Goal: Task Accomplishment & Management: Manage account settings

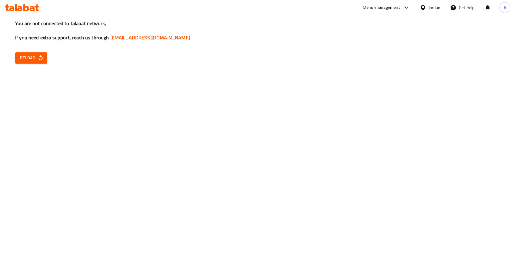
click at [29, 54] on span "Reload" at bounding box center [31, 58] width 22 height 8
click at [38, 61] on icon "button" at bounding box center [41, 58] width 6 height 6
click at [39, 59] on icon "button" at bounding box center [41, 58] width 6 height 6
click at [39, 59] on icon "button" at bounding box center [41, 57] width 4 height 5
drag, startPoint x: 41, startPoint y: 65, endPoint x: 38, endPoint y: 62, distance: 4.1
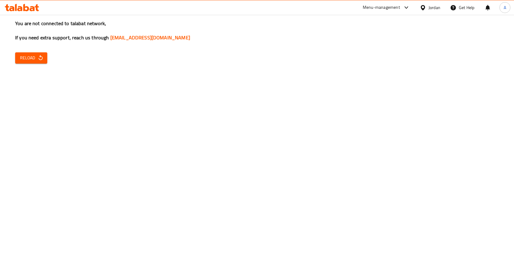
click at [41, 65] on div "You are not connected to talabat network, If you need extra support, reach us t…" at bounding box center [257, 133] width 514 height 267
click at [36, 60] on span "Reload" at bounding box center [31, 58] width 22 height 8
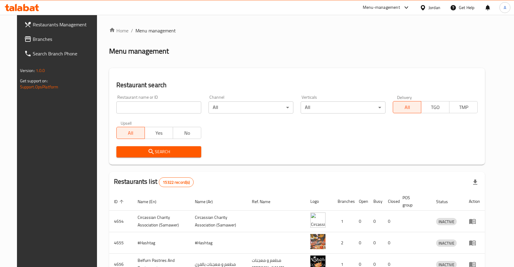
click at [146, 101] on div "Restaurant name or ID Restaurant name or ID" at bounding box center [158, 104] width 85 height 18
click at [148, 106] on input "search" at bounding box center [158, 108] width 85 height 12
type input "ص"
click button "Search" at bounding box center [158, 151] width 85 height 11
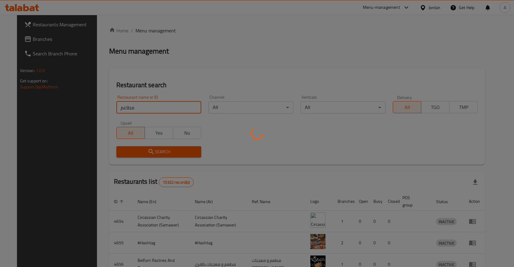
click button "Search" at bounding box center [158, 151] width 85 height 11
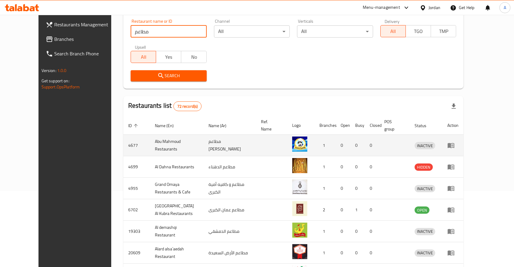
scroll to position [21, 0]
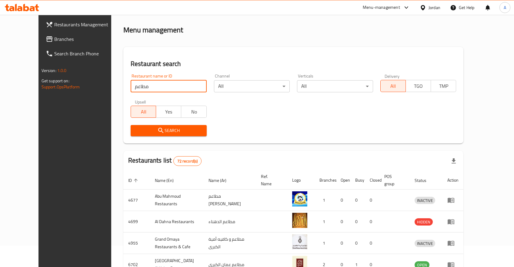
click at [153, 86] on input "مطاعم" at bounding box center [169, 86] width 76 height 12
click button "Search" at bounding box center [169, 130] width 76 height 11
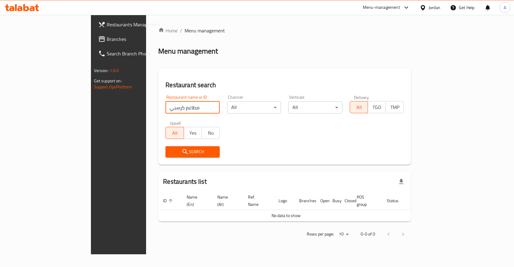
scroll to position [0, 0]
click button "Search" at bounding box center [193, 151] width 54 height 11
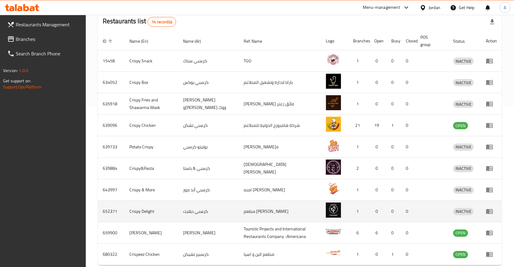
scroll to position [189, 0]
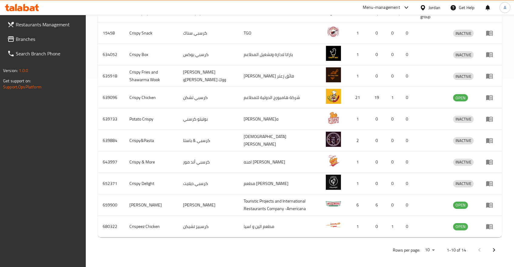
click at [497, 247] on icon "Next page" at bounding box center [494, 250] width 7 height 7
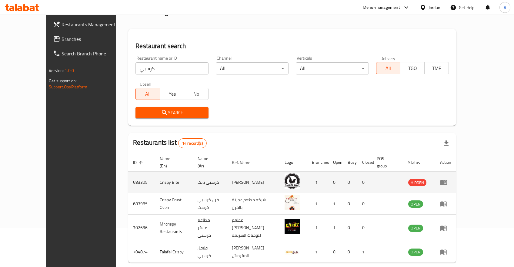
scroll to position [55, 0]
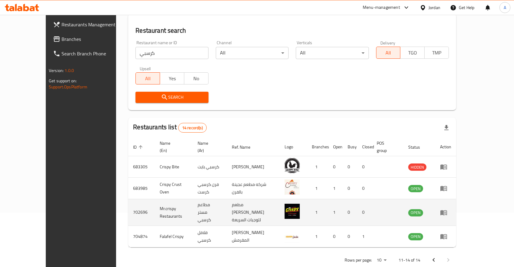
click at [204, 203] on td "مطاعم مستر كرسبي" at bounding box center [210, 212] width 34 height 27
click at [128, 206] on td "702696" at bounding box center [141, 212] width 27 height 27
drag, startPoint x: 101, startPoint y: 202, endPoint x: 210, endPoint y: 202, distance: 109.1
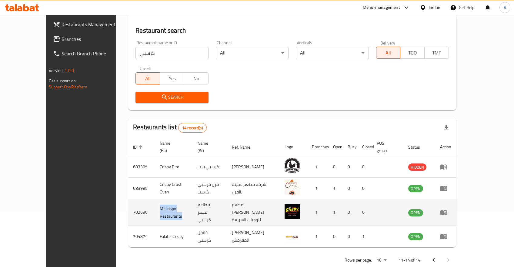
click at [210, 202] on tr "702696 Mr.crispy Restaurants مطاعم مستر كرسبي مطعم احمد العمري للوجبات السريعة …" at bounding box center [292, 212] width 328 height 27
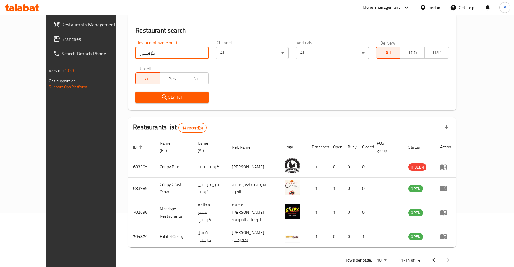
drag, startPoint x: 131, startPoint y: 52, endPoint x: 100, endPoint y: 48, distance: 30.8
click at [136, 48] on input "كرسبي" at bounding box center [172, 53] width 73 height 12
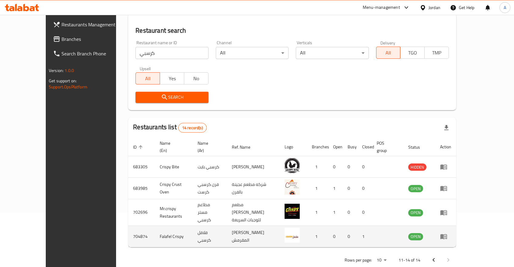
click at [128, 226] on td "704874" at bounding box center [141, 237] width 27 height 22
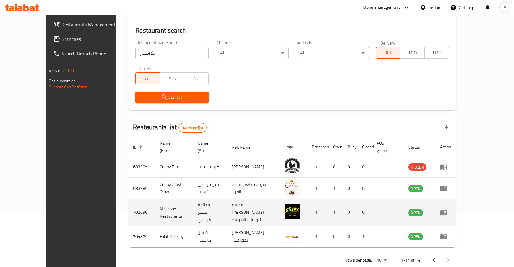
click at [128, 209] on td "702696" at bounding box center [141, 212] width 27 height 27
copy td "702696"
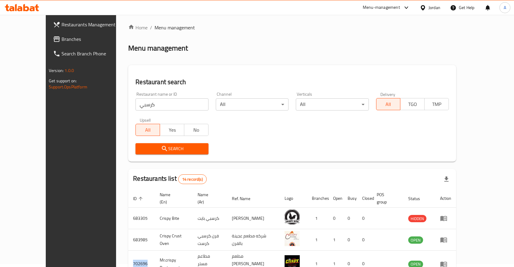
scroll to position [0, 0]
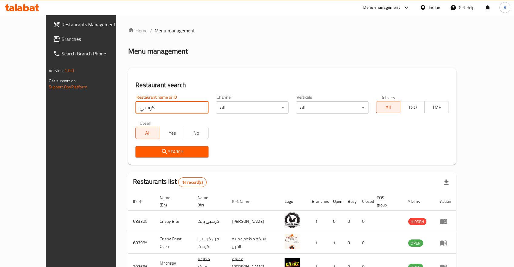
click at [147, 109] on input "كرسبي" at bounding box center [172, 108] width 73 height 12
paste input "702696"
click at [161, 150] on icon "submit" at bounding box center [164, 151] width 7 height 7
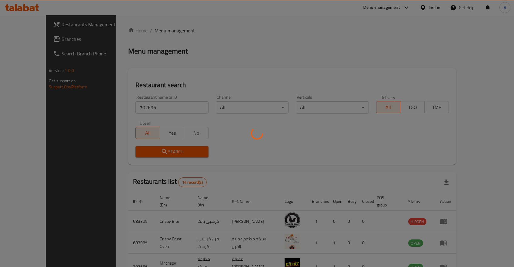
click at [146, 150] on div at bounding box center [257, 133] width 514 height 267
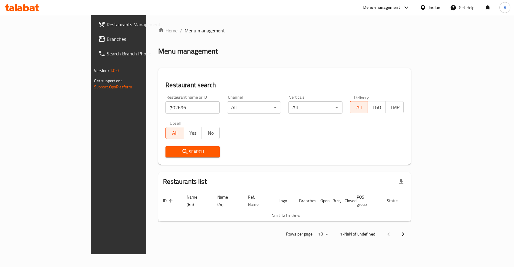
click at [166, 105] on input "702696" at bounding box center [193, 108] width 54 height 12
type input "كرسبي"
click at [170, 149] on span "Search" at bounding box center [192, 152] width 45 height 8
click at [170, 155] on span "Search" at bounding box center [192, 152] width 45 height 8
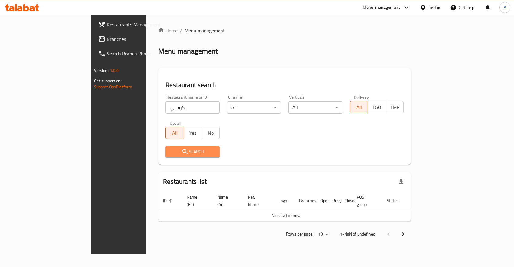
click at [170, 155] on span "Search" at bounding box center [192, 152] width 45 height 8
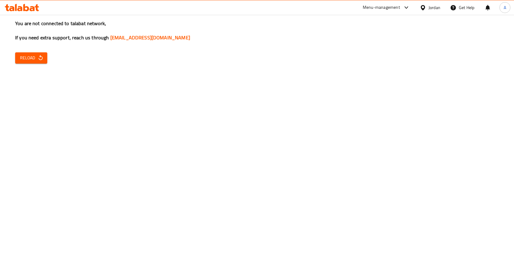
click at [32, 59] on span "Reload" at bounding box center [31, 58] width 22 height 8
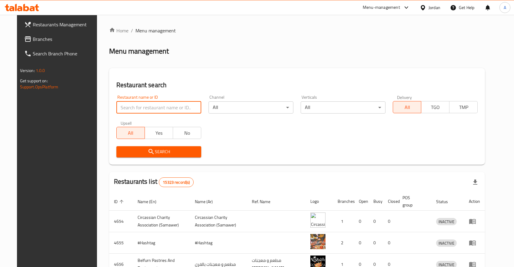
click at [134, 106] on input "search" at bounding box center [158, 108] width 85 height 12
paste input "702696"
click button "Search" at bounding box center [158, 151] width 85 height 11
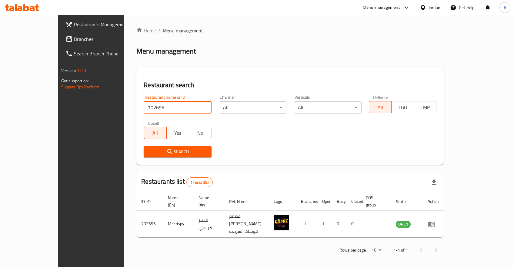
click at [287, 159] on div "Search" at bounding box center [290, 152] width 300 height 18
click at [144, 111] on input "702696" at bounding box center [178, 108] width 68 height 12
type input ".h];"
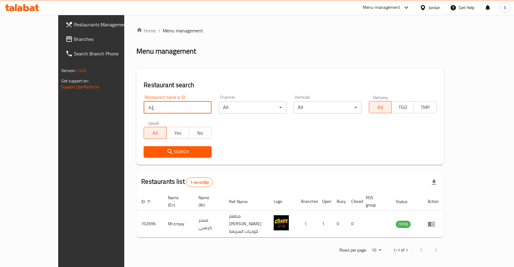
click button "Search" at bounding box center [178, 151] width 68 height 11
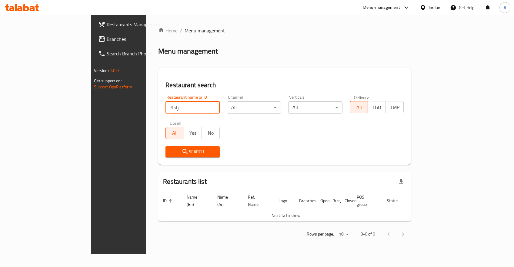
type input "زادك"
click button "Search" at bounding box center [193, 151] width 54 height 11
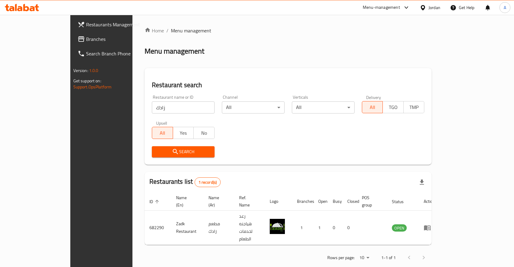
click at [428, 158] on div "Search" at bounding box center [288, 152] width 280 height 18
click at [357, 250] on div "Rows per page: 10 1-1 of 1" at bounding box center [288, 258] width 287 height 16
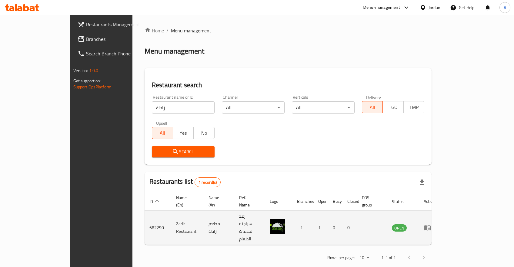
drag, startPoint x: 487, startPoint y: 208, endPoint x: 485, endPoint y: 216, distance: 8.8
click at [440, 211] on td "enhanced table" at bounding box center [429, 228] width 21 height 34
click at [440, 220] on td "enhanced table" at bounding box center [429, 228] width 21 height 34
click at [431, 226] on icon "enhanced table" at bounding box center [427, 228] width 7 height 5
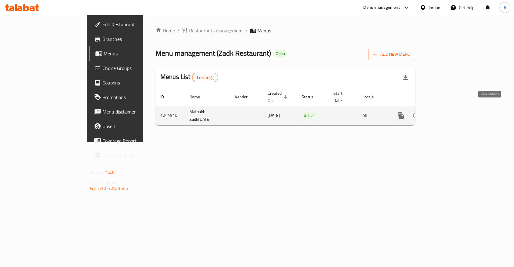
click at [448, 112] on icon "enhanced table" at bounding box center [444, 115] width 7 height 7
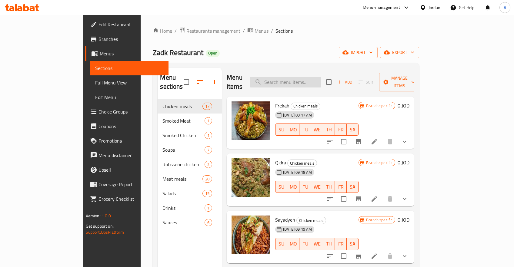
click at [308, 79] on input "search" at bounding box center [286, 82] width 72 height 11
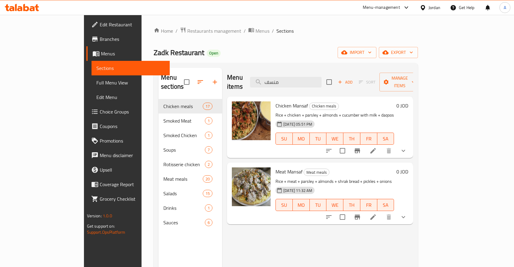
type input "منسف"
click at [377, 147] on icon at bounding box center [373, 150] width 7 height 7
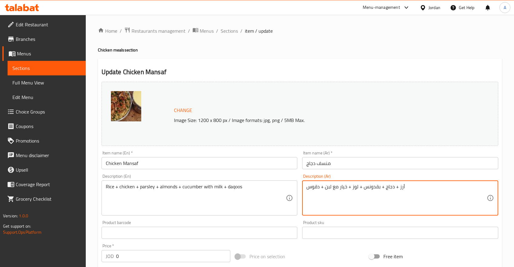
drag, startPoint x: 345, startPoint y: 187, endPoint x: 337, endPoint y: 187, distance: 8.8
click at [337, 187] on textarea "أرز + دجاج + بقدونس + لوز + خيار مع لبن + دقوس" at bounding box center [397, 198] width 180 height 29
click at [325, 186] on textarea "أرز + دجاج + بقدونس + لوز + خيار مع لبن + دقوس" at bounding box center [397, 198] width 180 height 29
drag, startPoint x: 332, startPoint y: 187, endPoint x: 348, endPoint y: 185, distance: 16.2
click at [348, 185] on textarea "أرز + دجاج + بقدونس + لوز + خيار مع لبن + دقوس" at bounding box center [397, 198] width 180 height 29
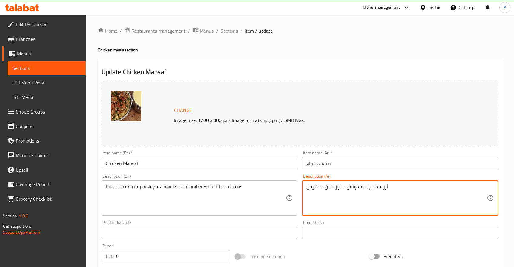
paste textarea "لبن منسف بالسمن البلدي"
click at [329, 188] on textarea "أرز + دجاج + بقدونس + لوز + لبن منسف بالسمن البلدي لبن + دقوس" at bounding box center [397, 198] width 180 height 29
drag, startPoint x: 375, startPoint y: 186, endPoint x: 325, endPoint y: 189, distance: 50.1
click at [325, 189] on textarea "أرز + دجاج + بقدونس + لوز + لبن منسف بالسمن البلدي + دقوس" at bounding box center [397, 198] width 180 height 29
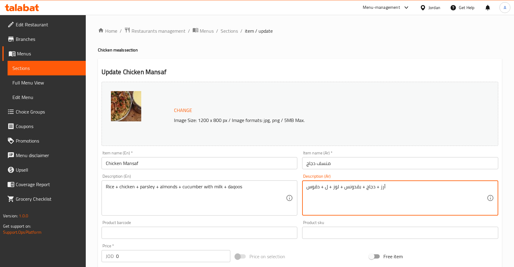
click at [441, 192] on textarea "أرز + دجاج + بقدونس + لوز + ل + دقوس" at bounding box center [397, 198] width 180 height 29
paste textarea "بن منسف بالسمن البلدي"
click at [307, 189] on div "أرز + دجاج + بقدونس + لوز + ل + دقوس Description (Ar)" at bounding box center [400, 198] width 196 height 35
click at [312, 192] on textarea "أرز + دجاج + بقدونس + لوز + ل + دقوس" at bounding box center [397, 198] width 180 height 29
paste textarea "بن منسف بالسمن البلدي"
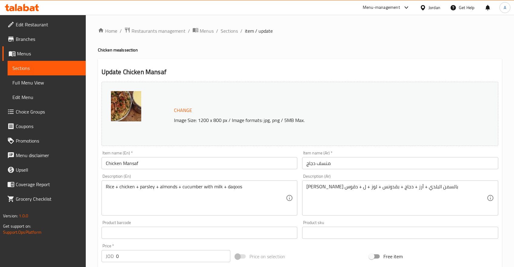
click at [442, 185] on textarea "بن منسف بالسمن البلدي + أرز + دجاج + بقدونس + لوز + ل + دقوس" at bounding box center [397, 198] width 180 height 29
drag, startPoint x: 375, startPoint y: 187, endPoint x: 361, endPoint y: 189, distance: 14.7
click at [375, 187] on textarea "بن منسف بالسمن البلدي + أرز + دجاج + بقدونس + لوز + ل + دقوس" at bounding box center [397, 198] width 180 height 29
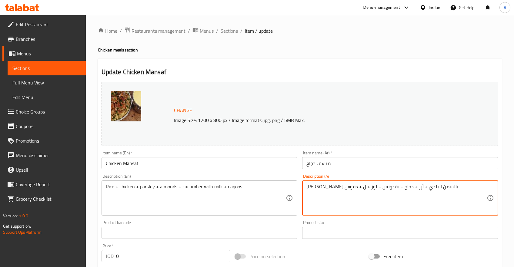
click at [453, 183] on div "بن منسف بالسمن البلدي + أرز + دجاج + بقدونس + لوز + ل + دقوس Description (Ar)" at bounding box center [400, 198] width 196 height 35
click at [441, 185] on textarea "بن منسف بالسمن البلدي + أرز + دجاج + بقدونس + لوز + ل + دقوس" at bounding box center [397, 198] width 180 height 29
click at [438, 188] on textarea "بن منسف بالسمن البلدي + أرز + دجاج + بقدونس + لوز + ل + دقوس" at bounding box center [397, 198] width 180 height 29
click at [378, 196] on textarea "أرز + دجاج + بقدونس + لوز + لبن منسف بالسمن البلدي + دقوس" at bounding box center [397, 198] width 180 height 29
drag, startPoint x: 375, startPoint y: 186, endPoint x: 325, endPoint y: 187, distance: 50.3
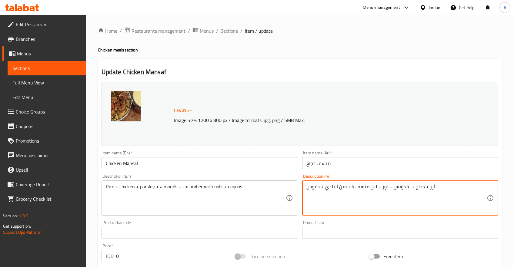
click at [325, 187] on textarea "أرز + دجاج + بقدونس + لوز + لبن منسف بالسمن البلدي + دقوس" at bounding box center [397, 198] width 180 height 29
click at [376, 192] on textarea "أرز + دجاج + بقدونس + لوز + لبن منسف بالسمن البلدي + دقوس" at bounding box center [397, 198] width 180 height 29
drag, startPoint x: 375, startPoint y: 187, endPoint x: 325, endPoint y: 189, distance: 50.7
click at [325, 189] on textarea "أرز + دجاج + بقدونس + لوز + لبن منسف بالسمن البلدي + دقوس" at bounding box center [397, 198] width 180 height 29
click at [439, 190] on textarea "أرز + دجاج + بقدونس + لوز + + دقوس" at bounding box center [397, 198] width 180 height 29
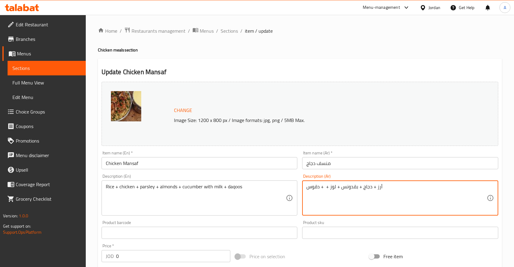
paste textarea "لبن منسف بالسمن البلدي"
drag, startPoint x: 323, startPoint y: 188, endPoint x: 306, endPoint y: 188, distance: 16.7
click at [307, 188] on textarea "لبن منسف بالسمن البلدي + أرز + دجاج + بقدونس + لوز + + دقوس" at bounding box center [397, 198] width 180 height 29
click at [348, 193] on textarea "لبن منسف بالسمن البلدي + أرز + دجاج + بقدونس + لوز + خبز شرك + بصل و مخلل" at bounding box center [397, 198] width 180 height 29
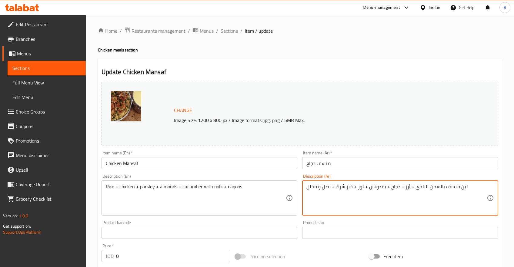
click at [348, 193] on textarea "لبن منسف بالسمن البلدي + أرز + دجاج + بقدونس + لوز + خبز شرك + بصل و مخلل" at bounding box center [397, 198] width 180 height 29
type textarea "لبن منسف بالسمن البلدي + أرز + دجاج + بقدونس + لوز + خبز شرك + بصل و مخلل"
click at [182, 191] on textarea "Rice + chicken + parsley + almonds + cucumber with milk + daqoos" at bounding box center [196, 198] width 180 height 29
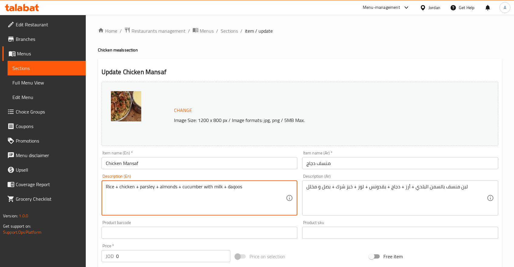
paste textarea "Traditional Mansaf made with rich local ghee yogurt, tender chicken over fragra…"
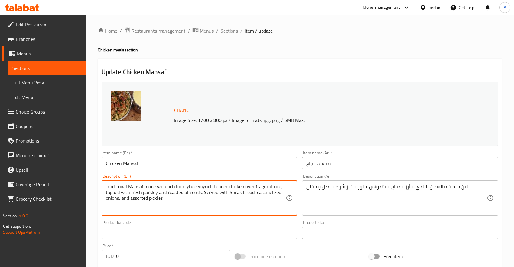
click at [143, 187] on textarea "Traditional Mansaf made with rich local ghee yogurt, tender chicken over fragra…" at bounding box center [196, 198] width 180 height 29
drag, startPoint x: 155, startPoint y: 203, endPoint x: 116, endPoint y: 186, distance: 42.2
click at [154, 203] on textarea "Traditional Mansaf made with rich local ghee yogurt, tender chicken over fragra…" at bounding box center [196, 198] width 180 height 29
drag, startPoint x: 106, startPoint y: 186, endPoint x: 59, endPoint y: 185, distance: 46.4
click at [106, 185] on textarea "Traditional Mansaf made with rich local ghee yogurt, tender chicken over fragra…" at bounding box center [196, 198] width 180 height 29
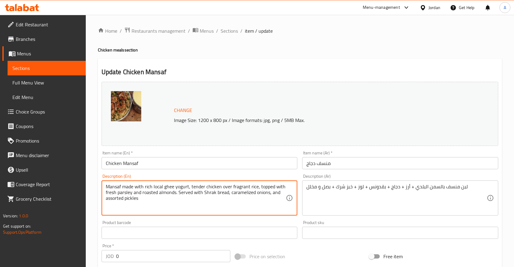
click at [210, 202] on textarea "Mansaf made with rich local ghee yogurt, tender chicken over fragrant rice, top…" at bounding box center [196, 198] width 180 height 29
click at [250, 193] on textarea "Mansaf made with rich local ghee yogurt, tender chicken over fragrant rice, top…" at bounding box center [196, 198] width 180 height 29
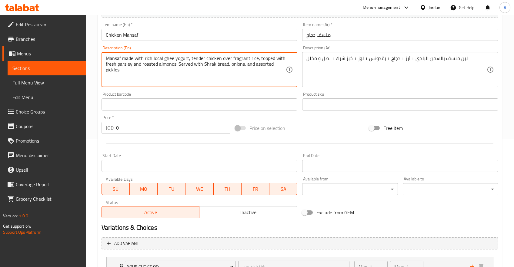
scroll to position [179, 0]
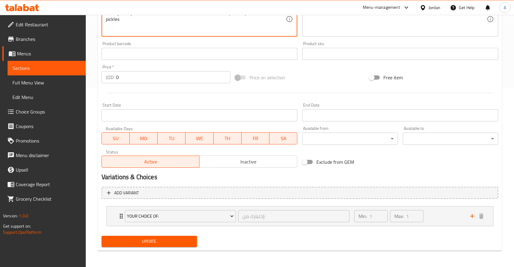
type textarea "Mansaf made with rich local ghee yogurt, tender chicken over fragrant rice, top…"
click at [171, 247] on div "Update" at bounding box center [149, 242] width 100 height 16
click at [166, 242] on span "Update" at bounding box center [149, 242] width 86 height 8
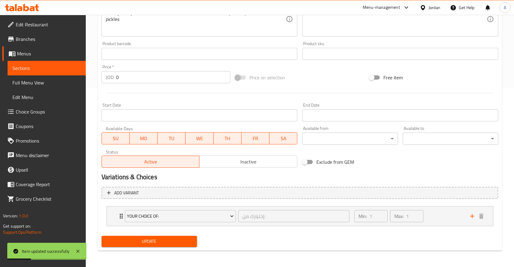
click at [36, 66] on span "Sections" at bounding box center [46, 68] width 69 height 7
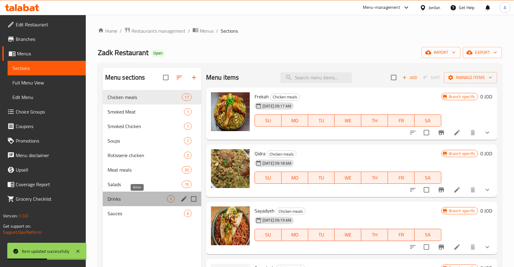
click at [127, 199] on span "Drinks" at bounding box center [137, 199] width 59 height 7
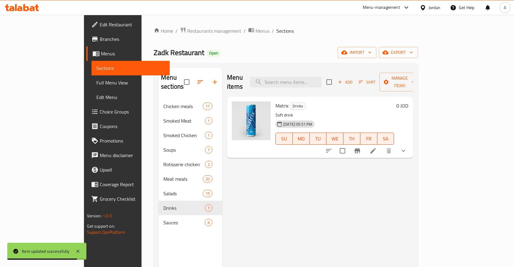
click at [411, 144] on button "show more" at bounding box center [403, 151] width 15 height 15
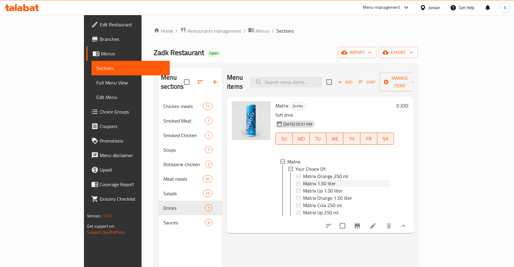
click at [297, 182] on icon at bounding box center [299, 184] width 4 height 4
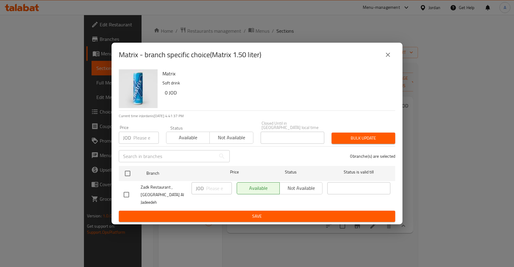
drag, startPoint x: 293, startPoint y: 197, endPoint x: 294, endPoint y: 192, distance: 5.0
click at [293, 197] on div "Available Not available" at bounding box center [279, 195] width 91 height 30
click at [294, 192] on div "Available Not available" at bounding box center [280, 189] width 86 height 12
click at [131, 174] on input "checkbox" at bounding box center [127, 173] width 13 height 13
checkbox input "true"
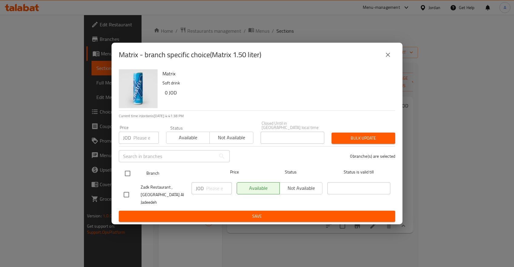
checkbox input "true"
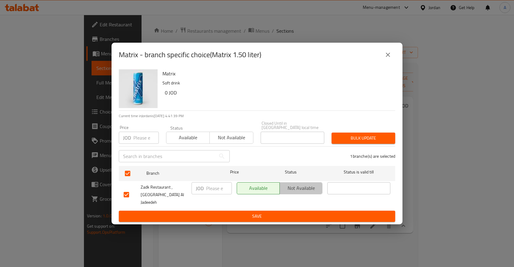
click at [302, 190] on span "Not available" at bounding box center [301, 188] width 38 height 9
click at [298, 213] on span "Save" at bounding box center [257, 217] width 267 height 8
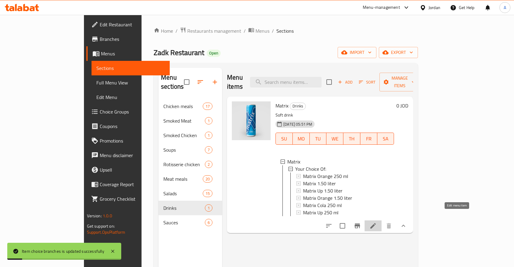
click at [377, 223] on icon at bounding box center [373, 226] width 7 height 7
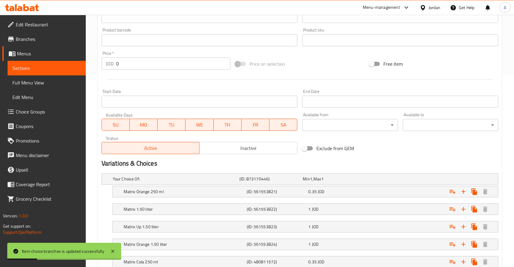
scroll to position [253, 0]
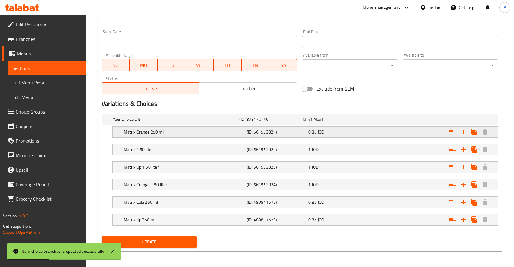
click at [340, 122] on div "0.35 JOD" at bounding box center [333, 119] width 61 height 6
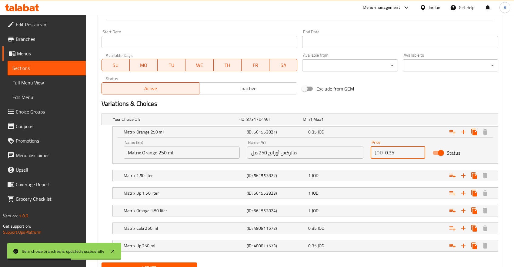
drag, startPoint x: 389, startPoint y: 156, endPoint x: 399, endPoint y: 156, distance: 9.7
click at [399, 156] on input "0.35" at bounding box center [405, 153] width 40 height 12
click at [331, 122] on div "1 JOD" at bounding box center [333, 119] width 61 height 6
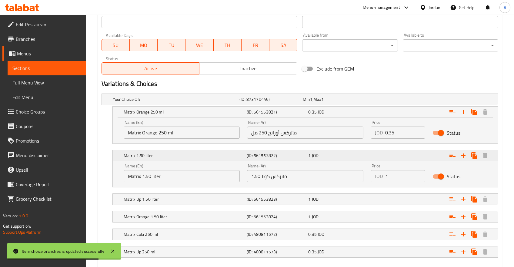
scroll to position [285, 0]
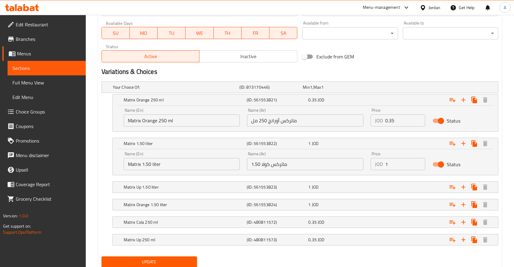
click at [446, 164] on input "Status" at bounding box center [441, 165] width 35 height 12
checkbox input "false"
click at [408, 89] on div "Expand" at bounding box center [428, 87] width 127 height 2
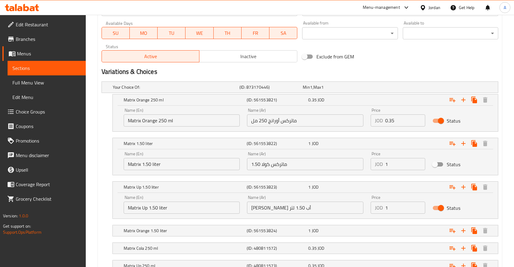
click at [438, 211] on input "Status" at bounding box center [441, 209] width 35 height 12
checkbox input "false"
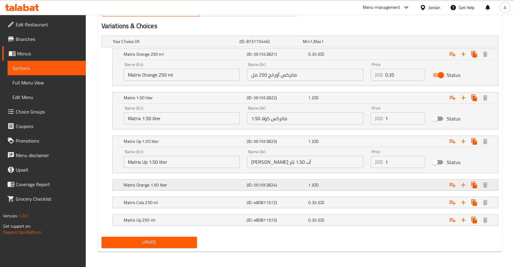
scroll to position [331, 0]
click at [325, 44] on div "1 JOD" at bounding box center [333, 41] width 61 height 6
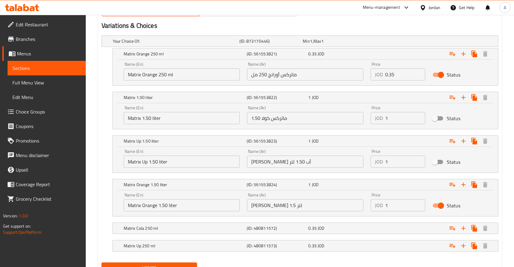
click at [436, 206] on input "Status" at bounding box center [441, 206] width 35 height 12
checkbox input "false"
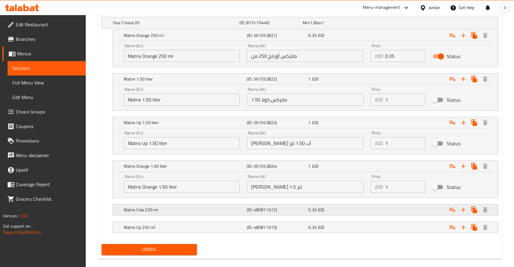
scroll to position [357, 0]
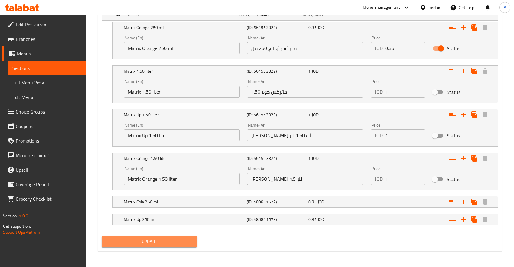
click at [132, 242] on span "Update" at bounding box center [149, 242] width 86 height 8
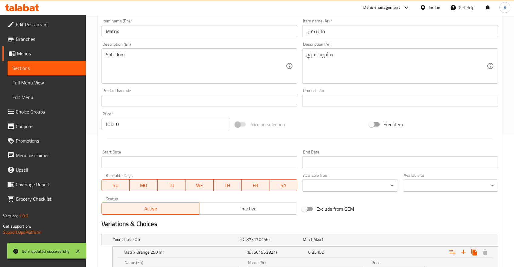
scroll to position [0, 0]
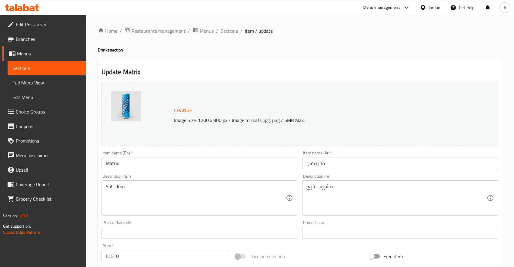
click at [39, 68] on span "Sections" at bounding box center [46, 68] width 69 height 7
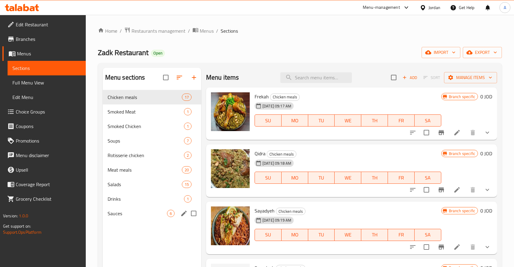
click at [134, 210] on div "Sauces 6" at bounding box center [152, 213] width 99 height 15
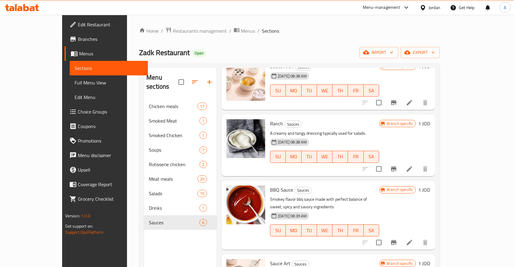
scroll to position [109, 0]
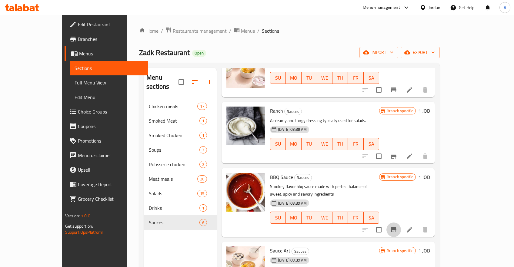
click at [397, 226] on icon "Branch-specific-item" at bounding box center [393, 229] width 7 height 7
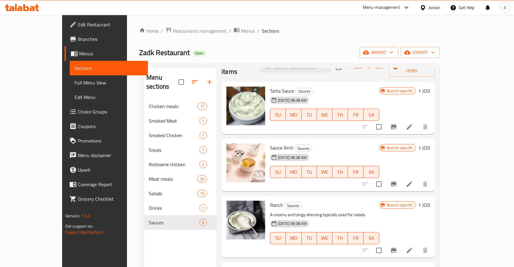
scroll to position [0, 0]
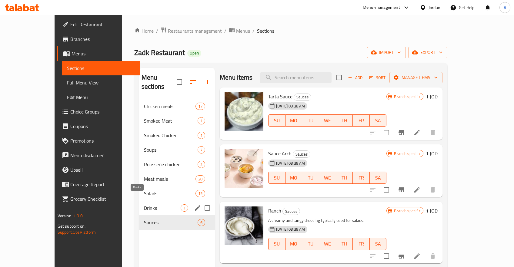
click at [158, 205] on span "Drinks" at bounding box center [162, 208] width 37 height 7
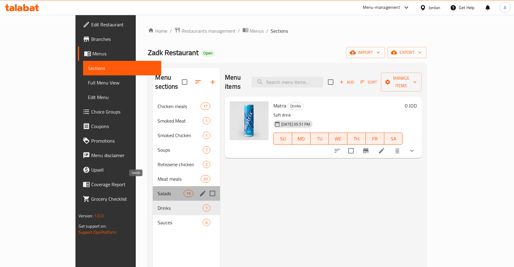
click at [158, 190] on span "Salads" at bounding box center [171, 193] width 26 height 7
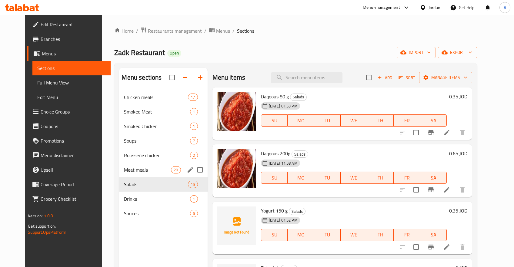
click at [124, 173] on span "Meat meals" at bounding box center [147, 169] width 47 height 7
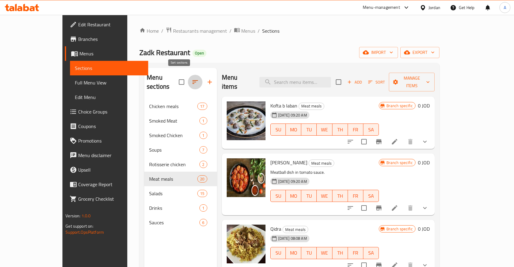
click at [192, 79] on icon "button" at bounding box center [195, 82] width 7 height 7
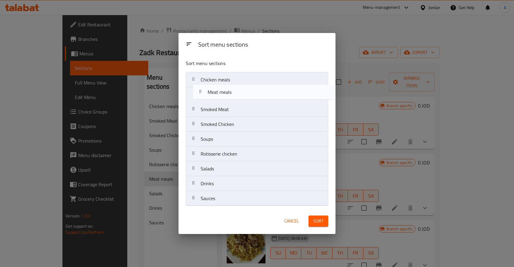
drag, startPoint x: 192, startPoint y: 153, endPoint x: 199, endPoint y: 89, distance: 65.2
click at [199, 89] on nav "Chicken meals Smoked Meat Smoked Chicken Soups Rotisserie chicken Meat meals Sa…" at bounding box center [257, 139] width 142 height 134
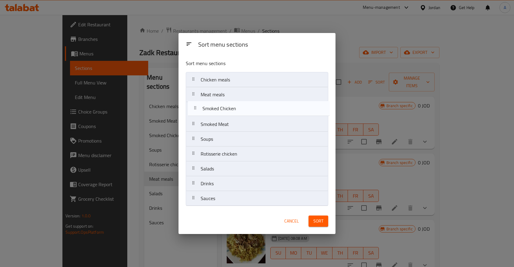
drag, startPoint x: 193, startPoint y: 126, endPoint x: 194, endPoint y: 107, distance: 18.9
click at [194, 107] on nav "Chicken meals Meat meals Smoked Meat Smoked Chicken Soups Rotisserie chicken Sa…" at bounding box center [257, 139] width 142 height 134
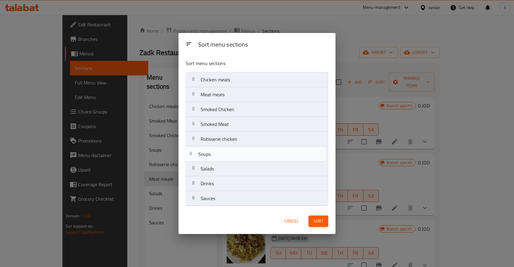
drag, startPoint x: 192, startPoint y: 139, endPoint x: 189, endPoint y: 156, distance: 17.1
click at [189, 156] on nav "Chicken meals Meat meals Smoked Chicken Smoked Meat Soups Rotisserie chicken Sa…" at bounding box center [257, 139] width 142 height 134
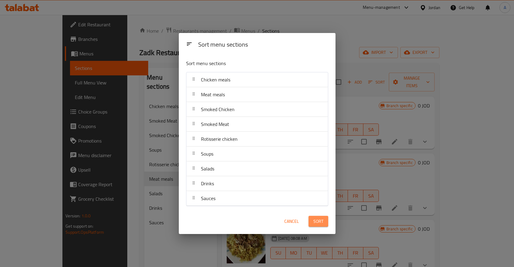
click at [322, 220] on span "Sort" at bounding box center [318, 222] width 10 height 8
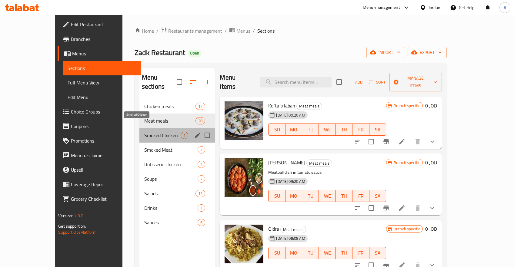
click at [144, 132] on span "Smoked Chicken" at bounding box center [162, 135] width 36 height 7
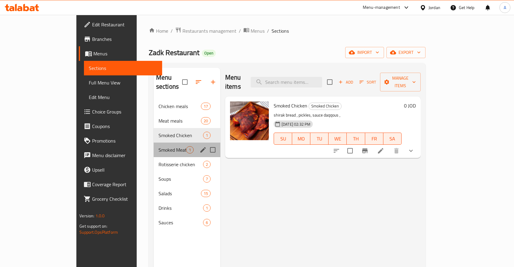
click at [154, 143] on div "Smoked Meat 1" at bounding box center [187, 150] width 67 height 15
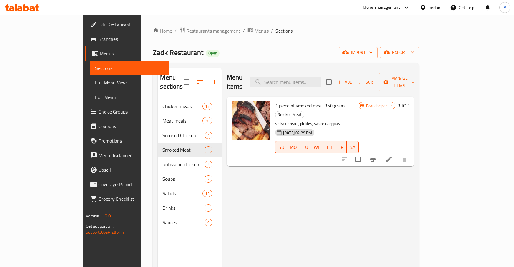
click at [381, 152] on button "Branch-specific-item" at bounding box center [373, 159] width 15 height 15
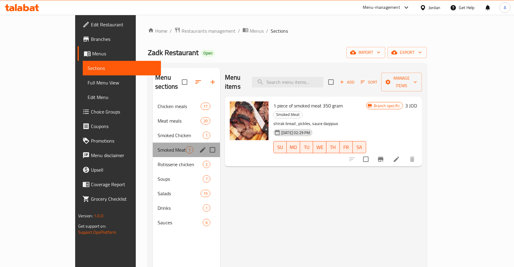
click at [153, 145] on div "Smoked Meat 1" at bounding box center [186, 150] width 67 height 15
click at [158, 161] on span "Rotisserie chicken" at bounding box center [172, 164] width 28 height 7
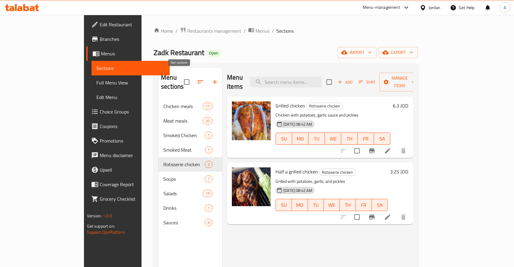
click at [193, 77] on button "button" at bounding box center [200, 82] width 15 height 15
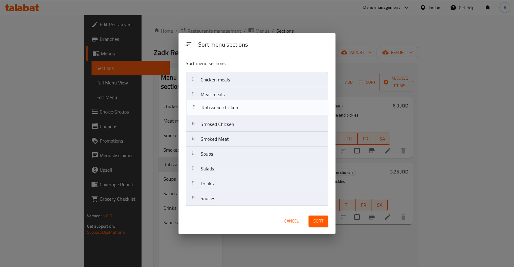
drag, startPoint x: 193, startPoint y: 138, endPoint x: 194, endPoint y: 105, distance: 33.4
click at [194, 105] on nav "Chicken meals Meat meals Smoked Chicken Smoked Meat Rotisserie chicken Soups Sa…" at bounding box center [257, 139] width 142 height 134
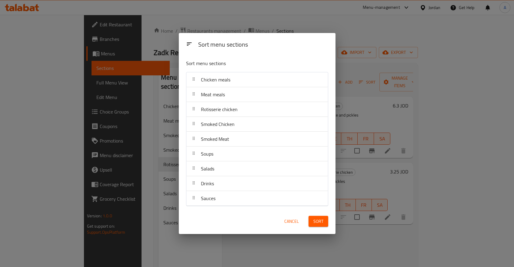
click at [317, 223] on span "Sort" at bounding box center [318, 222] width 10 height 8
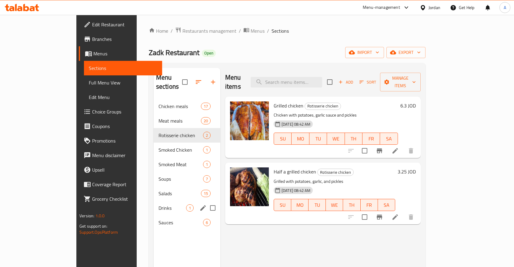
click at [154, 203] on div "Drinks 1" at bounding box center [187, 208] width 67 height 15
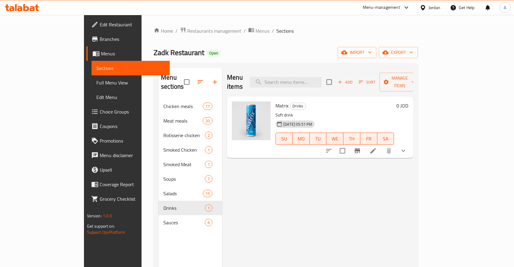
click at [197, 79] on icon "button" at bounding box center [200, 82] width 7 height 7
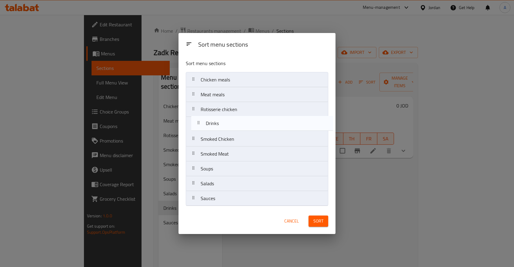
drag, startPoint x: 193, startPoint y: 183, endPoint x: 198, endPoint y: 121, distance: 62.1
click at [198, 121] on nav "Chicken meals Meat meals Rotisserie chicken Smoked Chicken Smoked Meat Soups Sa…" at bounding box center [257, 139] width 142 height 134
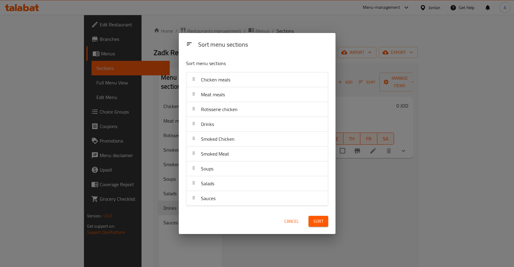
click at [315, 218] on span "Sort" at bounding box center [318, 222] width 10 height 8
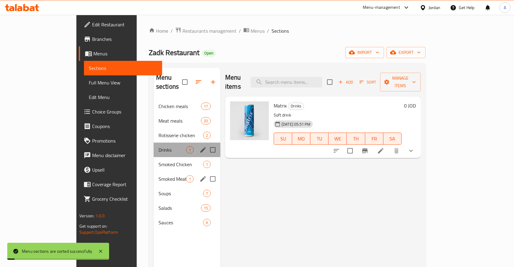
click at [154, 147] on div "Drinks 1" at bounding box center [187, 150] width 67 height 15
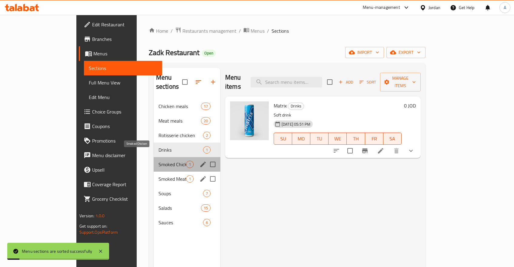
click at [159, 161] on span "Smoked Chicken" at bounding box center [173, 164] width 28 height 7
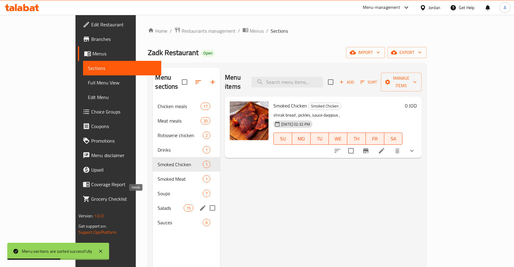
click at [158, 205] on span "Salads" at bounding box center [171, 208] width 26 height 7
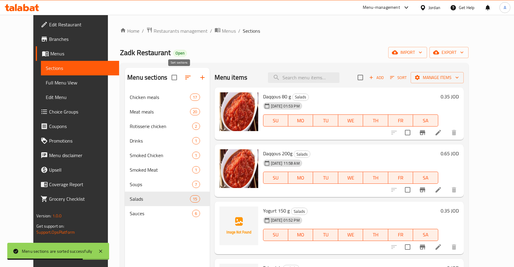
click at [184, 79] on icon "button" at bounding box center [187, 77] width 7 height 7
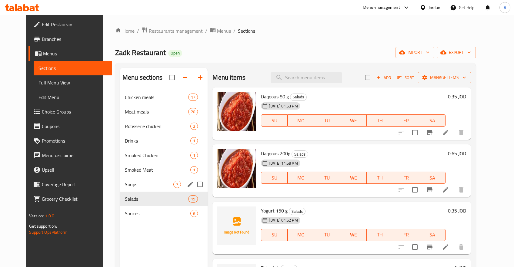
click at [143, 183] on span "Soups" at bounding box center [149, 184] width 49 height 7
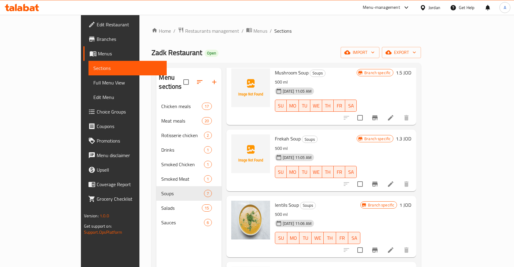
scroll to position [48, 0]
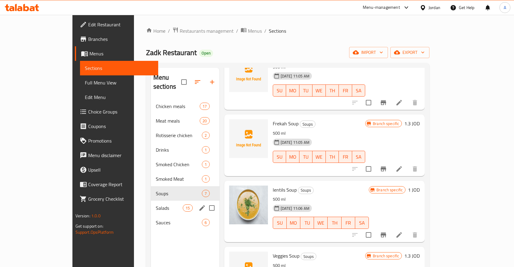
click at [151, 201] on div "Salads 15" at bounding box center [185, 208] width 69 height 15
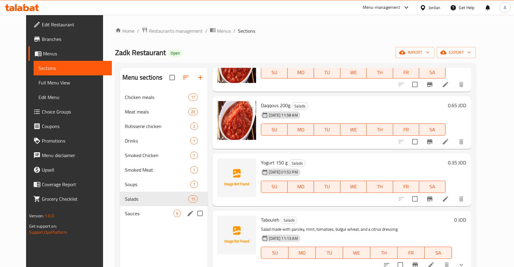
click at [141, 211] on span "Sauces" at bounding box center [149, 213] width 49 height 7
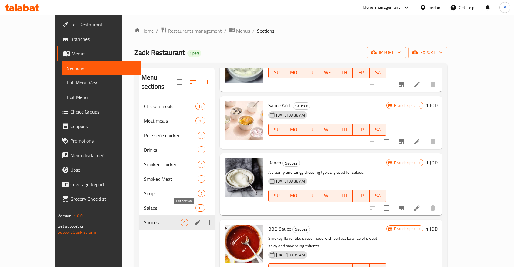
click at [194, 219] on icon "edit" at bounding box center [197, 222] width 7 height 7
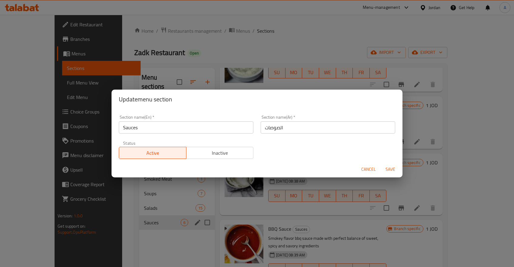
drag, startPoint x: 244, startPoint y: 145, endPoint x: 236, endPoint y: 150, distance: 9.5
click at [243, 146] on div "Active Inactive" at bounding box center [186, 150] width 135 height 18
click at [235, 152] on span "Inactive" at bounding box center [220, 153] width 62 height 9
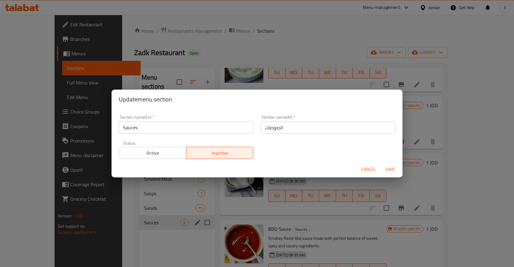
click at [387, 169] on span "Save" at bounding box center [390, 170] width 15 height 8
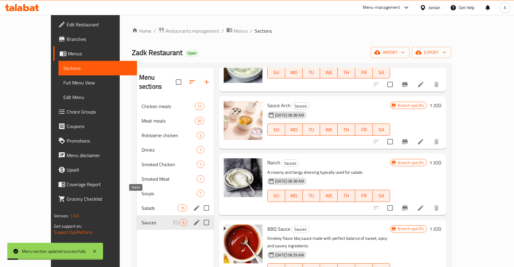
click at [163, 205] on span "Salads" at bounding box center [160, 208] width 36 height 7
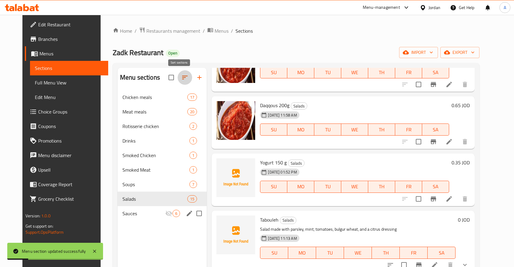
click at [181, 75] on icon "button" at bounding box center [184, 77] width 7 height 7
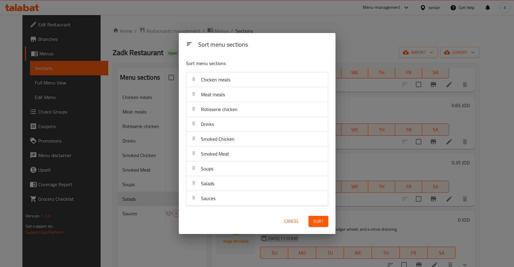
click at [316, 220] on span "Sort" at bounding box center [318, 222] width 10 height 8
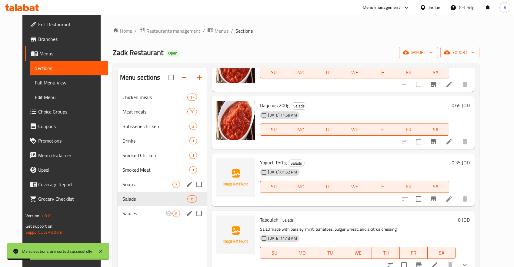
click at [144, 186] on span "Soups" at bounding box center [147, 184] width 50 height 7
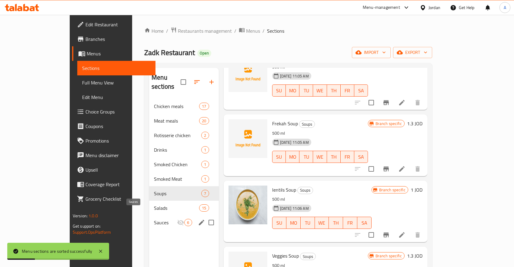
drag, startPoint x: 128, startPoint y: 211, endPoint x: 129, endPoint y: 192, distance: 19.7
click at [154, 219] on span "Sauces" at bounding box center [165, 222] width 23 height 7
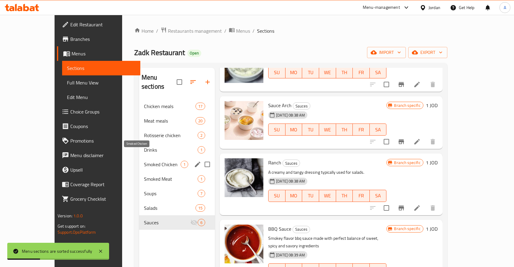
click at [144, 146] on span "Drinks" at bounding box center [171, 149] width 54 height 7
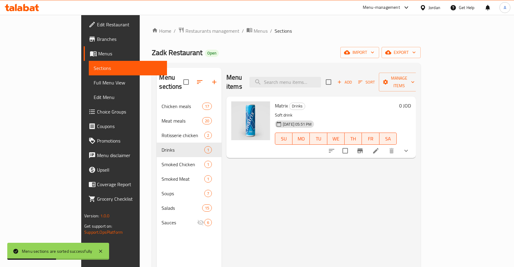
click at [410, 147] on icon "show more" at bounding box center [406, 150] width 7 height 7
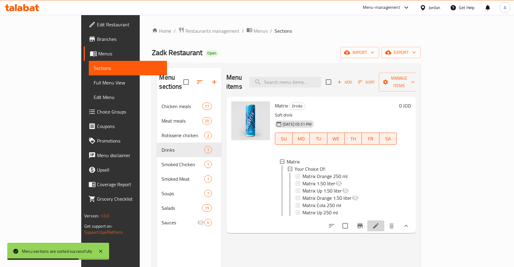
click at [384, 221] on li at bounding box center [375, 226] width 17 height 11
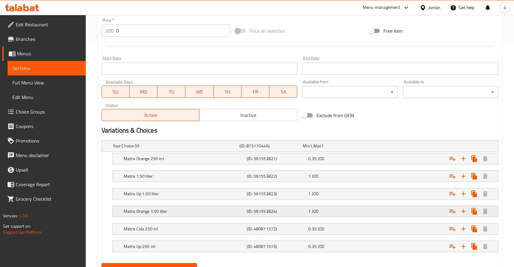
scroll to position [253, 0]
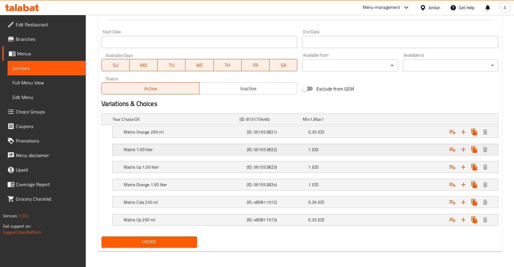
click at [334, 124] on div "1 JOD" at bounding box center [333, 119] width 63 height 8
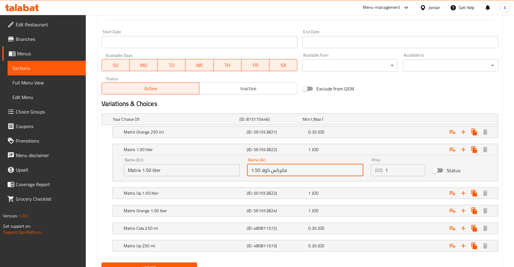
click at [256, 169] on input "ماتركس كولا 1.50" at bounding box center [305, 170] width 116 height 12
type input "ماتركس كولا 1 لتر"
click at [150, 170] on input "Matrix 1.50 liter" at bounding box center [182, 170] width 116 height 12
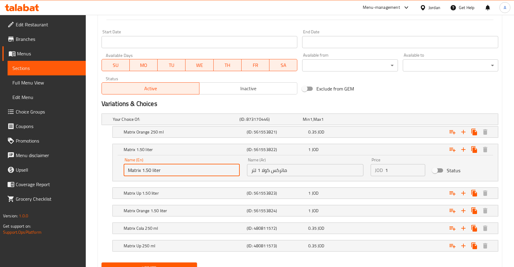
click at [147, 170] on input "Matrix 1.50 liter" at bounding box center [182, 170] width 116 height 12
type input "Matrix 1 liter"
drag, startPoint x: 399, startPoint y: 170, endPoint x: 364, endPoint y: 169, distance: 35.2
click at [385, 169] on input "1" at bounding box center [405, 170] width 40 height 12
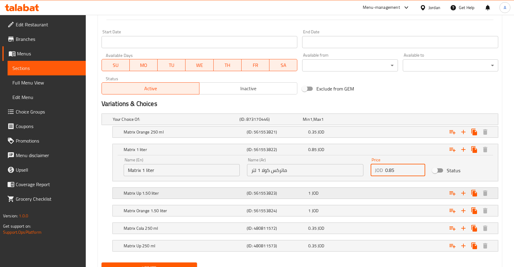
type input "0.85"
click at [354, 122] on div "1 JOD" at bounding box center [333, 119] width 61 height 6
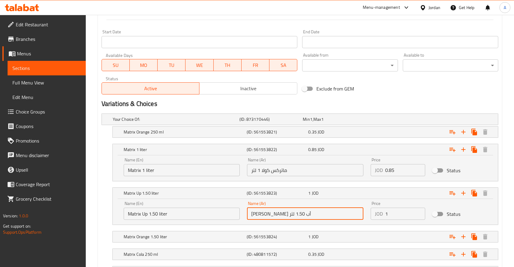
click at [263, 216] on input "ماتريكس أب 1.50 لتر" at bounding box center [305, 214] width 116 height 12
type input "[PERSON_NAME] أب 1 لتر"
click at [156, 214] on input "Matrix Up 1.50 liter" at bounding box center [182, 214] width 116 height 12
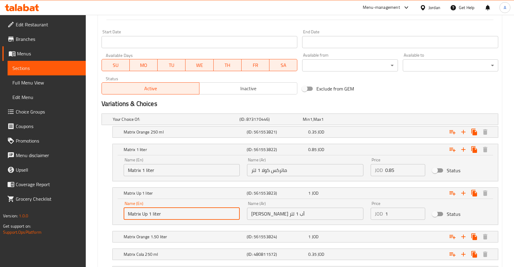
type input "Matrix Up 1 liter"
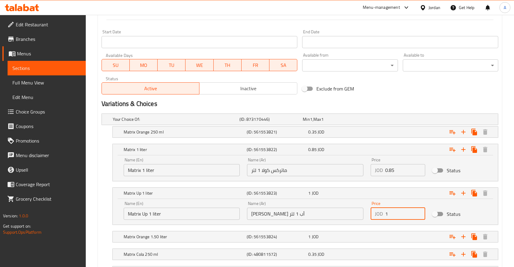
drag, startPoint x: 370, startPoint y: 214, endPoint x: 344, endPoint y: 213, distance: 26.1
click at [385, 214] on input "1" at bounding box center [405, 214] width 40 height 12
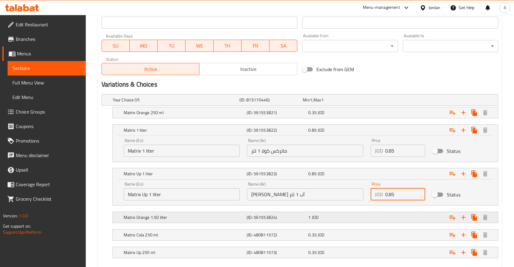
scroll to position [285, 0]
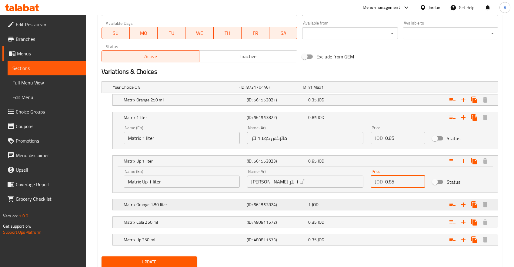
type input "0.85"
click at [328, 90] on div "1 JOD" at bounding box center [333, 87] width 61 height 6
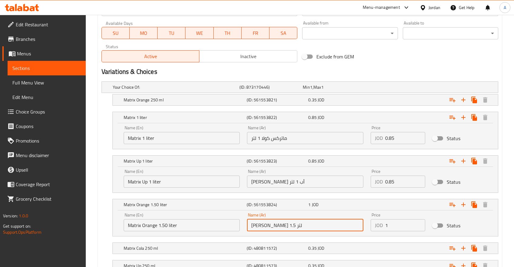
click at [263, 226] on input "ماتريكس أورانج 1.5 لتر" at bounding box center [305, 226] width 116 height 12
type input "[PERSON_NAME] 1 لتر"
click at [164, 226] on input "Matrix Orange 1.50 liter" at bounding box center [182, 226] width 116 height 12
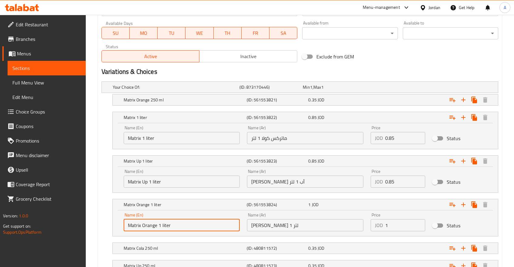
type input "Matrix Orange 1 liter"
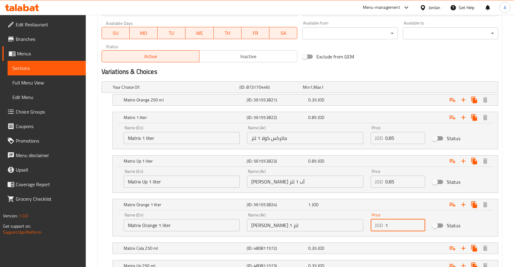
drag, startPoint x: 389, startPoint y: 224, endPoint x: 367, endPoint y: 226, distance: 21.9
click at [385, 226] on input "1" at bounding box center [405, 226] width 40 height 12
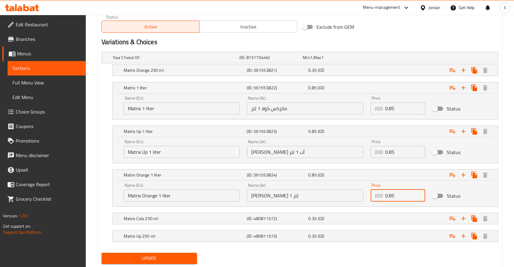
scroll to position [331, 0]
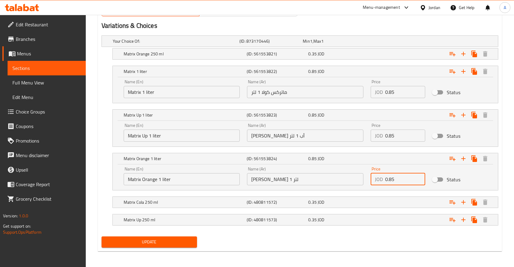
type input "0.85"
click at [438, 137] on input "Status" at bounding box center [435, 136] width 35 height 12
checkbox input "true"
click at [442, 91] on input "Status" at bounding box center [435, 93] width 35 height 12
checkbox input "true"
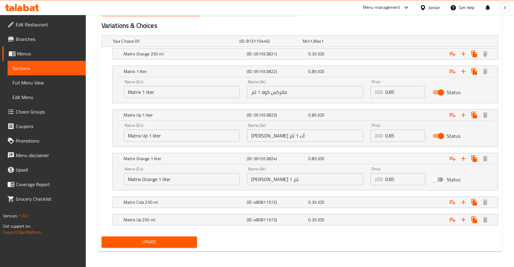
click at [435, 178] on input "Status" at bounding box center [435, 180] width 35 height 12
checkbox input "true"
click at [147, 245] on span "Update" at bounding box center [149, 243] width 86 height 8
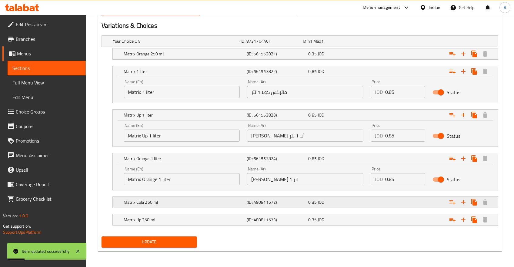
click at [358, 44] on div "0.35 JOD" at bounding box center [333, 41] width 61 height 6
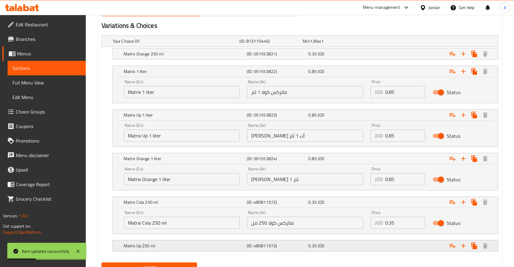
click at [337, 48] on div "Matrix Up 250 ml (ID: 480811573) 0.35 JOD" at bounding box center [302, 41] width 381 height 13
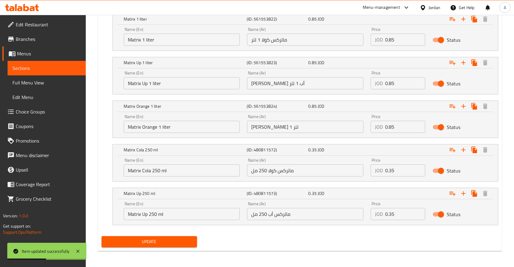
scroll to position [319, 0]
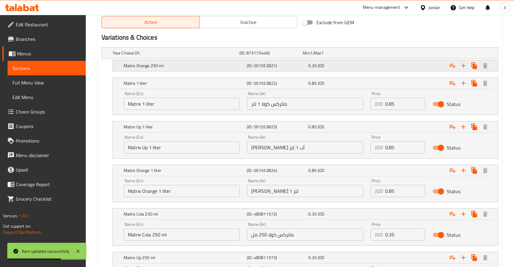
click at [364, 56] on div "0.35 JOD" at bounding box center [333, 53] width 61 height 6
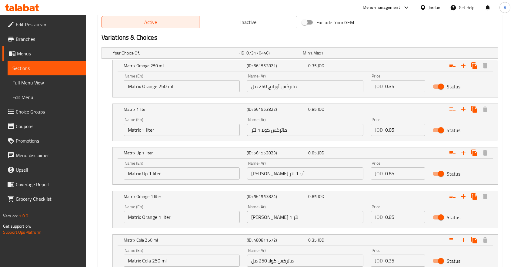
drag, startPoint x: 179, startPoint y: 119, endPoint x: 174, endPoint y: 130, distance: 11.8
click at [174, 129] on div "Matrix 1 liter (ID: 561553822) 0.85 JOD Name (En) Matrix 1 liter Name (En) Name…" at bounding box center [305, 122] width 385 height 37
drag, startPoint x: 125, startPoint y: 108, endPoint x: 116, endPoint y: 123, distance: 17.3
click at [116, 123] on div "Matrix 1 liter (ID: 561553822) 0.85 JOD Name (En) Matrix 1 liter Name (En) Name…" at bounding box center [305, 122] width 385 height 37
drag, startPoint x: 114, startPoint y: 111, endPoint x: 116, endPoint y: 132, distance: 21.0
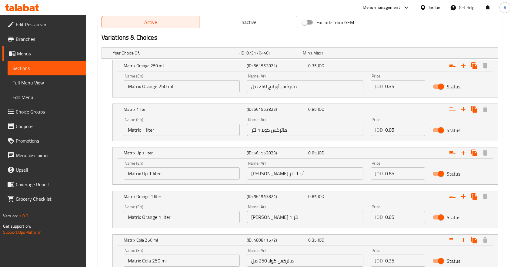
click at [116, 132] on div "Matrix 1 liter (ID: 561553822) 0.85 JOD Name (En) Matrix 1 liter Name (En) Name…" at bounding box center [305, 122] width 385 height 37
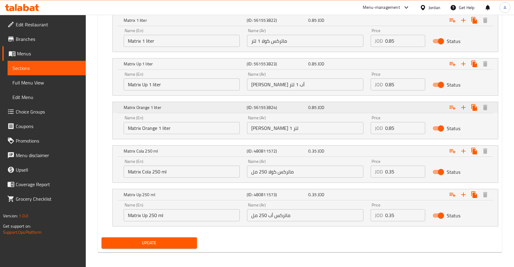
scroll to position [409, 0]
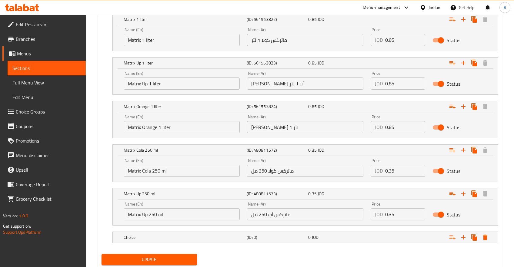
scroll to position [427, 0]
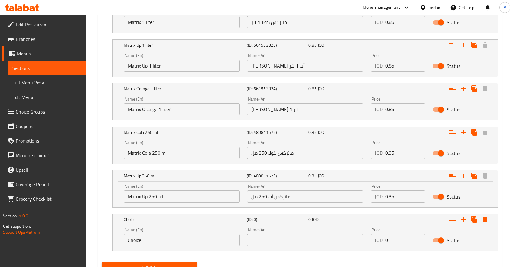
click at [166, 197] on input "Matrix Up 250 ml" at bounding box center [182, 197] width 116 height 12
click at [157, 242] on input "Choice" at bounding box center [182, 240] width 116 height 12
paste input "Matrix Up 250 ml"
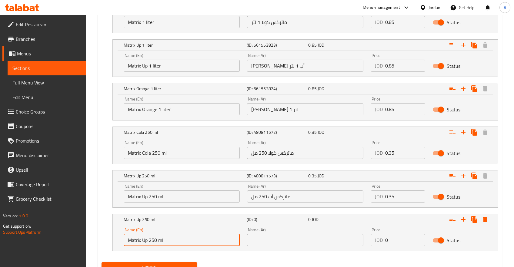
drag, startPoint x: 162, startPoint y: 239, endPoint x: 154, endPoint y: 240, distance: 7.9
click at [154, 240] on input "Matrix Up 250 ml" at bounding box center [182, 240] width 116 height 12
drag, startPoint x: 170, startPoint y: 240, endPoint x: 150, endPoint y: 240, distance: 20.6
click at [150, 240] on input "Matrix Up 250 ml" at bounding box center [182, 240] width 116 height 12
type input "Matrix Up 2 liter"
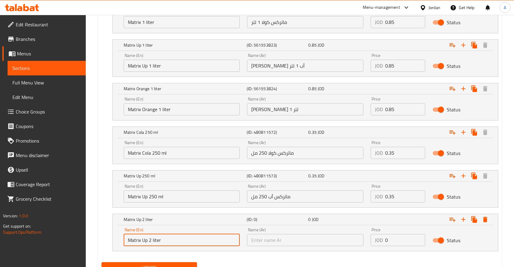
drag, startPoint x: 162, startPoint y: 240, endPoint x: 153, endPoint y: 240, distance: 9.4
click at [153, 240] on input "Matrix Up 2 liter" at bounding box center [182, 240] width 116 height 12
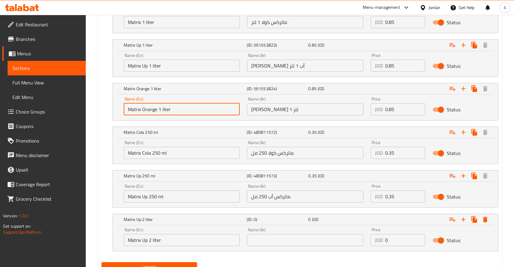
click at [169, 110] on input "Matrix Orange 1 liter" at bounding box center [182, 109] width 116 height 12
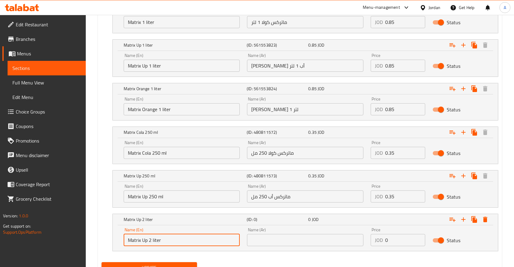
click at [157, 239] on input "Matrix Up 2 liter" at bounding box center [182, 240] width 116 height 12
click at [178, 243] on input "Matrix Up 2 liter" at bounding box center [182, 240] width 116 height 12
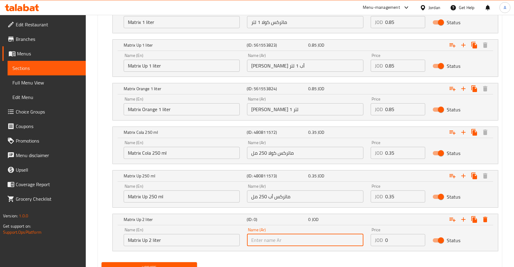
click at [274, 240] on input "text" at bounding box center [305, 240] width 116 height 12
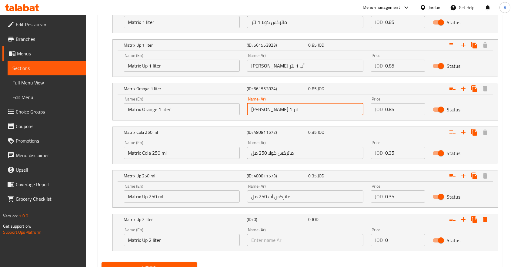
drag, startPoint x: 293, startPoint y: 111, endPoint x: 243, endPoint y: 130, distance: 54.5
click at [247, 111] on input "[PERSON_NAME] 1 لتر" at bounding box center [305, 109] width 116 height 12
click at [273, 237] on input "text" at bounding box center [305, 240] width 116 height 12
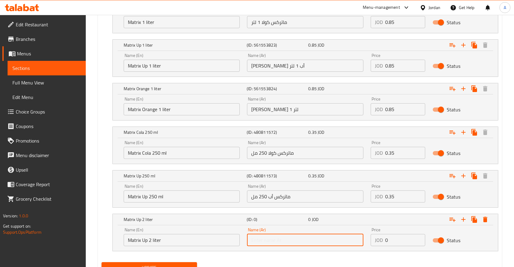
paste input "[PERSON_NAME] 1 لتر"
click at [258, 240] on input "[PERSON_NAME] 1 لتر" at bounding box center [305, 240] width 116 height 12
type input "[PERSON_NAME] 2 لتر"
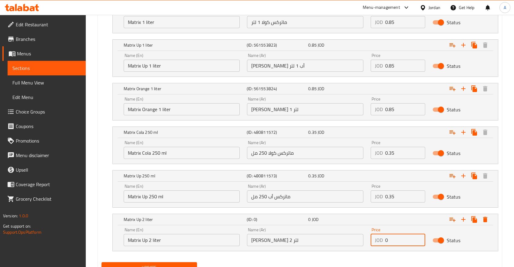
drag, startPoint x: 341, startPoint y: 238, endPoint x: 328, endPoint y: 238, distance: 13.3
click at [385, 238] on input "0" at bounding box center [405, 240] width 40 height 12
type input "1.35"
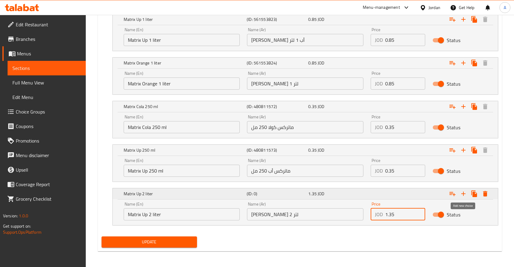
click at [465, 193] on icon "Expand" at bounding box center [463, 193] width 7 height 7
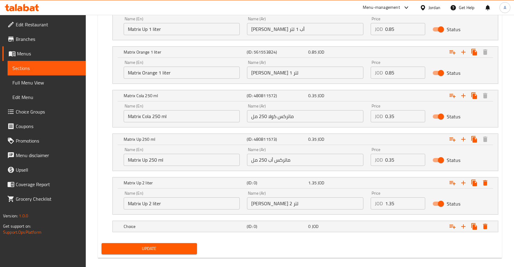
scroll to position [471, 0]
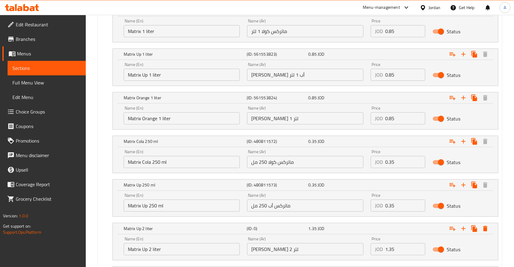
scroll to position [406, 0]
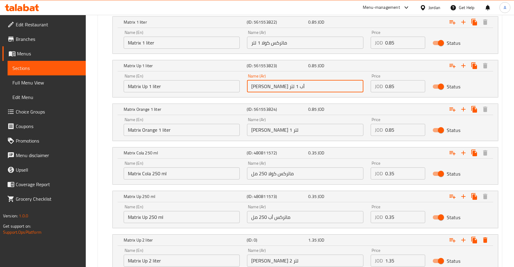
drag, startPoint x: 293, startPoint y: 87, endPoint x: 238, endPoint y: 88, distance: 54.9
click at [247, 88] on input "[PERSON_NAME] أب 1 لتر" at bounding box center [305, 86] width 116 height 12
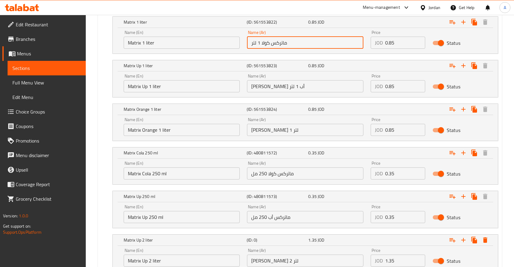
drag, startPoint x: 292, startPoint y: 41, endPoint x: 246, endPoint y: 45, distance: 46.3
click at [247, 45] on input "ماتركس كولا 1 لتر" at bounding box center [305, 43] width 116 height 12
click at [246, 45] on div "Name (Ar) ماتركس كولا 1 لتر Name (Ar)" at bounding box center [305, 40] width 124 height 26
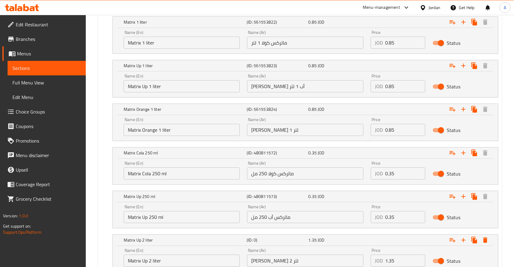
click at [259, 43] on input "ماتركس كولا 1 لتر" at bounding box center [305, 43] width 116 height 12
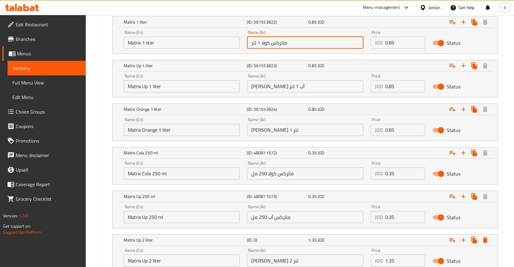
click at [259, 43] on input "ماتركس كولا 1 لتر" at bounding box center [305, 43] width 116 height 12
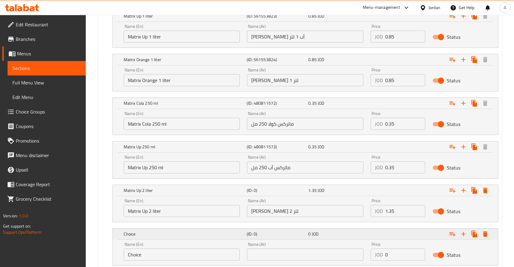
scroll to position [496, 0]
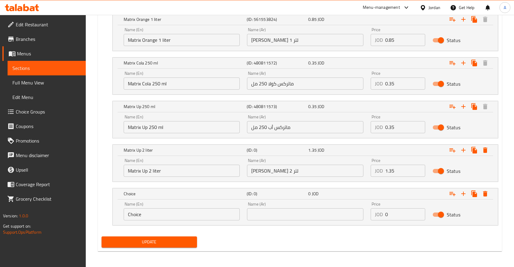
click at [276, 215] on input "text" at bounding box center [305, 215] width 116 height 12
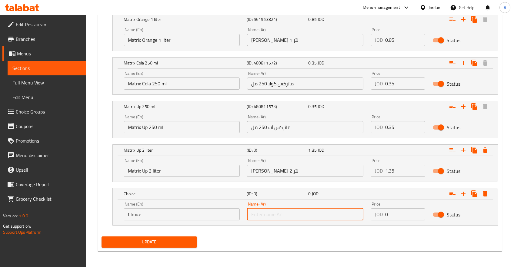
paste input "ماتركس كولا 1 لتر"
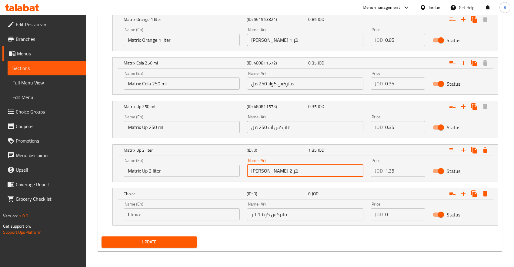
drag, startPoint x: 299, startPoint y: 168, endPoint x: 209, endPoint y: 169, distance: 89.8
click at [247, 169] on input "[PERSON_NAME] 2 لتر" at bounding box center [305, 171] width 116 height 12
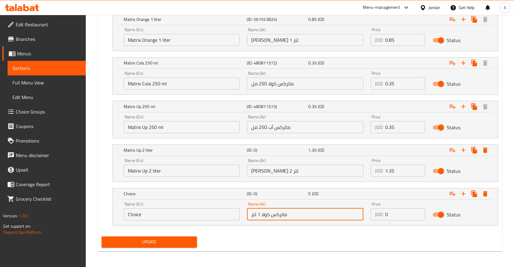
click at [295, 216] on input "ماتركس كولا 1 لتر" at bounding box center [305, 215] width 116 height 12
paste input "كس أورانج 2 لتر"
type input "[PERSON_NAME] 2 لتر"
click at [295, 173] on input "[PERSON_NAME] 2 لتر" at bounding box center [305, 171] width 116 height 12
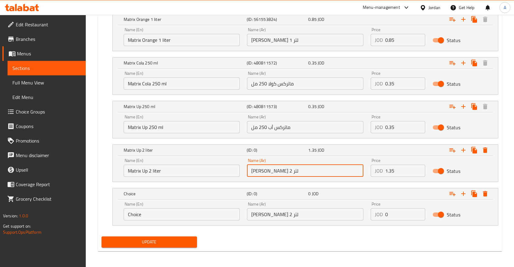
click at [295, 173] on input "[PERSON_NAME] 2 لتر" at bounding box center [305, 171] width 116 height 12
paste input "س كولا 1 لتر"
click at [261, 172] on input "ماتركس كولا 1 لتر" at bounding box center [305, 171] width 116 height 12
click at [260, 171] on input "ماتركس كولا 1 لتر" at bounding box center [305, 171] width 116 height 12
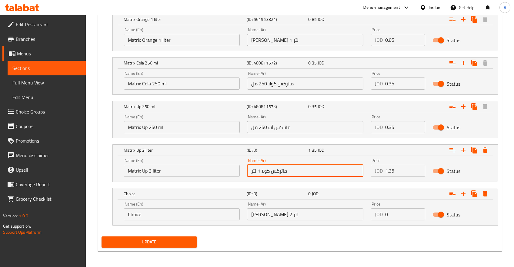
click at [260, 171] on input "ماتركس كولا 1 لتر" at bounding box center [305, 171] width 116 height 12
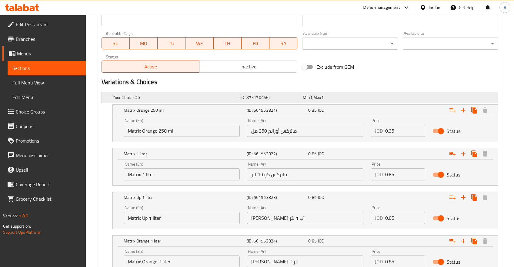
scroll to position [271, 0]
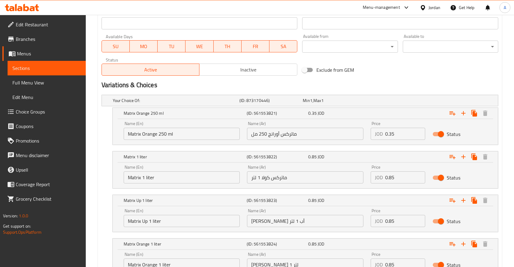
type input "ماتركس كولا 2 لتر"
click at [160, 177] on input "Matrix 1 liter" at bounding box center [182, 178] width 116 height 12
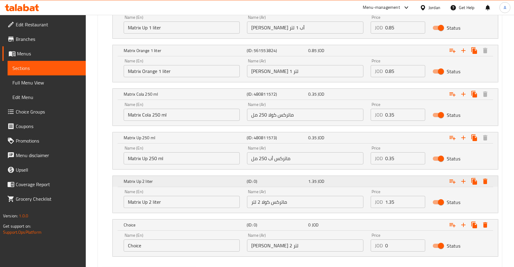
scroll to position [496, 0]
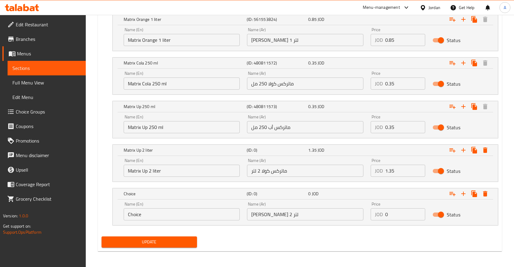
click at [169, 206] on div "Name (En) Choice Name (En)" at bounding box center [182, 211] width 116 height 18
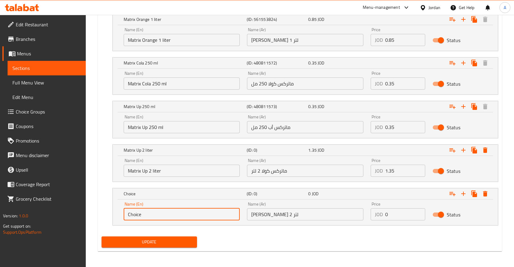
click at [164, 217] on input "Choice" at bounding box center [182, 215] width 116 height 12
paste input "Matrix 1 liter"
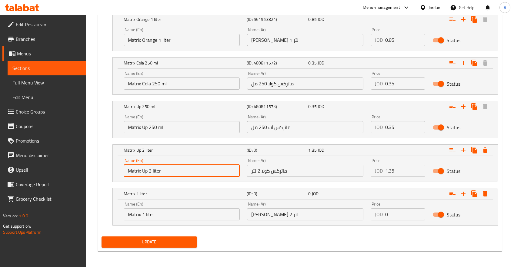
click at [150, 169] on input "Matrix Up 2 liter" at bounding box center [182, 171] width 116 height 12
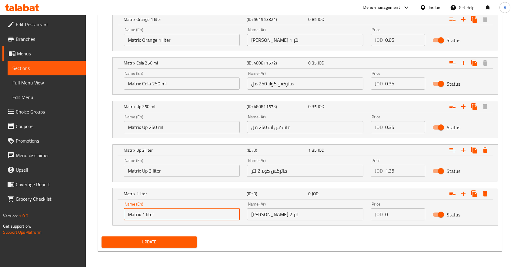
click at [146, 213] on input "Matrix 1 liter" at bounding box center [182, 215] width 116 height 12
click at [141, 213] on input "Matrix 1 liter" at bounding box center [182, 215] width 116 height 12
click at [142, 213] on input "Matrix 1 liter" at bounding box center [182, 215] width 116 height 12
paste input "2"
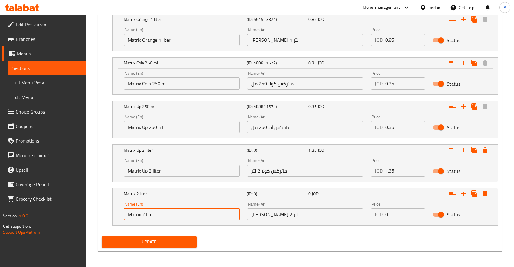
type input "Matrix 2 liter"
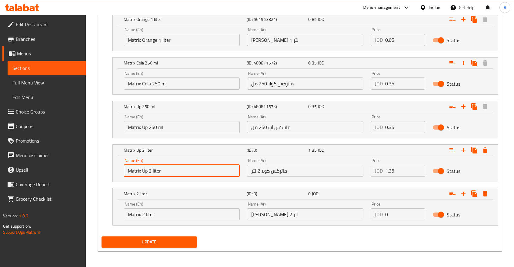
click at [143, 169] on input "Matrix Up 2 liter" at bounding box center [182, 171] width 116 height 12
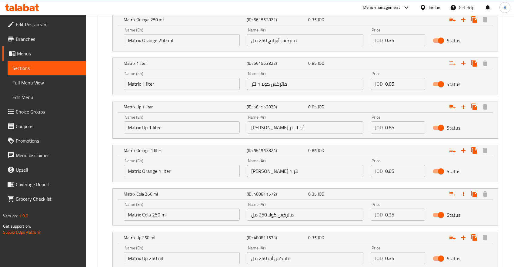
scroll to position [432, 0]
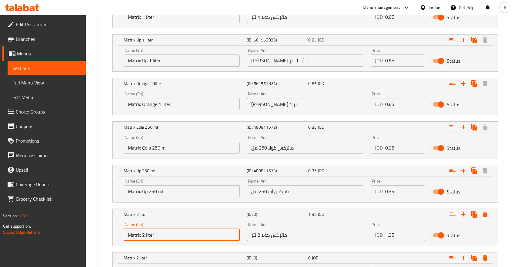
click at [146, 148] on input "Matrix Cola 250 ml" at bounding box center [182, 148] width 116 height 12
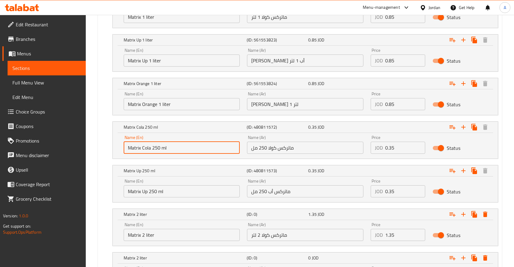
click at [146, 148] on input "Matrix Cola 250 ml" at bounding box center [182, 148] width 116 height 12
click at [140, 235] on input "Matrix 2 liter" at bounding box center [182, 235] width 116 height 12
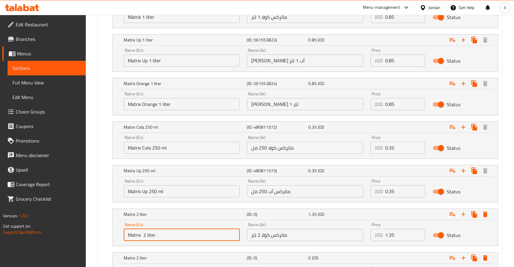
paste input "Cola"
type input "Matrix Cola 2 liter"
click at [150, 103] on input "Matrix Orange 1 liter" at bounding box center [182, 104] width 116 height 12
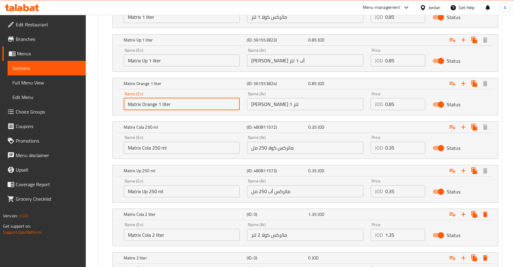
click at [147, 103] on input "Matrix Orange 1 liter" at bounding box center [182, 104] width 116 height 12
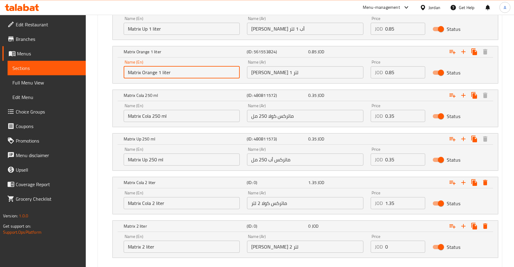
scroll to position [496, 0]
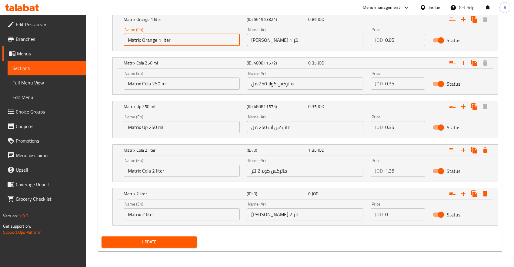
click at [142, 213] on input "Matrix 2 liter" at bounding box center [182, 215] width 116 height 12
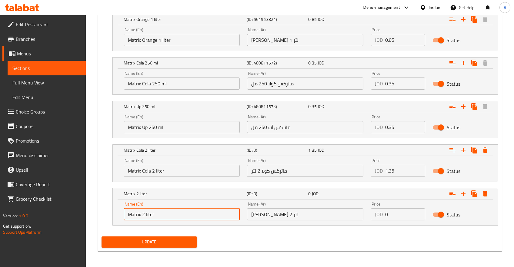
paste input "Orange"
type input "Matrix Orange 2 liter"
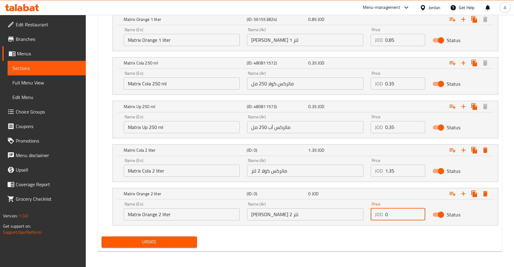
drag, startPoint x: 411, startPoint y: 219, endPoint x: 372, endPoint y: 217, distance: 38.9
click at [385, 217] on input "0" at bounding box center [405, 215] width 40 height 12
type input "1.35"
click at [467, 191] on button "Expand" at bounding box center [463, 194] width 11 height 11
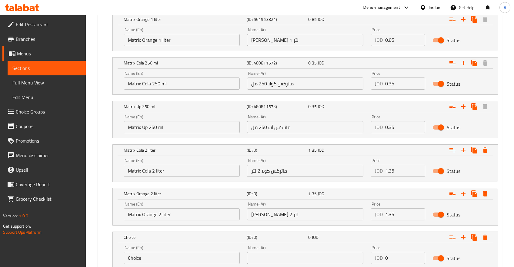
drag, startPoint x: 397, startPoint y: 210, endPoint x: 366, endPoint y: 211, distance: 31.2
click at [385, 211] on input "1.35" at bounding box center [405, 215] width 40 height 12
paste input "number"
type input "1.35"
click at [398, 254] on input "0" at bounding box center [405, 258] width 40 height 12
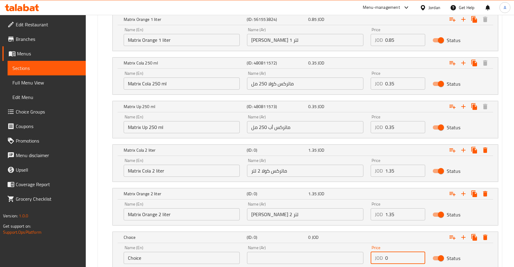
paste input "1.35"
type input "1.35"
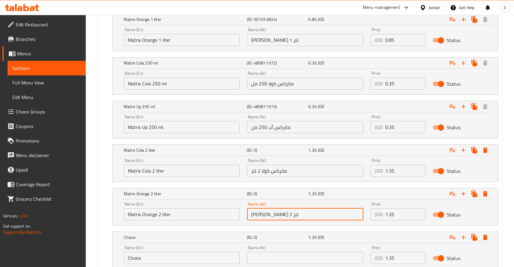
drag, startPoint x: 296, startPoint y: 215, endPoint x: 245, endPoint y: 215, distance: 51.5
click at [247, 215] on input "[PERSON_NAME] 2 لتر" at bounding box center [305, 215] width 116 height 12
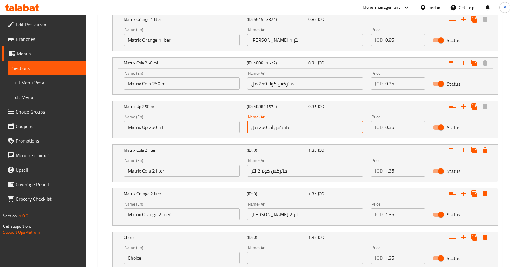
drag, startPoint x: 291, startPoint y: 128, endPoint x: 242, endPoint y: 127, distance: 48.8
click at [247, 127] on input "ماتركس أب 250 مل" at bounding box center [305, 127] width 116 height 12
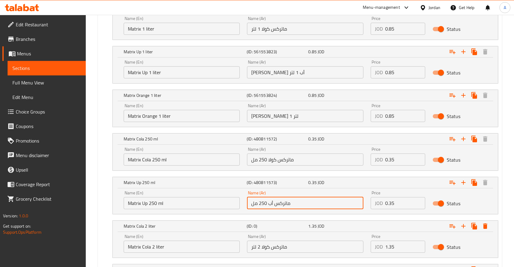
scroll to position [400, 0]
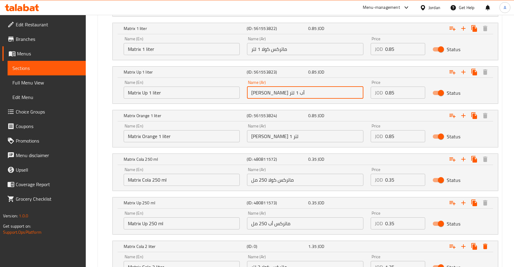
drag, startPoint x: 293, startPoint y: 93, endPoint x: 220, endPoint y: 92, distance: 72.2
click at [247, 92] on input "[PERSON_NAME] أب 1 لتر" at bounding box center [305, 93] width 116 height 12
click at [280, 98] on input "[PERSON_NAME] أب 1 لتر" at bounding box center [305, 93] width 116 height 12
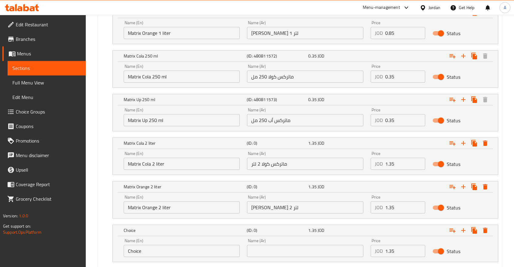
scroll to position [540, 0]
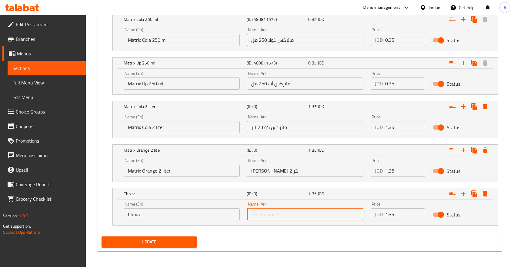
click at [284, 213] on input "text" at bounding box center [305, 215] width 116 height 12
paste input "[PERSON_NAME] أب 1 لتر"
click at [260, 216] on input "[PERSON_NAME] أب 1 لتر" at bounding box center [305, 215] width 116 height 12
type input "[PERSON_NAME] أب 2 لتر"
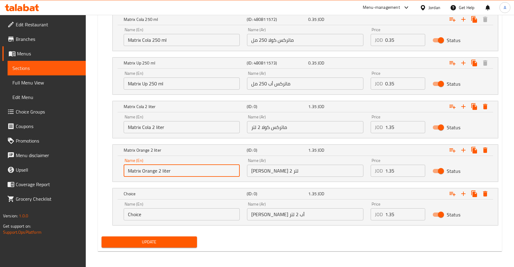
drag, startPoint x: 172, startPoint y: 169, endPoint x: 92, endPoint y: 166, distance: 80.4
click at [124, 166] on input "Matrix Orange 2 liter" at bounding box center [182, 171] width 116 height 12
click at [155, 217] on input "Choice" at bounding box center [182, 215] width 116 height 12
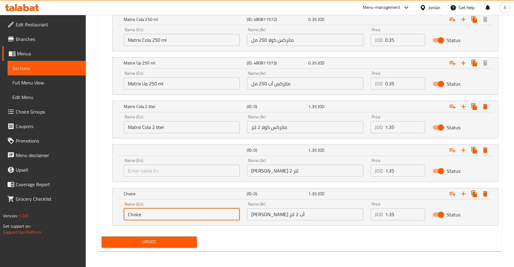
paste input "Matrix Orange 2 liter"
type input "Matrix Orange 2 liter"
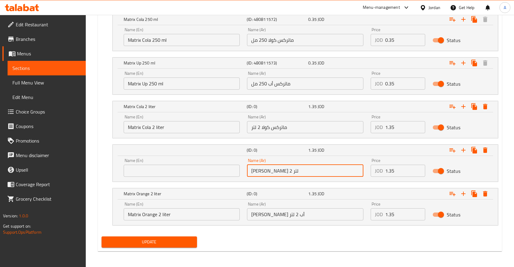
drag, startPoint x: 294, startPoint y: 173, endPoint x: 225, endPoint y: 171, distance: 69.5
click at [247, 172] on input "[PERSON_NAME] 2 لتر" at bounding box center [305, 171] width 116 height 12
click at [291, 212] on input "[PERSON_NAME] أب 2 لتر" at bounding box center [305, 215] width 116 height 12
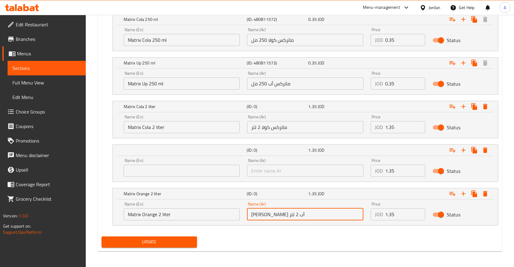
paste input "ورانج 2 لتر"
type input "[PERSON_NAME] 2 لتر"
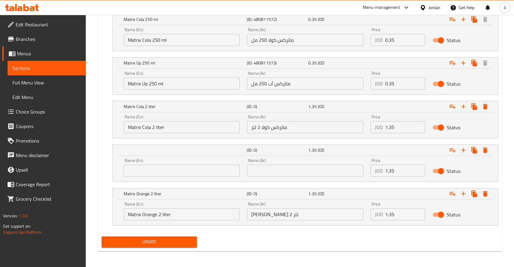
drag, startPoint x: 273, startPoint y: 162, endPoint x: 273, endPoint y: 173, distance: 11.2
click at [272, 163] on div "Name (Ar) Name (Ar)" at bounding box center [305, 168] width 116 height 18
click at [273, 173] on input "text" at bounding box center [305, 171] width 116 height 12
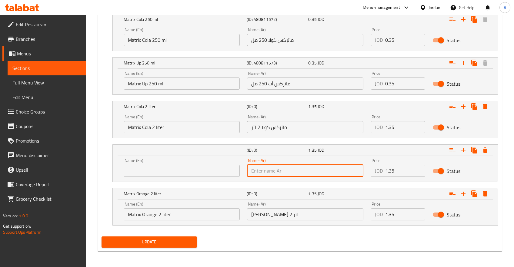
paste input "[PERSON_NAME] أب 1 لتر"
click at [261, 172] on input "[PERSON_NAME] أب 1 لتر" at bounding box center [305, 171] width 116 height 12
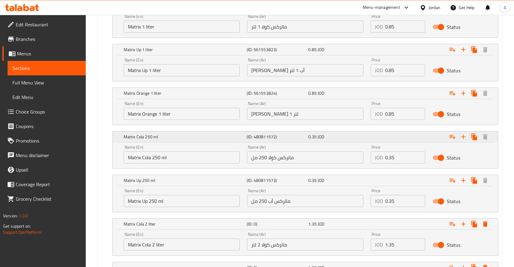
scroll to position [411, 0]
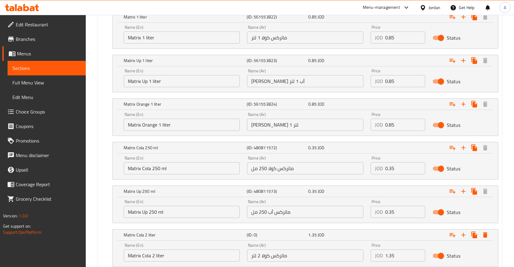
type input "[PERSON_NAME] أب 2 لتر"
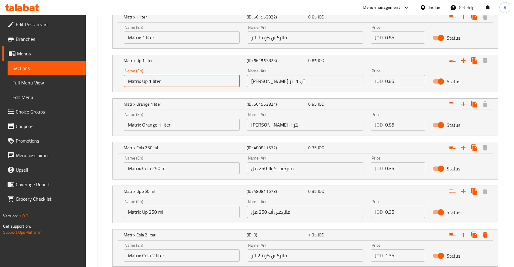
drag, startPoint x: 166, startPoint y: 83, endPoint x: 121, endPoint y: 83, distance: 44.9
click at [124, 83] on input "Matrix Up 1 liter" at bounding box center [182, 81] width 116 height 12
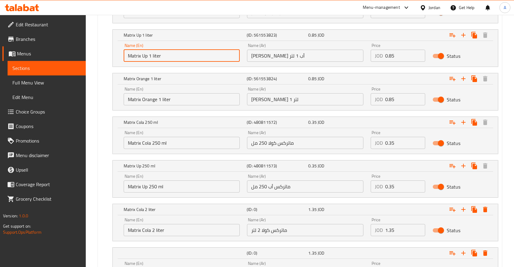
scroll to position [540, 0]
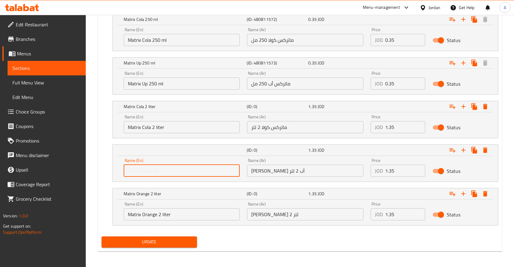
click at [178, 169] on input "text" at bounding box center [182, 171] width 116 height 12
paste input "Matrix Up 1 liter"
click at [153, 170] on input "Matrix Up 1 liter" at bounding box center [182, 171] width 116 height 12
click at [151, 170] on input "Matrix Up 1 liter" at bounding box center [182, 171] width 116 height 12
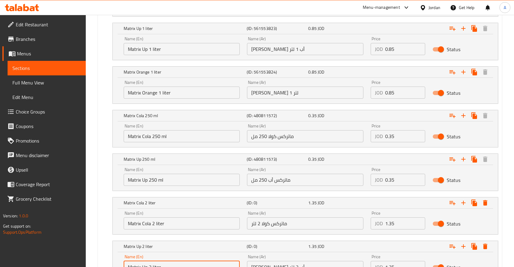
scroll to position [411, 0]
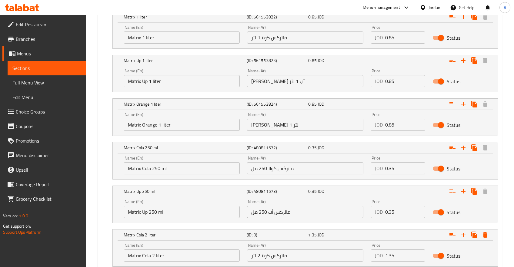
type input "Matrix Up 2 liter"
drag, startPoint x: 270, startPoint y: 122, endPoint x: 244, endPoint y: 122, distance: 25.8
click at [247, 122] on input "[PERSON_NAME] 1 لتر" at bounding box center [305, 125] width 116 height 12
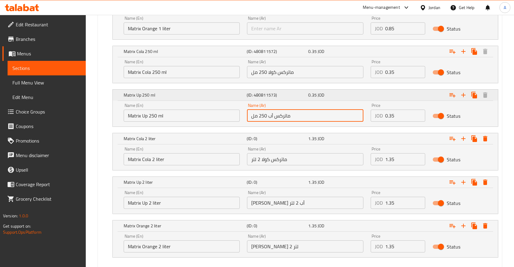
drag, startPoint x: 242, startPoint y: 116, endPoint x: 232, endPoint y: 115, distance: 10.0
click at [247, 116] on input "ماتركس أب 250 مل" at bounding box center [305, 116] width 116 height 12
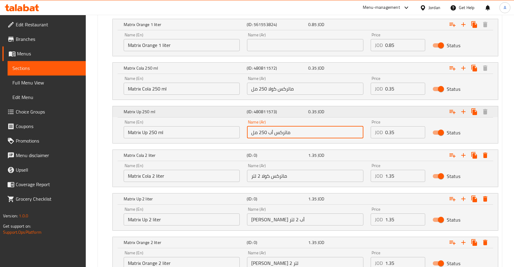
scroll to position [476, 0]
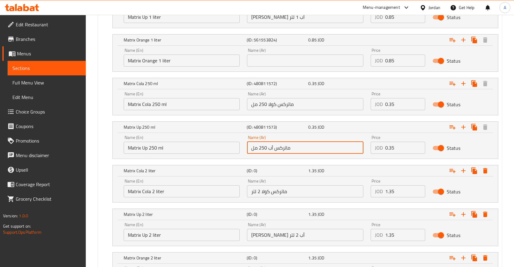
paste input "كس أورانج 1 لتر"
type input "[PERSON_NAME] 1 لتر"
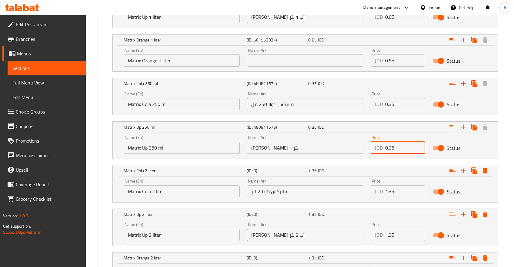
drag, startPoint x: 401, startPoint y: 147, endPoint x: 322, endPoint y: 147, distance: 78.2
click at [385, 147] on input "0.35" at bounding box center [405, 148] width 40 height 12
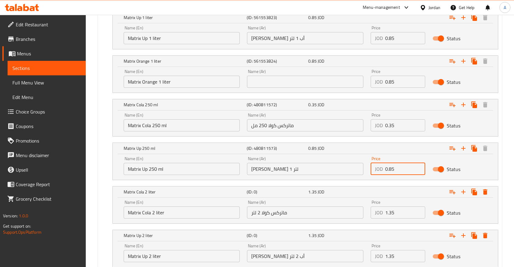
scroll to position [444, 0]
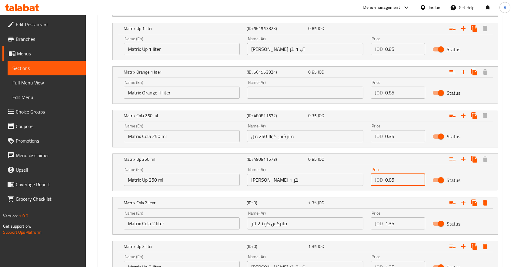
type input "0.85"
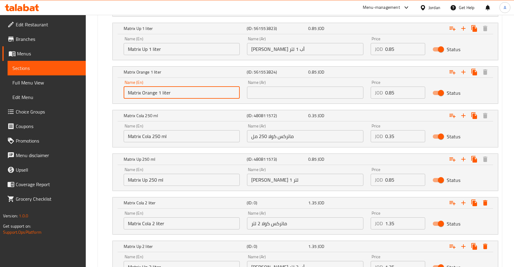
drag, startPoint x: 157, startPoint y: 92, endPoint x: 98, endPoint y: 92, distance: 59.7
click at [124, 92] on input "Matrix Orange 1 liter" at bounding box center [182, 93] width 116 height 12
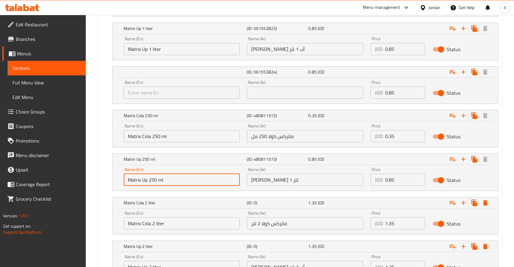
drag, startPoint x: 179, startPoint y: 182, endPoint x: 71, endPoint y: 182, distance: 107.6
click at [124, 182] on input "Matrix Up 250 ml" at bounding box center [182, 180] width 116 height 12
paste input "Orange 1 liter"
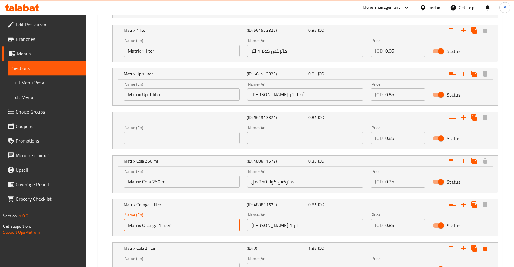
scroll to position [379, 0]
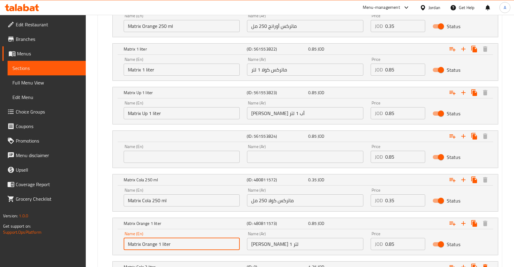
type input "Matrix Orange 1 liter"
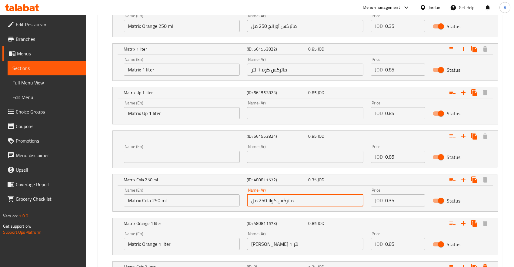
click at [302, 202] on input "ماتركس كولا 250 مل" at bounding box center [305, 201] width 116 height 12
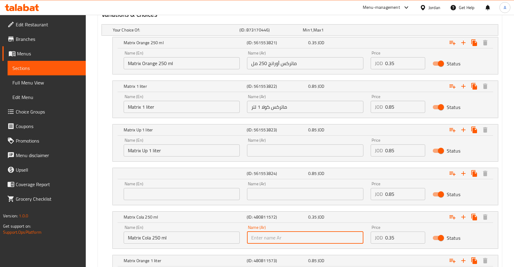
scroll to position [315, 0]
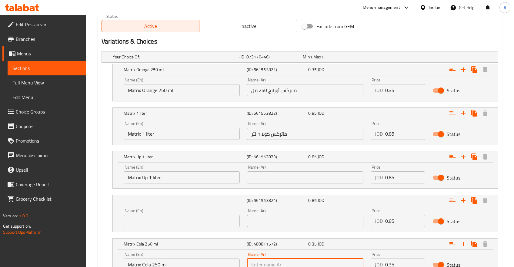
click at [299, 89] on input "ماتركس أورانج 250 مل" at bounding box center [305, 90] width 116 height 12
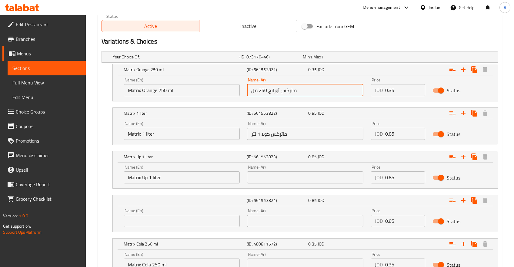
click at [291, 178] on input "text" at bounding box center [305, 178] width 116 height 12
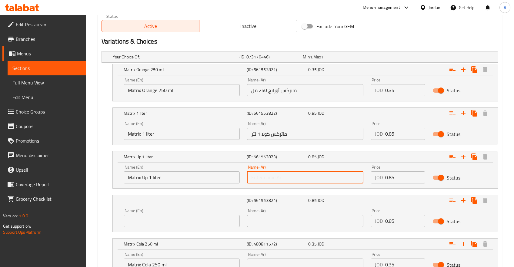
paste input "ماتركس كولا 250 مل"
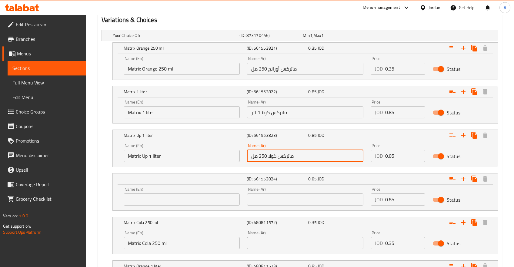
scroll to position [347, 0]
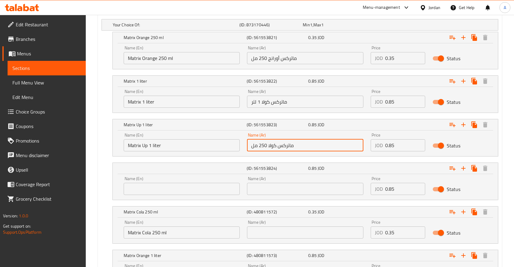
type input "ماتركس كولا 250 مل"
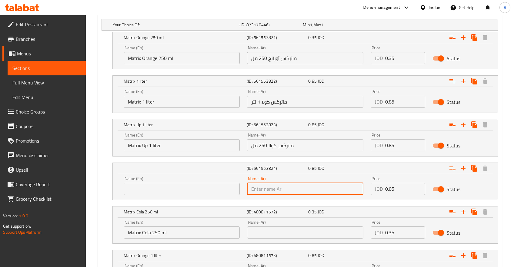
click at [274, 191] on input "text" at bounding box center [305, 189] width 116 height 12
click at [268, 239] on input "text" at bounding box center [305, 233] width 116 height 12
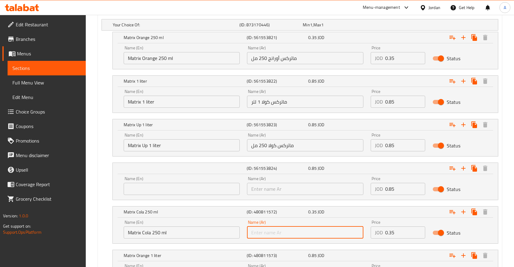
paste input "[PERSON_NAME] أب 1 لتر"
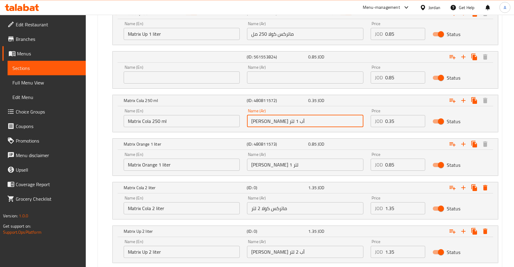
scroll to position [444, 0]
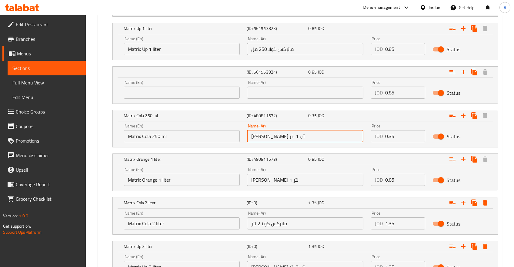
type input "[PERSON_NAME] أب 1 لتر"
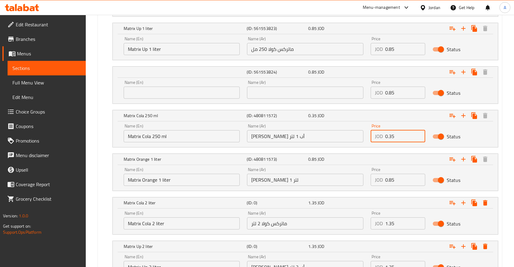
drag, startPoint x: 400, startPoint y: 136, endPoint x: 354, endPoint y: 136, distance: 46.1
click at [385, 136] on input "0.35" at bounding box center [405, 136] width 40 height 12
type input "0.85"
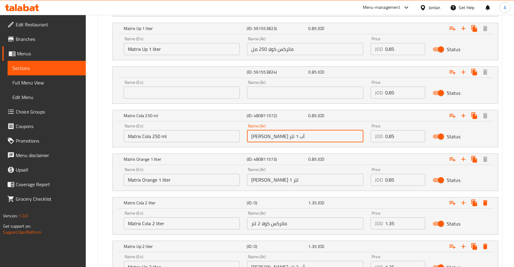
drag, startPoint x: 278, startPoint y: 136, endPoint x: 204, endPoint y: 138, distance: 73.4
click at [247, 138] on input "[PERSON_NAME] أب 1 لتر" at bounding box center [305, 136] width 116 height 12
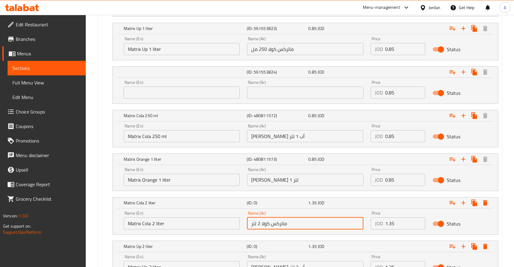
drag, startPoint x: 238, startPoint y: 224, endPoint x: 234, endPoint y: 224, distance: 4.2
click at [247, 224] on input "ماتركس كولا 2 لتر" at bounding box center [305, 224] width 116 height 12
click at [277, 222] on input "ماتركس كولا 2 لتر" at bounding box center [305, 224] width 116 height 12
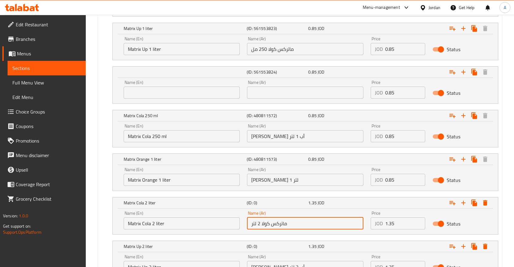
drag, startPoint x: 275, startPoint y: 101, endPoint x: 274, endPoint y: 96, distance: 5.0
click at [275, 100] on div "Name (Ar) Name (Ar)" at bounding box center [305, 90] width 124 height 26
click at [274, 95] on input "text" at bounding box center [305, 93] width 116 height 12
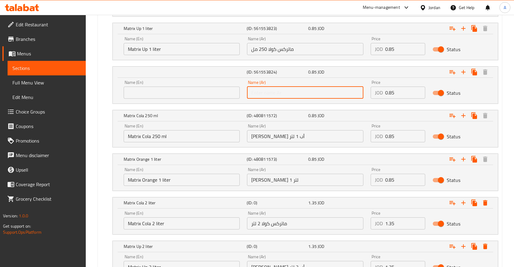
paste input "ماتركس كولا 2 لتر"
type input "ماتركس كولا 2 لتر"
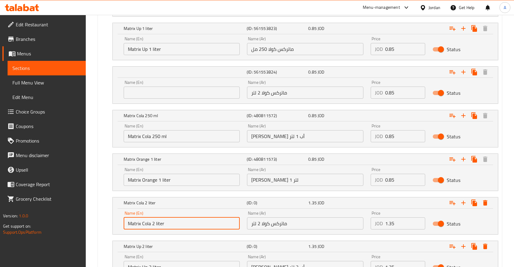
click at [179, 226] on input "Matrix Cola 2 liter" at bounding box center [182, 224] width 116 height 12
click at [216, 96] on input "text" at bounding box center [182, 93] width 116 height 12
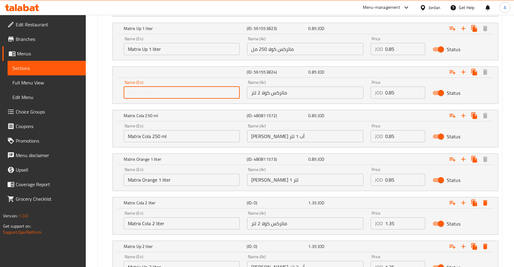
paste input "Matrix Cola 2 liter"
click at [153, 92] on input "Matrix Cola 2 liter" at bounding box center [182, 93] width 116 height 12
type input "Matrix Cola 1 liter"
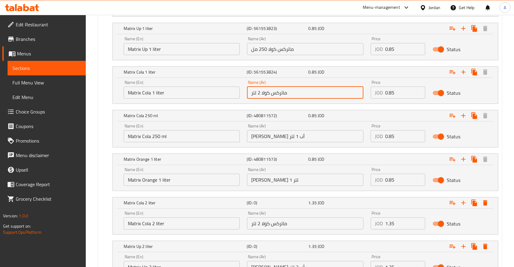
click at [259, 92] on input "ماتركس كولا 2 لتر" at bounding box center [305, 93] width 116 height 12
type input "ماتركس كولا 2 لتر"
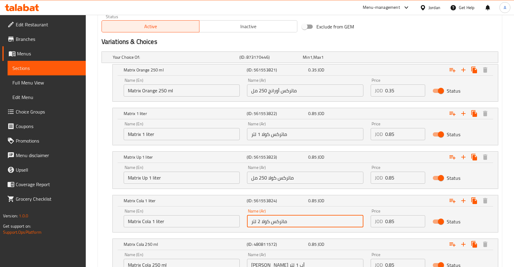
scroll to position [283, 0]
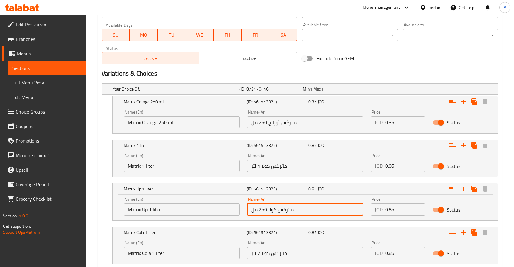
drag, startPoint x: 274, startPoint y: 210, endPoint x: 219, endPoint y: 211, distance: 55.2
click at [247, 211] on input "ماتركس كولا 250 مل" at bounding box center [305, 210] width 116 height 12
click at [283, 208] on input "ماتركس كولا 250 مل" at bounding box center [305, 210] width 116 height 12
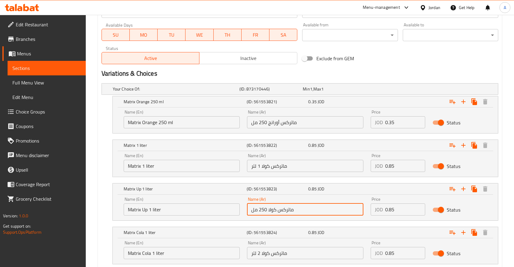
click at [310, 120] on input "ماتركس أورانج 250 مل" at bounding box center [305, 122] width 116 height 12
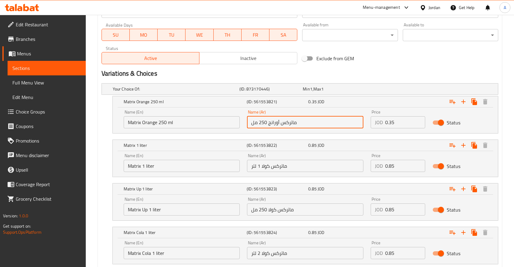
paste input "كولا"
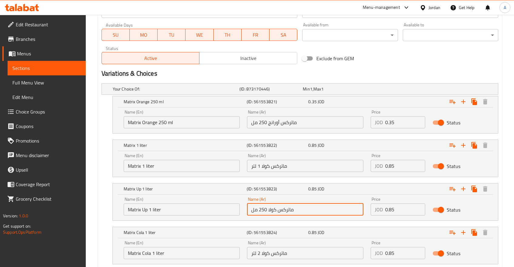
click at [283, 207] on input "ماتركس كولا 250 مل" at bounding box center [305, 210] width 116 height 12
click at [310, 119] on input "ماتركس أورانج 250 مل" at bounding box center [305, 122] width 116 height 12
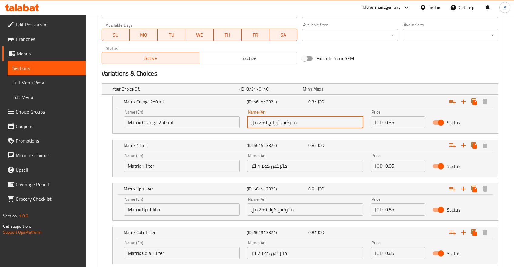
paste input "كولا"
type input "ماتركس كولا 250 مل"
click at [288, 208] on input "ماتركس كولا 250 مل" at bounding box center [305, 210] width 116 height 12
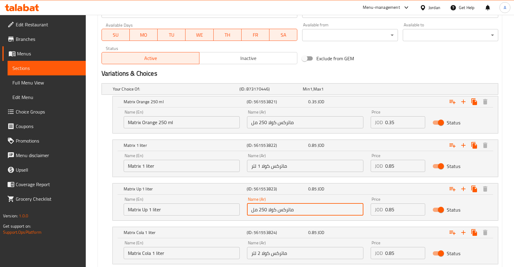
click at [288, 208] on input "ماتركس كولا 250 مل" at bounding box center [305, 210] width 116 height 12
click at [270, 172] on input "ماتركس كولا 1 لتر" at bounding box center [305, 166] width 116 height 12
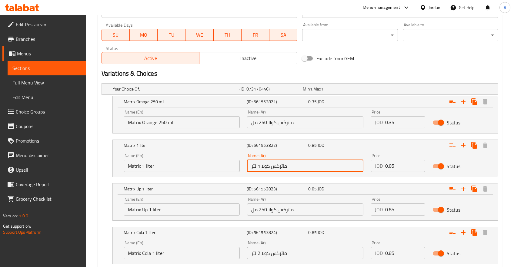
click at [279, 210] on input "ماتركس كولا 250 مل" at bounding box center [305, 210] width 116 height 12
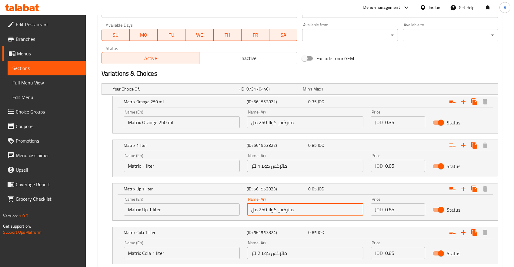
click at [279, 210] on input "ماتركس كولا 250 مل" at bounding box center [305, 210] width 116 height 12
paste input "أورانج"
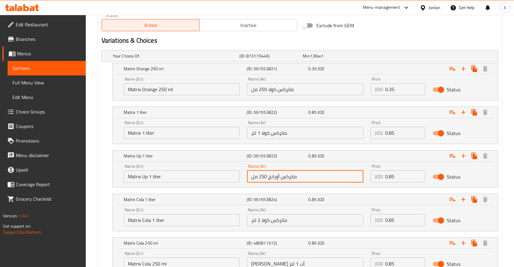
scroll to position [347, 0]
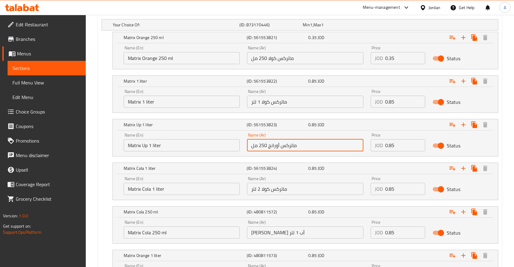
type input "ماتركس أورانج 250 مل"
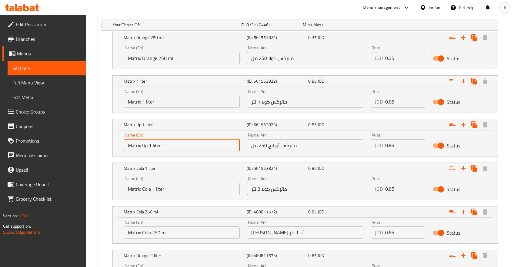
click at [185, 144] on input "Matrix Up 1 liter" at bounding box center [182, 145] width 116 height 12
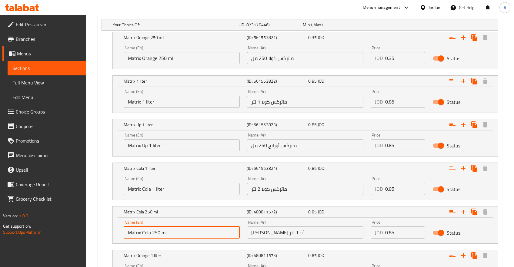
drag, startPoint x: 175, startPoint y: 233, endPoint x: 89, endPoint y: 237, distance: 86.8
click at [124, 237] on input "Matrix Cola 250 ml" at bounding box center [182, 233] width 116 height 12
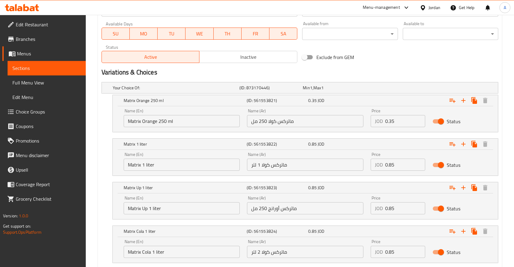
scroll to position [219, 0]
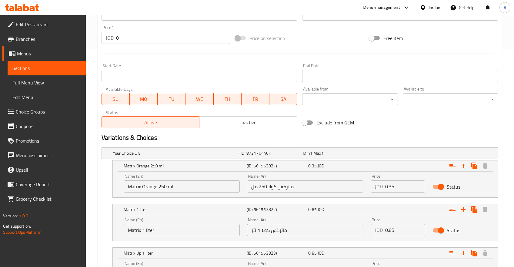
click at [194, 187] on input "Matrix Orange 250 ml" at bounding box center [182, 187] width 116 height 12
paste input "Cola"
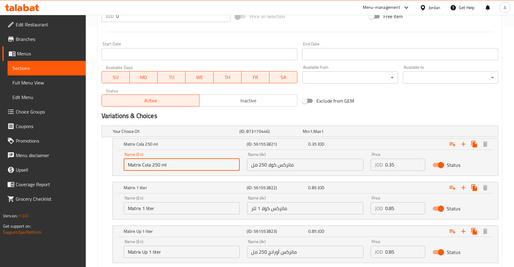
scroll to position [251, 0]
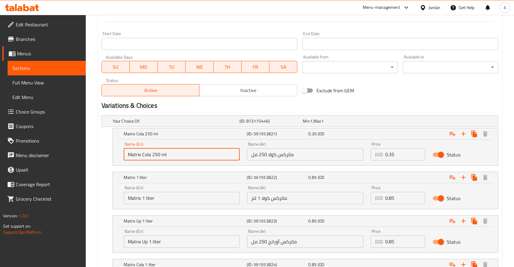
type input "Matrix Orange 250 ml"
paste input "Matrix Cola 250 ml"
type input "Matrix Cola 250 ml"
click at [201, 243] on input "Matrix Up 1 liter" at bounding box center [182, 242] width 116 height 12
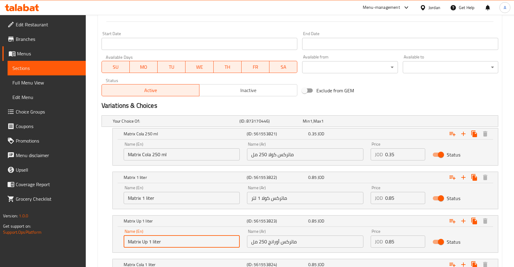
click at [201, 243] on input "Matrix Up 1 liter" at bounding box center [182, 242] width 116 height 12
paste input "Orange 250 ml"
type input "Matrix Orange 250 ml"
click at [177, 194] on input "Matrix 1 liter" at bounding box center [182, 198] width 116 height 12
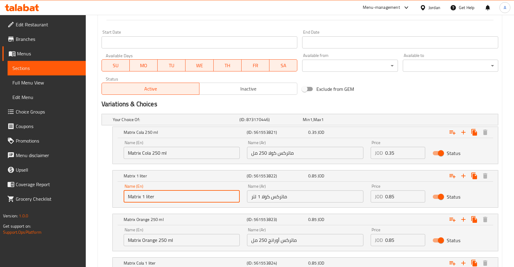
scroll to position [315, 0]
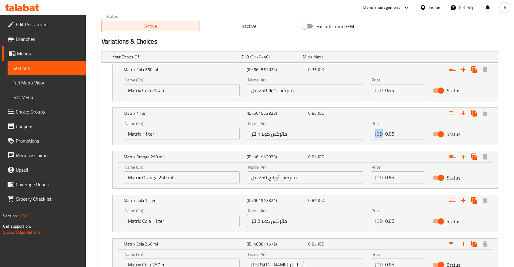
click at [370, 140] on div "Price JOD 0.85 Price" at bounding box center [398, 131] width 62 height 26
click at [396, 134] on input "0.85" at bounding box center [405, 134] width 40 height 12
click at [395, 134] on input "0.85" at bounding box center [405, 134] width 40 height 12
type input "0.35"
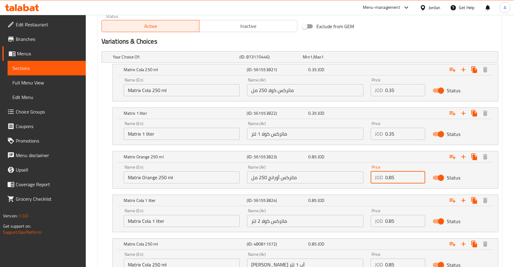
drag, startPoint x: 400, startPoint y: 175, endPoint x: 374, endPoint y: 177, distance: 25.3
click at [385, 177] on input "0.85" at bounding box center [405, 178] width 40 height 12
type input "0.35"
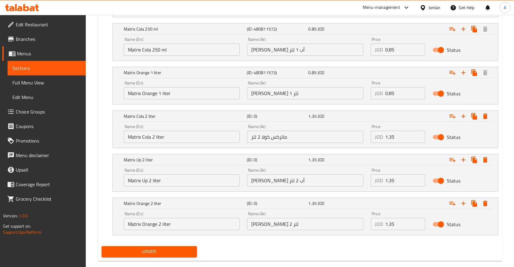
scroll to position [540, 0]
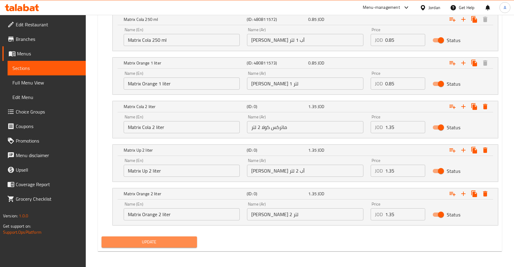
click at [157, 240] on span "Update" at bounding box center [149, 243] width 86 height 8
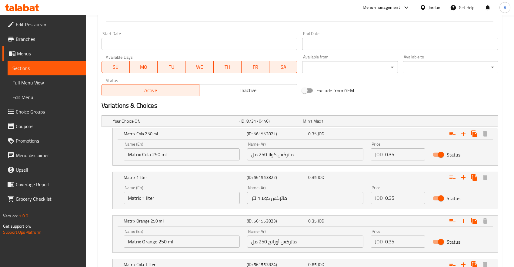
scroll to position [283, 0]
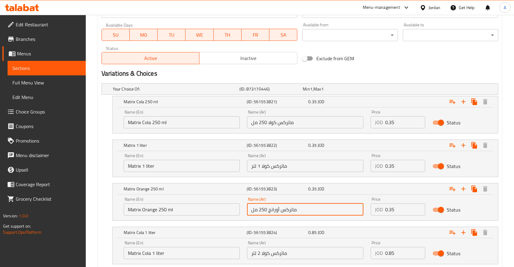
drag, startPoint x: 293, startPoint y: 208, endPoint x: 242, endPoint y: 208, distance: 50.9
click at [247, 208] on input "ماتركس أورانج 250 مل" at bounding box center [305, 210] width 116 height 12
click at [298, 169] on input "ماتركس كولا 1 لتر" at bounding box center [305, 166] width 116 height 12
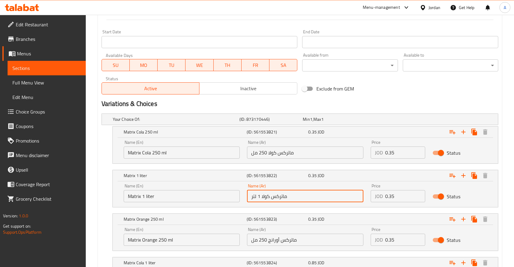
scroll to position [379, 0]
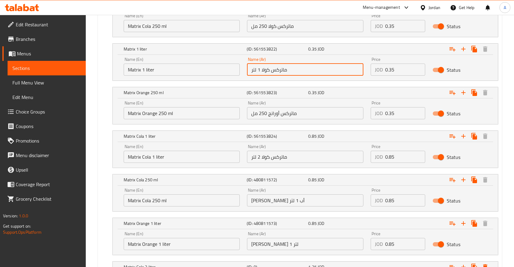
click at [286, 200] on input "[PERSON_NAME] أب 1 لتر" at bounding box center [305, 201] width 116 height 12
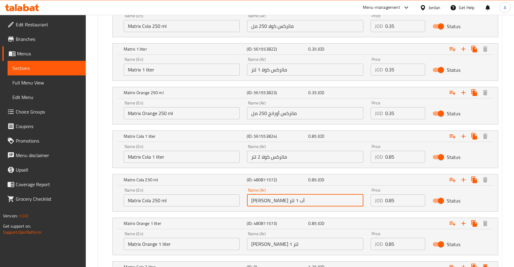
click at [286, 200] on input "[PERSON_NAME] أب 1 لتر" at bounding box center [305, 201] width 116 height 12
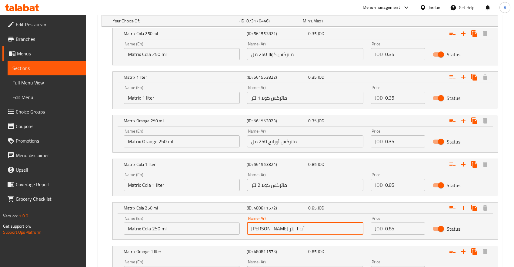
scroll to position [251, 0]
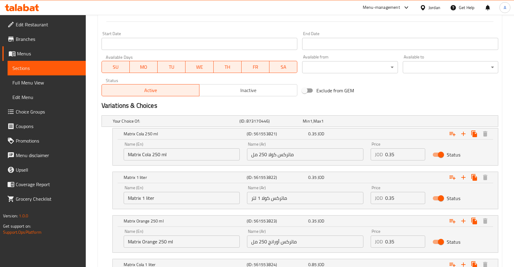
click at [287, 196] on input "ماتركس كولا 1 لتر" at bounding box center [305, 198] width 116 height 12
paste input "كس أب"
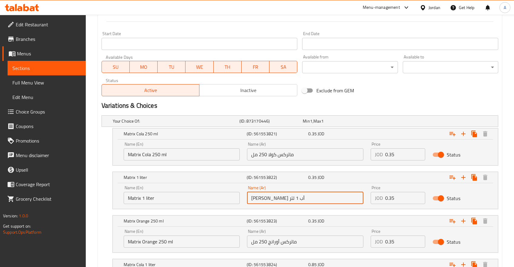
type input "[PERSON_NAME] أب 1 لتر"
click at [207, 204] on div "Name (En) Matrix 1 liter Name (En)" at bounding box center [182, 195] width 124 height 26
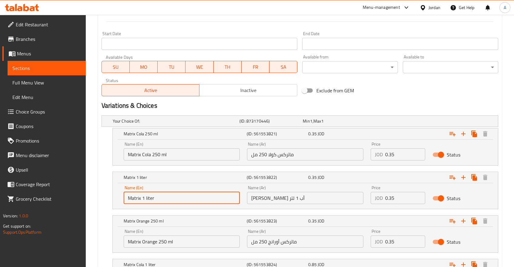
click at [202, 200] on input "Matrix 1 liter" at bounding box center [182, 198] width 116 height 12
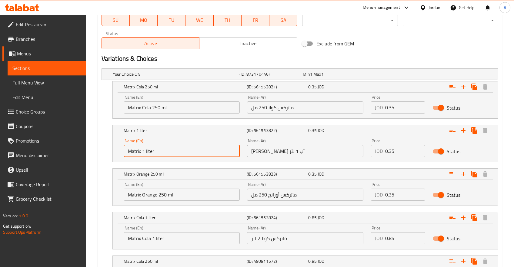
scroll to position [347, 0]
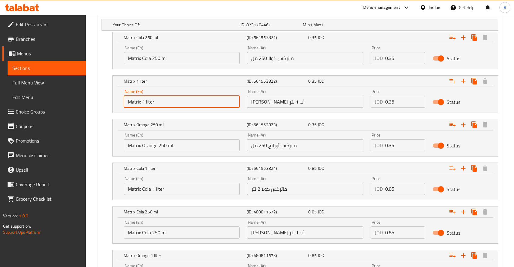
click at [154, 194] on input "Matrix Cola 1 liter" at bounding box center [182, 189] width 116 height 12
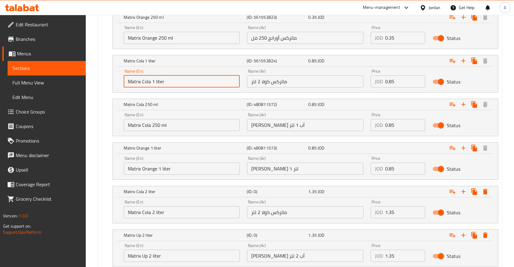
scroll to position [444, 0]
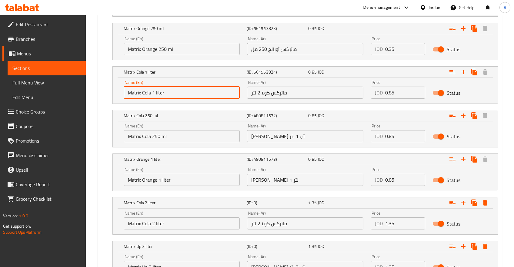
click at [149, 137] on input "Matrix Cola 250 ml" at bounding box center [182, 136] width 116 height 12
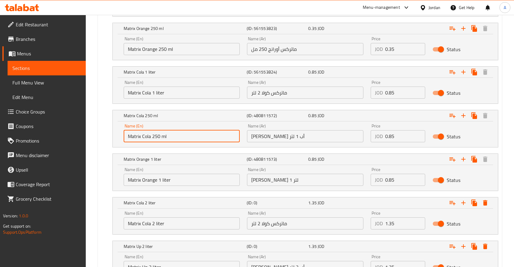
click at [149, 137] on input "Matrix Cola 250 ml" at bounding box center [182, 136] width 116 height 12
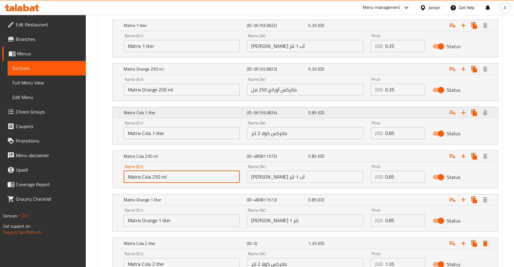
scroll to position [379, 0]
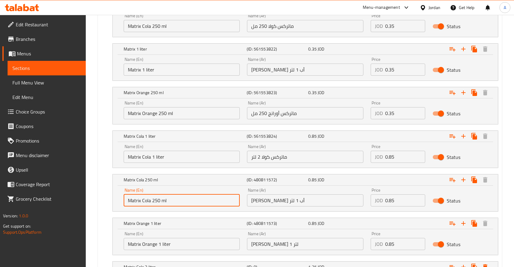
click at [178, 117] on input "Matrix Orange 250 ml" at bounding box center [182, 113] width 116 height 12
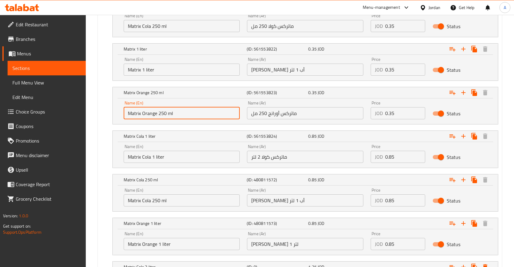
click at [178, 117] on input "Matrix Orange 250 ml" at bounding box center [182, 113] width 116 height 12
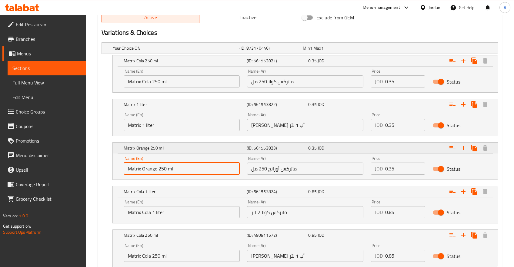
scroll to position [315, 0]
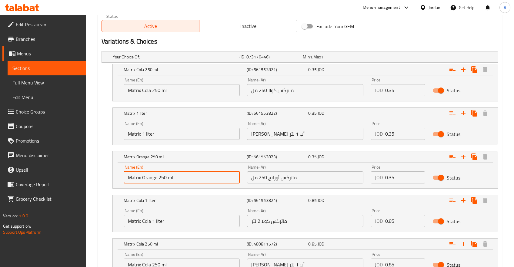
click at [168, 136] on input "Matrix 1 liter" at bounding box center [182, 134] width 116 height 12
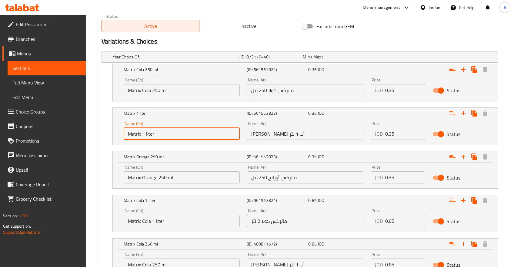
paste input "Orange 250 ml"
type input "Matrix Orange 250 ml"
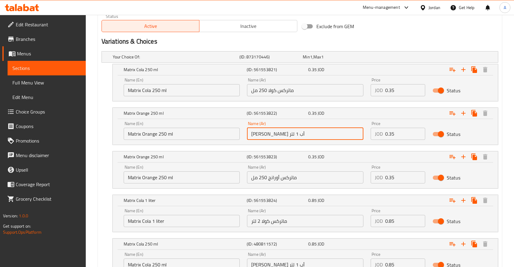
drag, startPoint x: 250, startPoint y: 134, endPoint x: 239, endPoint y: 134, distance: 11.2
click at [247, 134] on input "[PERSON_NAME] أب 1 لتر" at bounding box center [305, 134] width 116 height 12
click at [264, 128] on input "[PERSON_NAME] أب 1 لتر" at bounding box center [305, 134] width 116 height 12
drag, startPoint x: 260, startPoint y: 132, endPoint x: 222, endPoint y: 126, distance: 38.2
click at [247, 128] on input "[PERSON_NAME] أب 1 لتر" at bounding box center [305, 134] width 116 height 12
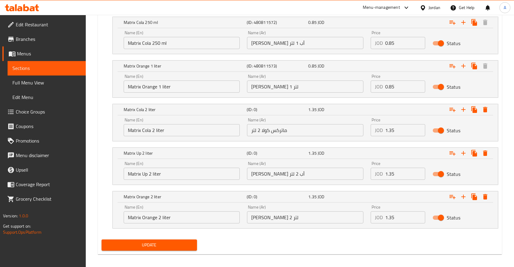
scroll to position [540, 0]
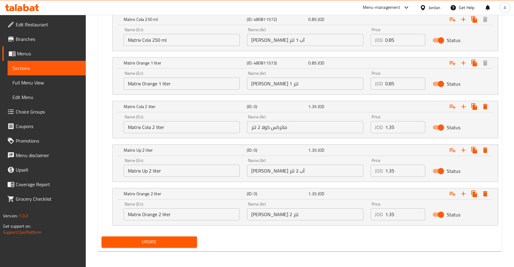
type input "[PERSON_NAME] أب 250 مل"
drag, startPoint x: 160, startPoint y: 239, endPoint x: 244, endPoint y: 223, distance: 85.2
click at [162, 239] on span "Update" at bounding box center [149, 243] width 86 height 8
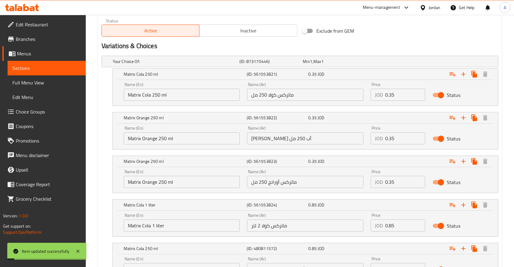
scroll to position [283, 0]
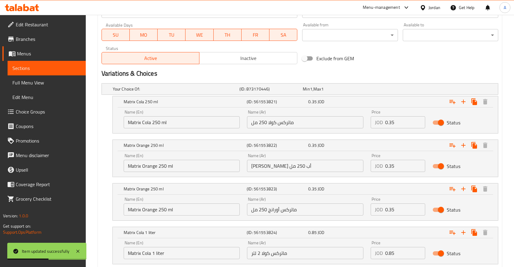
click at [146, 155] on div "Name (En) Matrix Orange 250 ml Name (En)" at bounding box center [182, 163] width 116 height 18
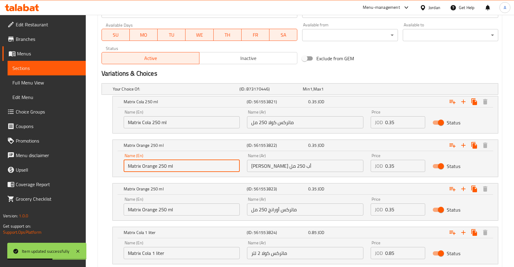
click at [149, 166] on input "Matrix Orange 250 ml" at bounding box center [182, 166] width 116 height 12
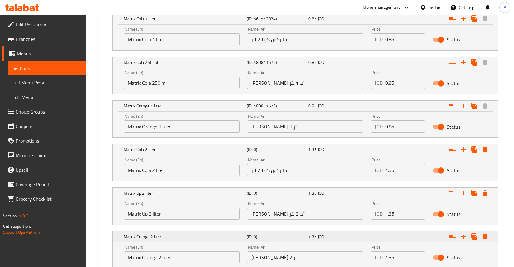
scroll to position [508, 0]
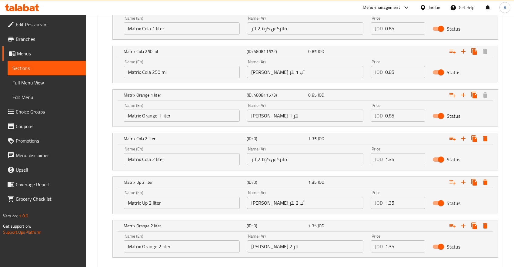
type input "Matrix Up 250 ml"
click at [136, 206] on input "Matrix Up 2 liter" at bounding box center [182, 203] width 116 height 12
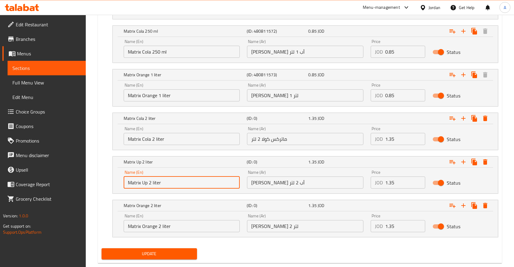
scroll to position [540, 0]
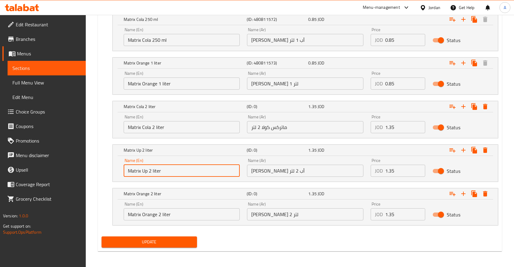
click at [152, 246] on button "Update" at bounding box center [150, 242] width 96 height 11
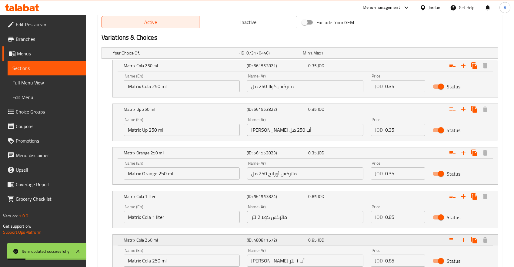
scroll to position [347, 0]
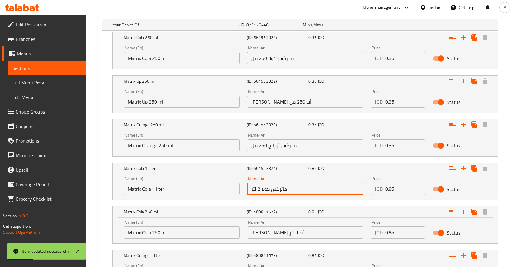
click at [262, 189] on input "ماتركس كولا 2 لتر" at bounding box center [305, 189] width 116 height 12
click at [259, 189] on input "ماتركس كولا 2 لتر" at bounding box center [305, 189] width 116 height 12
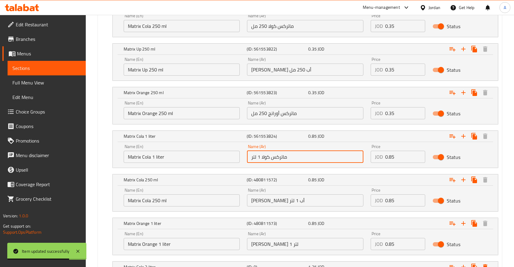
type input "ماتركس كولا 1 لتر"
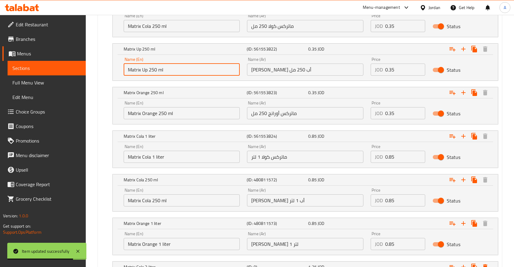
drag, startPoint x: 169, startPoint y: 70, endPoint x: 121, endPoint y: 72, distance: 48.6
click at [124, 72] on input "Matrix Up 250 ml" at bounding box center [182, 70] width 116 height 12
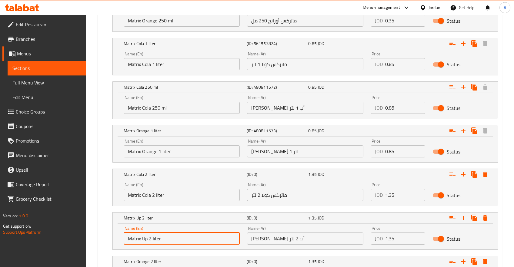
scroll to position [444, 0]
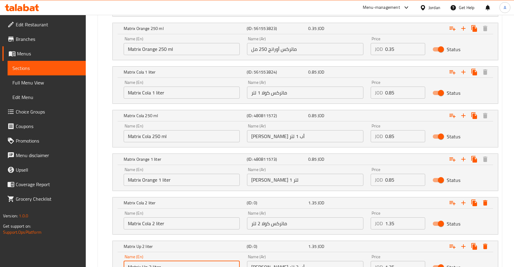
click at [202, 137] on input "Matrix Cola 250 ml" at bounding box center [182, 136] width 116 height 12
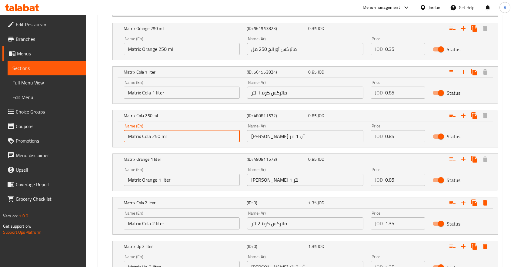
paste input "Up 2 liter"
click at [150, 139] on input "Matrix Up 2 liter" at bounding box center [182, 136] width 116 height 12
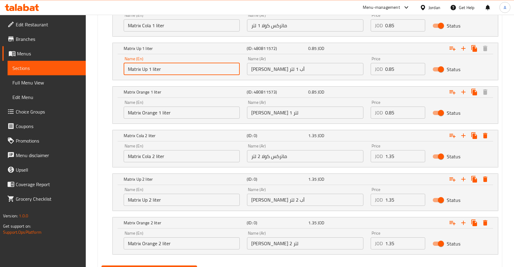
scroll to position [540, 0]
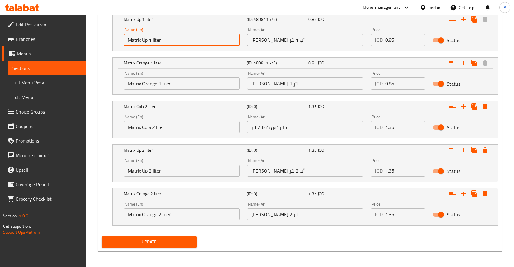
type input "Matrix Up 1 liter"
click at [174, 243] on span "Update" at bounding box center [149, 243] width 86 height 8
click at [176, 239] on span "Update" at bounding box center [149, 243] width 86 height 8
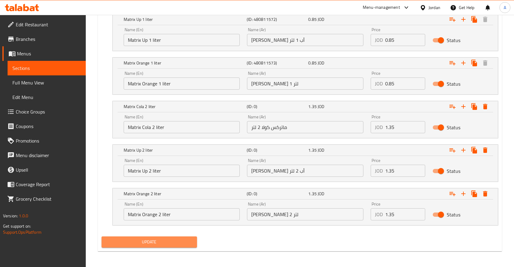
click at [141, 241] on span "Update" at bounding box center [149, 243] width 86 height 8
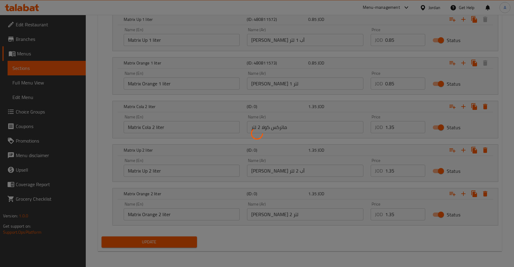
click at [33, 68] on div at bounding box center [257, 133] width 514 height 267
click at [14, 68] on div at bounding box center [257, 133] width 514 height 267
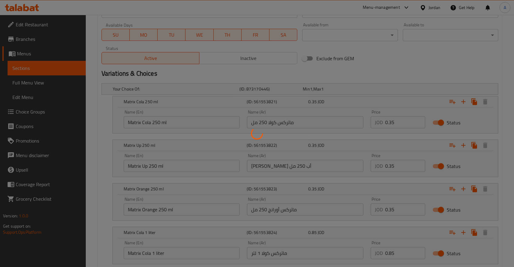
scroll to position [186, 0]
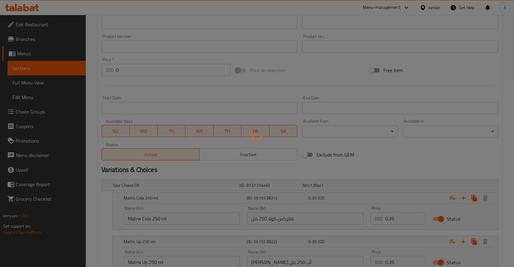
click at [34, 68] on div at bounding box center [257, 133] width 514 height 267
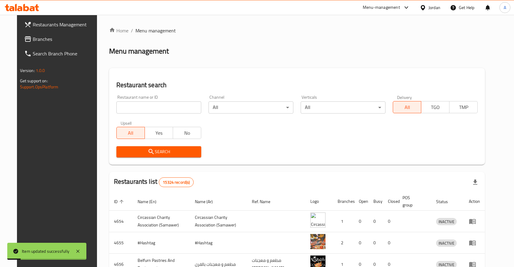
click at [155, 113] on input "search" at bounding box center [158, 108] width 85 height 12
type input ".h];"
type input "زادك"
click button "Search" at bounding box center [158, 151] width 85 height 11
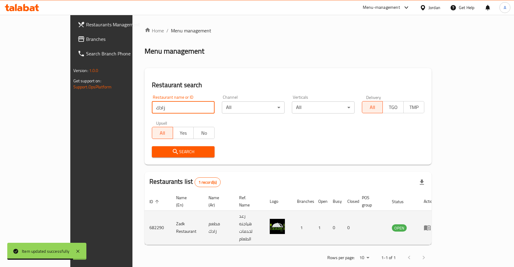
click at [440, 213] on td "enhanced table" at bounding box center [429, 228] width 21 height 34
click at [431, 226] on icon "enhanced table" at bounding box center [427, 228] width 7 height 5
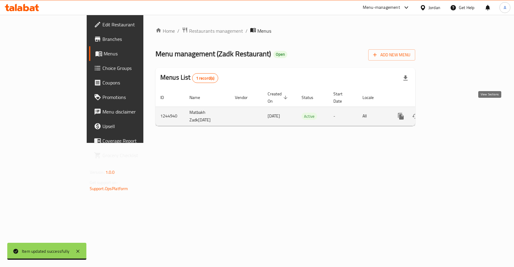
click at [448, 113] on icon "enhanced table" at bounding box center [444, 116] width 7 height 7
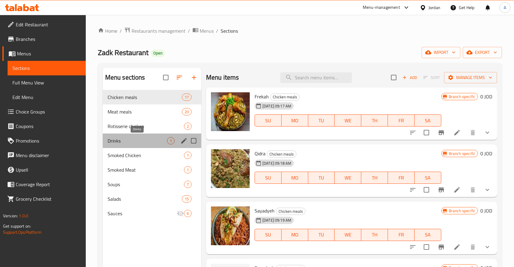
click at [134, 141] on span "Drinks" at bounding box center [137, 140] width 59 height 7
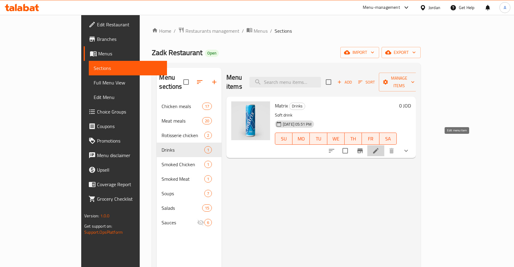
click at [380, 147] on icon at bounding box center [375, 150] width 7 height 7
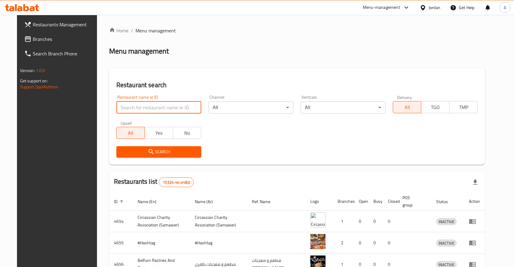
click at [163, 107] on input "search" at bounding box center [158, 108] width 85 height 12
type input "زادك"
click button "Search" at bounding box center [158, 151] width 85 height 11
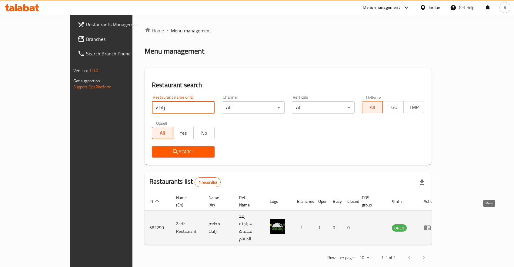
click at [431, 226] on icon "enhanced table" at bounding box center [427, 228] width 7 height 5
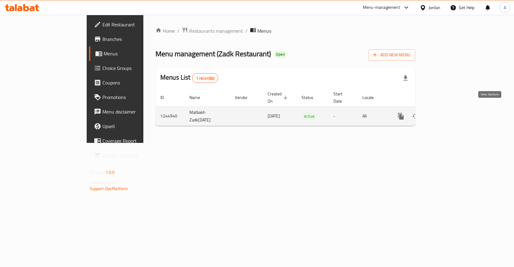
click at [452, 109] on link "enhanced table" at bounding box center [445, 116] width 15 height 15
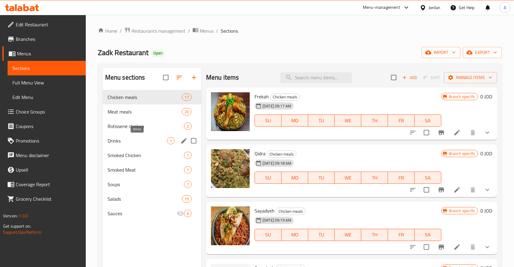
click at [121, 139] on span "Drinks" at bounding box center [137, 140] width 59 height 7
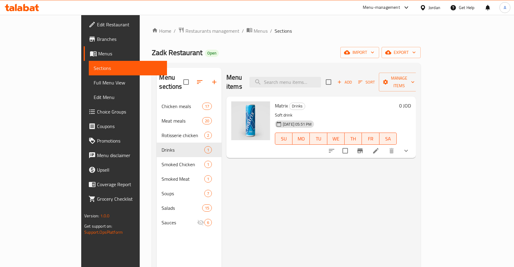
click at [414, 144] on button "show more" at bounding box center [406, 151] width 15 height 15
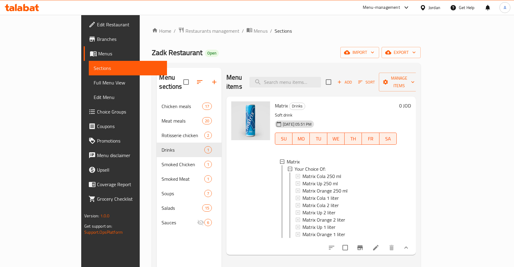
scroll to position [1, 0]
drag, startPoint x: 292, startPoint y: 180, endPoint x: 291, endPoint y: 220, distance: 39.4
click at [296, 220] on div "Matrix Cola 250 ml Matrix Up 250 ml Matrix Orange 250 ml Matrix Cola 1 liter Ma…" at bounding box center [344, 204] width 96 height 65
click at [334, 245] on div "Matrix Drinks Soft drink [DATE] 05:51 PM SU MO TU WE TH FR SA Matrix Your Choic…" at bounding box center [320, 176] width 189 height 159
click at [335, 244] on icon "sort-choices" at bounding box center [331, 247] width 7 height 7
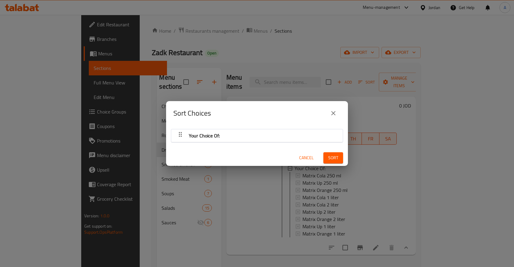
click at [216, 136] on span "Your Choice Of:" at bounding box center [204, 135] width 31 height 9
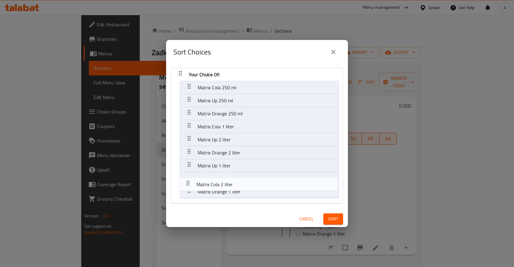
scroll to position [1, 0]
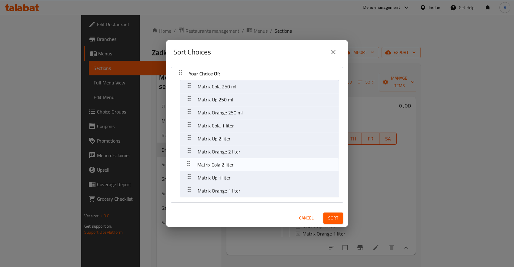
drag, startPoint x: 189, startPoint y: 139, endPoint x: 189, endPoint y: 166, distance: 27.3
click at [189, 166] on nav "Your Choice Of: Matrix Cola 250 ml Matrix Up 250 ml Matrix Orange 250 ml Matrix…" at bounding box center [257, 135] width 172 height 136
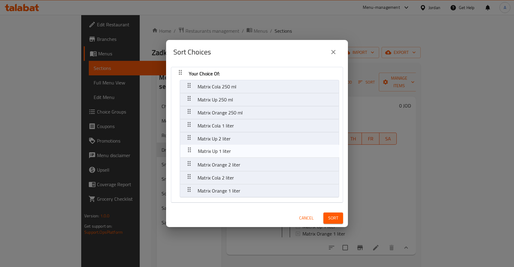
drag, startPoint x: 187, startPoint y: 177, endPoint x: 187, endPoint y: 146, distance: 31.5
click at [187, 146] on nav "Your Choice Of: Matrix Cola 250 ml Matrix Up 250 ml Matrix Orange 250 ml Matrix…" at bounding box center [257, 135] width 172 height 136
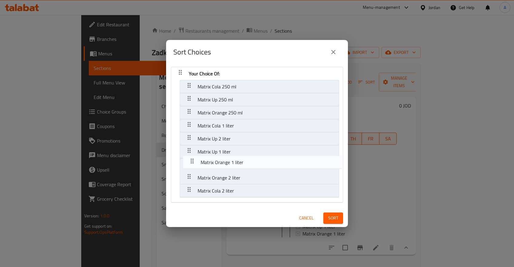
drag, startPoint x: 185, startPoint y: 190, endPoint x: 189, endPoint y: 160, distance: 30.5
click at [189, 160] on nav "Your Choice Of: Matrix Cola 250 ml Matrix Up 250 ml Matrix Orange 250 ml Matrix…" at bounding box center [257, 135] width 172 height 136
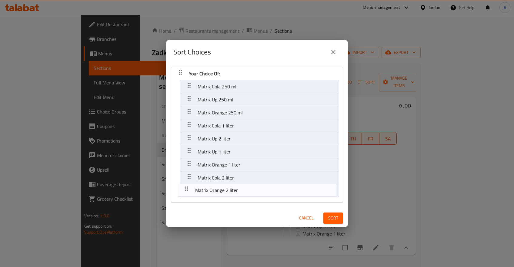
drag, startPoint x: 192, startPoint y: 177, endPoint x: 189, endPoint y: 193, distance: 15.7
click at [189, 193] on nav "Your Choice Of: Matrix Cola 250 ml Matrix Up 250 ml Matrix Orange 250 ml Matrix…" at bounding box center [257, 135] width 172 height 136
drag, startPoint x: 189, startPoint y: 139, endPoint x: 189, endPoint y: 203, distance: 64.3
click at [189, 203] on div "Your Choice Of: Matrix Cola 250 ml Matrix Up 250 ml Matrix Orange 250 ml Matrix…" at bounding box center [257, 145] width 182 height 163
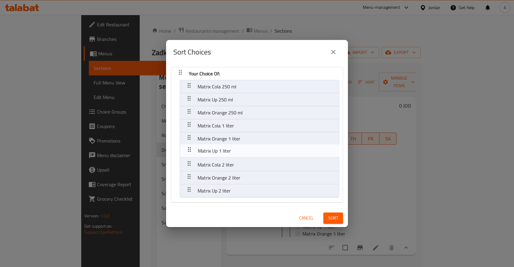
drag, startPoint x: 189, startPoint y: 139, endPoint x: 189, endPoint y: 153, distance: 13.9
click at [189, 153] on nav "Your Choice Of: Matrix Cola 250 ml Matrix Up 250 ml Matrix Orange 250 ml Matrix…" at bounding box center [257, 135] width 172 height 136
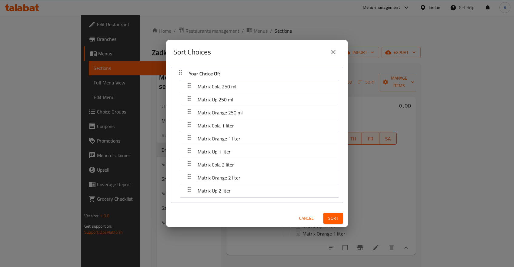
drag, startPoint x: 192, startPoint y: 99, endPoint x: 189, endPoint y: 110, distance: 11.5
click at [189, 110] on nav "Matrix Cola 250 ml Matrix Up 250 ml Matrix Orange 250 ml Matrix Cola 1 liter Ma…" at bounding box center [259, 139] width 159 height 118
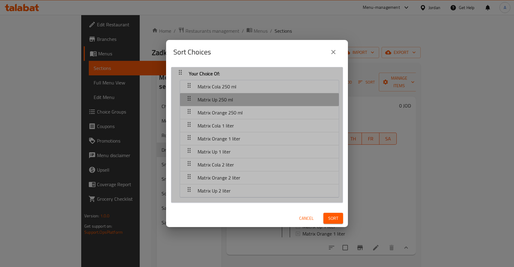
scroll to position [0, 0]
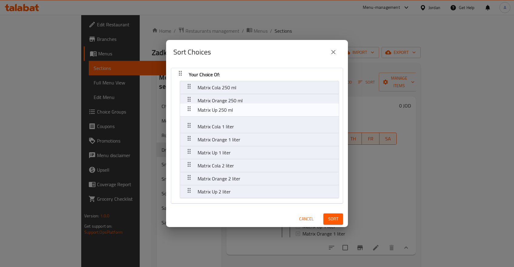
drag, startPoint x: 187, startPoint y: 99, endPoint x: 187, endPoint y: 112, distance: 12.7
click at [187, 112] on nav "Your Choice Of: Matrix Cola 250 ml Matrix Up 250 ml Matrix Orange 250 ml Matrix…" at bounding box center [257, 136] width 172 height 136
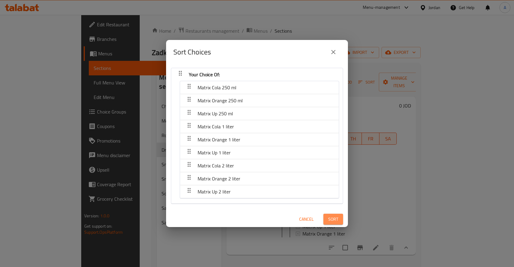
click at [335, 222] on span "Sort" at bounding box center [333, 220] width 10 height 8
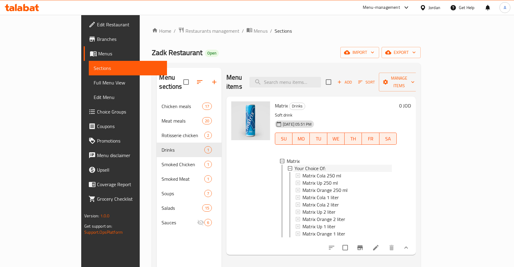
click at [288, 166] on icon at bounding box center [290, 168] width 4 height 4
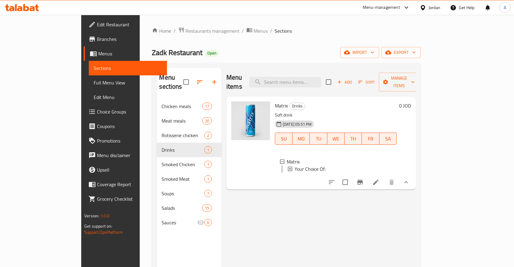
click at [288, 167] on icon at bounding box center [290, 169] width 4 height 4
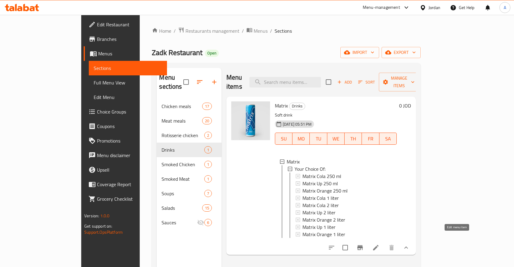
click at [380, 244] on icon at bounding box center [375, 247] width 7 height 7
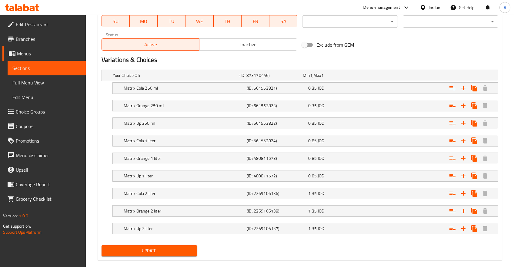
scroll to position [305, 0]
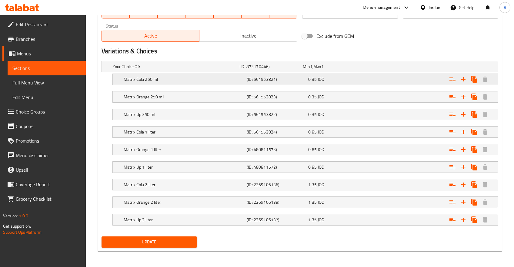
click at [395, 68] on div "Expand" at bounding box center [428, 66] width 127 height 2
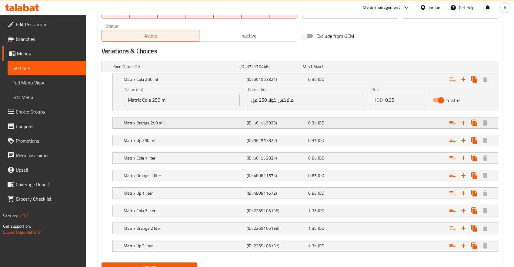
click at [391, 68] on div "Expand" at bounding box center [428, 66] width 127 height 2
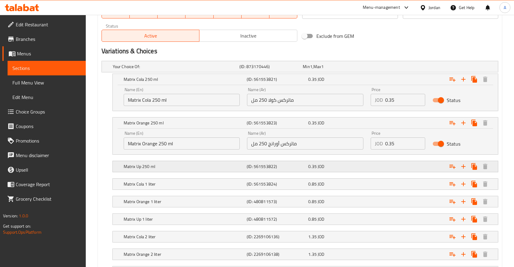
click at [409, 68] on div "Expand" at bounding box center [428, 66] width 127 height 2
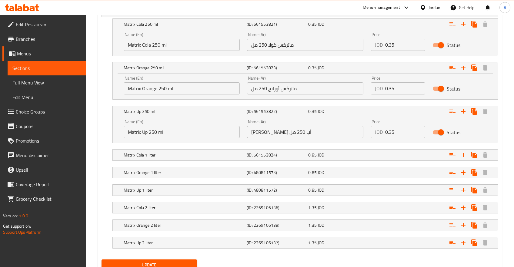
scroll to position [370, 0]
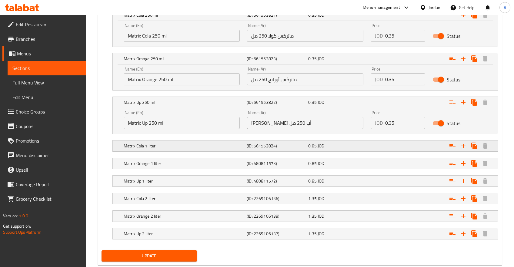
click at [399, 4] on div "Expand" at bounding box center [428, 2] width 127 height 2
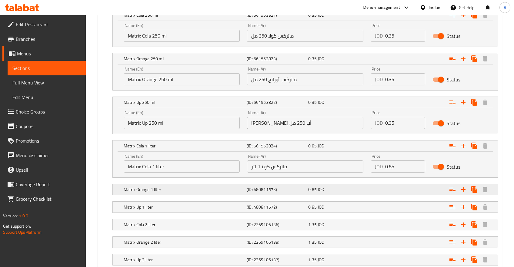
click at [410, 4] on div "Expand" at bounding box center [428, 2] width 127 height 2
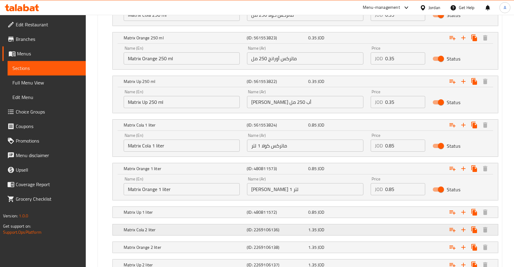
scroll to position [402, 0]
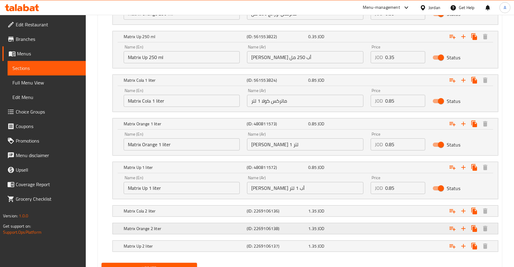
scroll to position [462, 0]
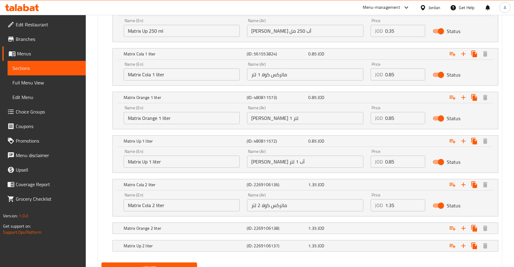
drag, startPoint x: 401, startPoint y: 216, endPoint x: 411, endPoint y: 240, distance: 25.7
click at [401, 217] on div "Your Choice Of: (ID: 873170446) Min 1 , Max 1 Name (En) Your Choice Of: Name (E…" at bounding box center [300, 81] width 402 height 358
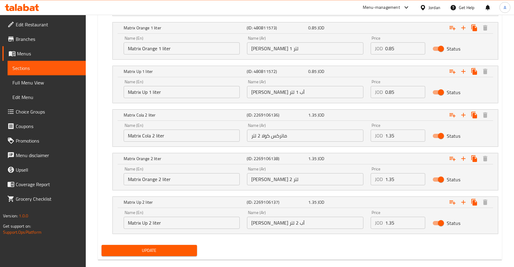
scroll to position [540, 0]
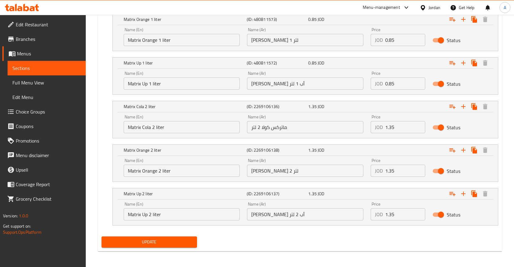
click at [30, 68] on span "Sections" at bounding box center [46, 68] width 69 height 7
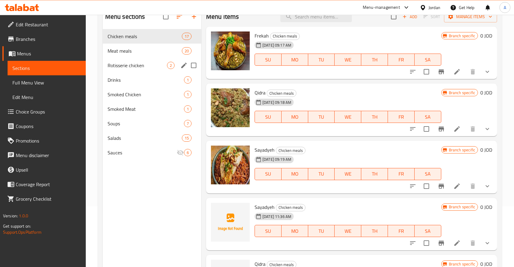
scroll to position [52, 0]
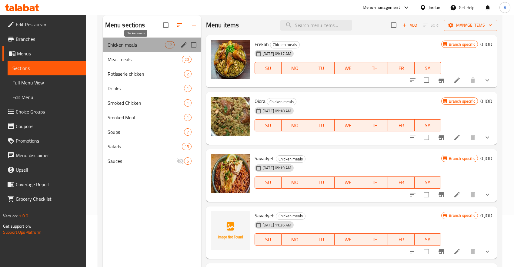
click at [127, 45] on span "Chicken meals" at bounding box center [136, 44] width 57 height 7
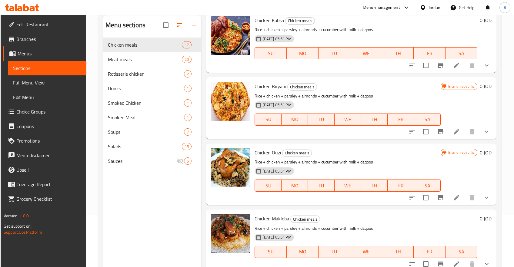
scroll to position [578, 0]
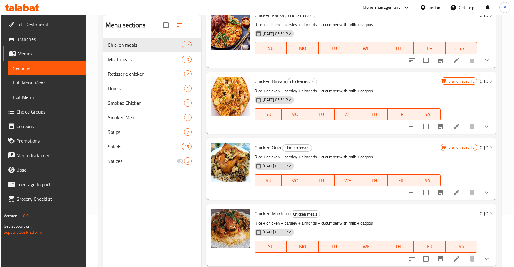
click at [444, 126] on icon "Branch-specific-item" at bounding box center [440, 126] width 7 height 7
click at [440, 127] on icon "Branch-specific-item" at bounding box center [440, 126] width 5 height 5
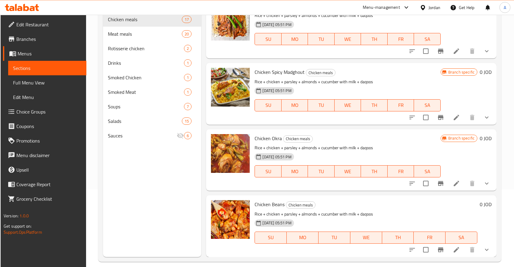
scroll to position [85, 0]
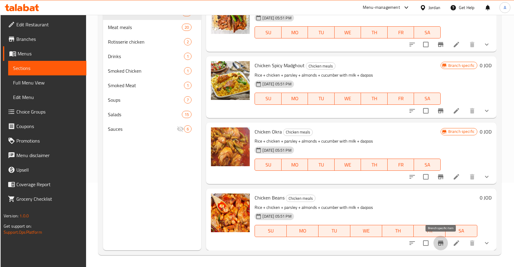
click at [440, 243] on icon "Branch-specific-item" at bounding box center [440, 243] width 5 height 5
click at [447, 208] on p "Rice + chicken + parsley + almonds + cucumber with milk + daqoos" at bounding box center [366, 208] width 223 height 8
click at [483, 242] on button "show more" at bounding box center [487, 243] width 15 height 15
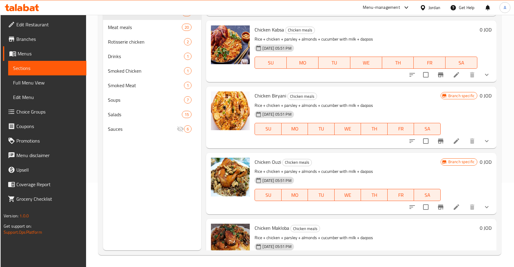
scroll to position [0, 0]
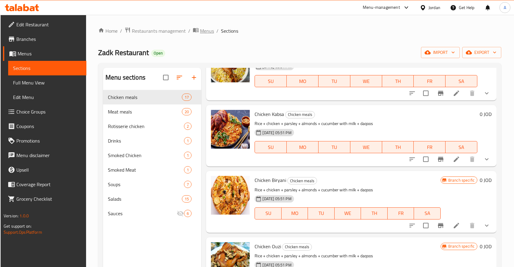
click at [203, 29] on span "Menus" at bounding box center [207, 30] width 14 height 7
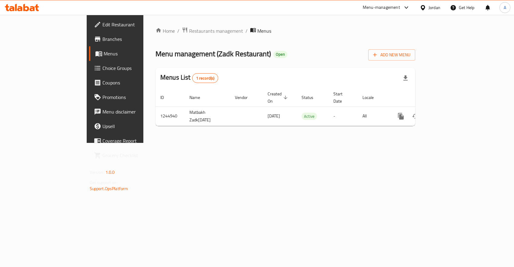
click at [89, 49] on link "Menus" at bounding box center [130, 53] width 83 height 15
click at [156, 29] on link "Home" at bounding box center [165, 30] width 19 height 7
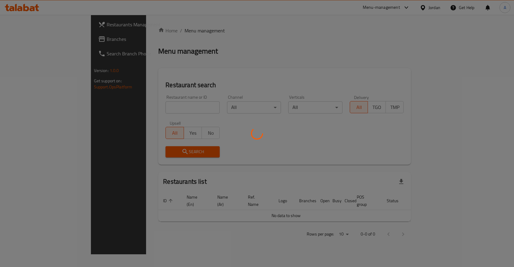
click at [160, 99] on div at bounding box center [257, 133] width 514 height 267
click at [153, 105] on div at bounding box center [257, 133] width 514 height 267
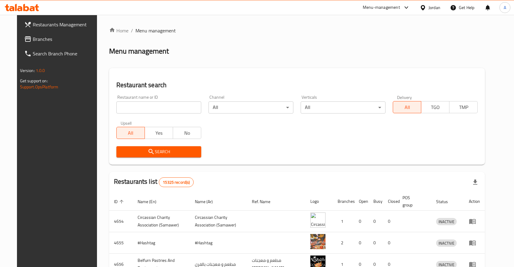
click at [130, 106] on input "search" at bounding box center [158, 108] width 85 height 12
type input "uvtm"
click button "Search" at bounding box center [158, 151] width 85 height 11
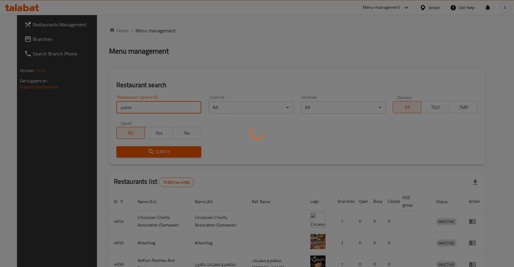
click button "Search" at bounding box center [158, 151] width 85 height 11
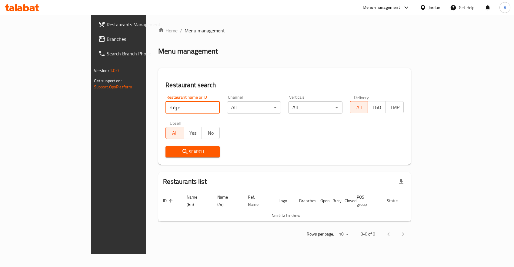
type input "عرفة"
click button "Search" at bounding box center [193, 151] width 54 height 11
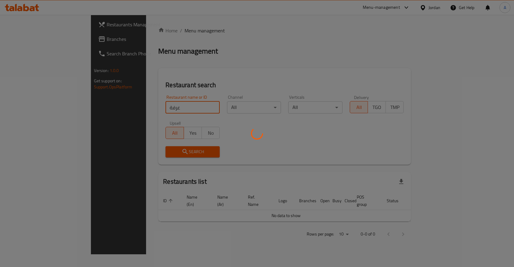
click button "Search" at bounding box center [193, 151] width 54 height 11
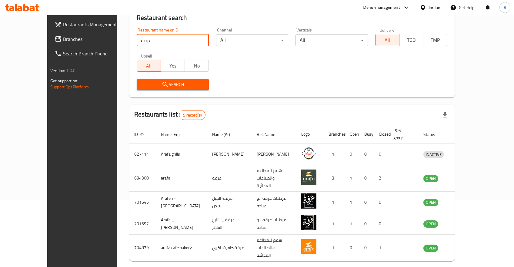
scroll to position [76, 0]
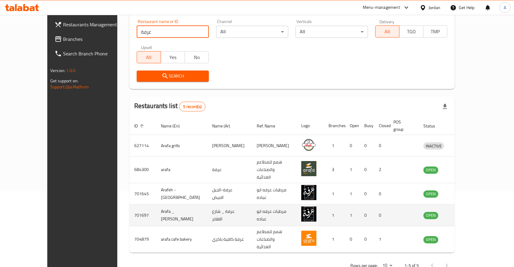
click at [472, 205] on td "enhanced table" at bounding box center [461, 216] width 21 height 22
click at [464, 212] on icon "enhanced table" at bounding box center [459, 215] width 7 height 7
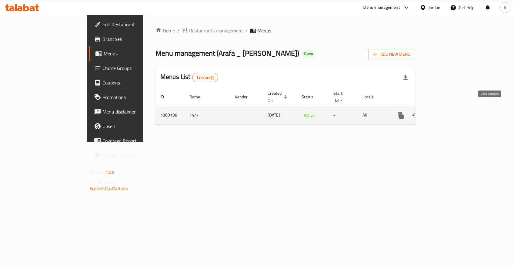
click at [448, 112] on icon "enhanced table" at bounding box center [444, 115] width 7 height 7
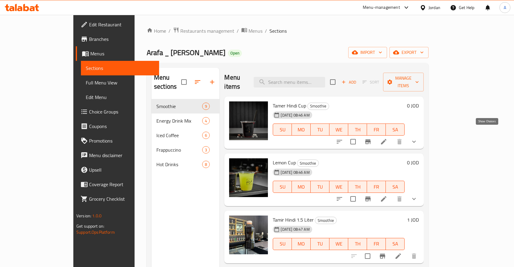
click at [418, 138] on icon "show more" at bounding box center [414, 141] width 7 height 7
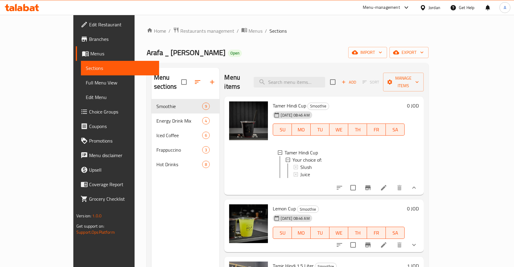
scroll to position [1, 0]
click at [387, 184] on icon at bounding box center [383, 187] width 7 height 7
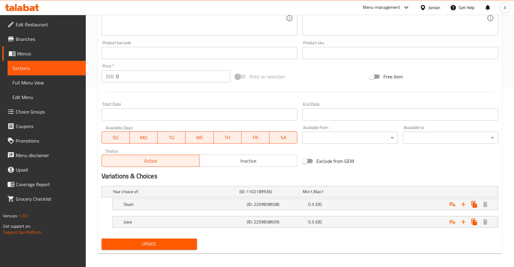
scroll to position [183, 0]
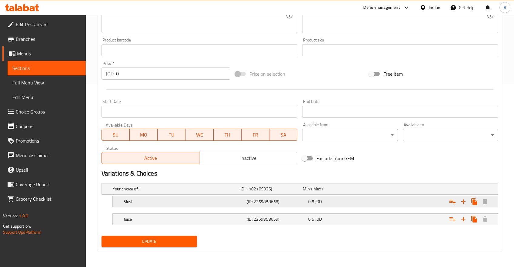
click at [335, 192] on div "0.5 JOD" at bounding box center [333, 189] width 61 height 6
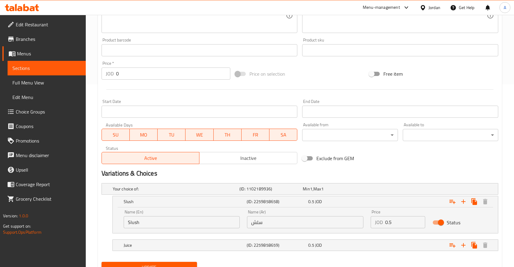
click at [391, 221] on input "0.5" at bounding box center [405, 222] width 40 height 12
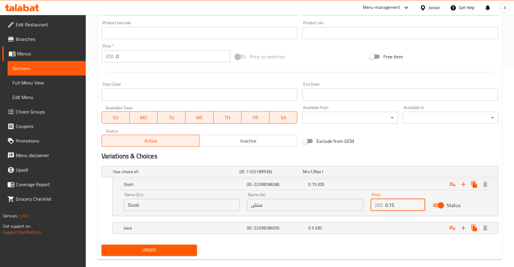
scroll to position [209, 0]
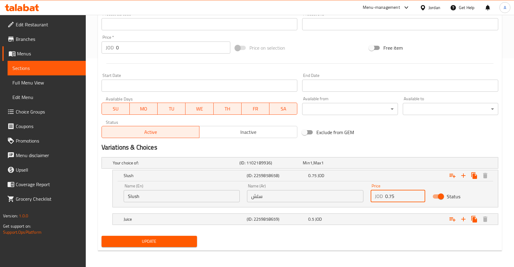
click at [155, 239] on span "Update" at bounding box center [149, 242] width 86 height 8
drag, startPoint x: 397, startPoint y: 194, endPoint x: 332, endPoint y: 192, distance: 64.9
click at [385, 192] on input "0.75" at bounding box center [405, 196] width 40 height 12
type input "0"
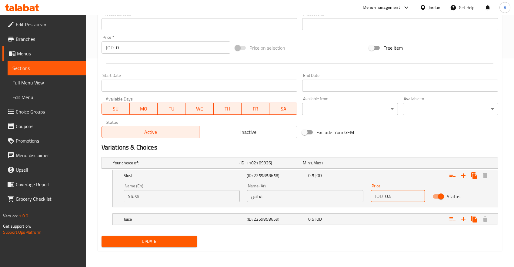
type input "0.5"
click at [144, 244] on span "Update" at bounding box center [149, 242] width 86 height 8
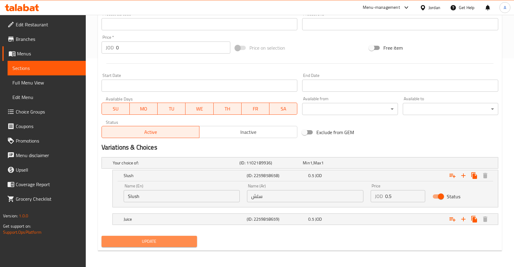
click at [133, 244] on span "Update" at bounding box center [149, 242] width 86 height 8
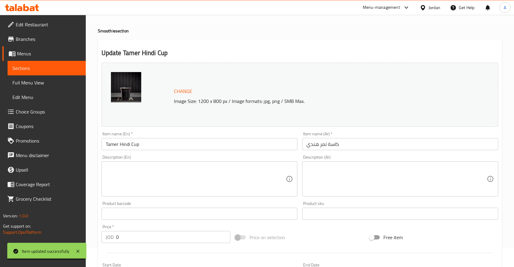
scroll to position [0, 0]
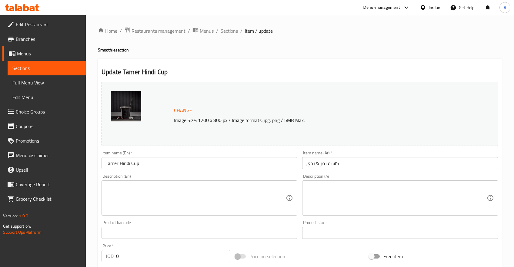
click at [26, 65] on span "Sections" at bounding box center [46, 68] width 69 height 7
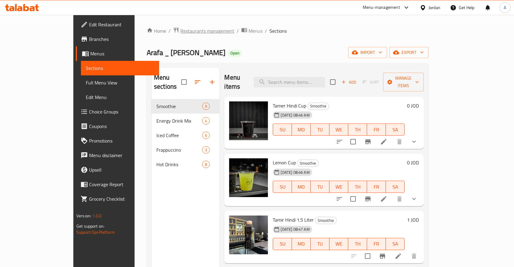
click at [180, 30] on span "Restaurants management" at bounding box center [207, 30] width 54 height 7
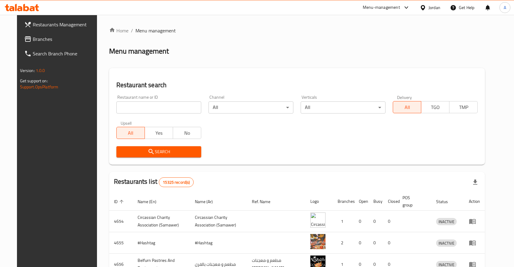
click at [185, 108] on input "search" at bounding box center [158, 108] width 85 height 12
type input "ulv"
type input "ش"
type input "م"
type input "alaa"
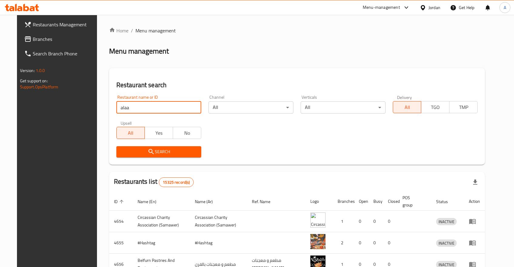
click button "Search" at bounding box center [158, 151] width 85 height 11
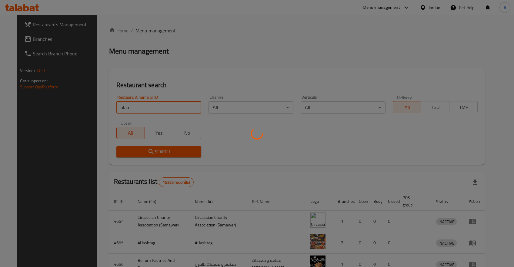
click button "Search" at bounding box center [158, 151] width 85 height 11
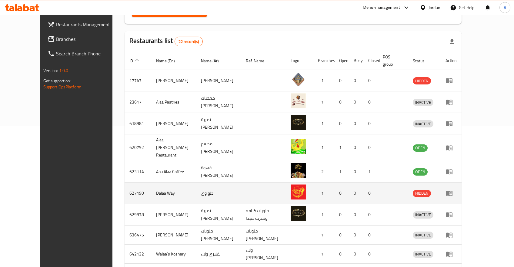
scroll to position [161, 0]
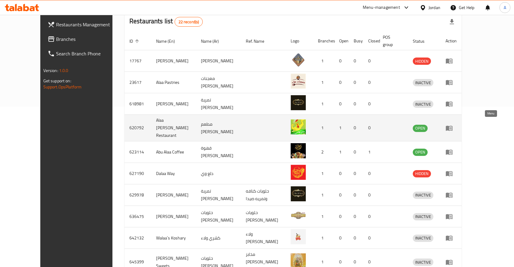
click at [453, 127] on icon "enhanced table" at bounding box center [449, 128] width 7 height 5
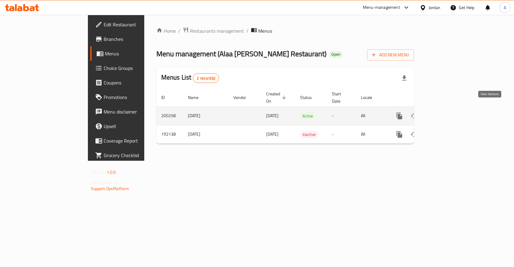
click at [447, 112] on icon "enhanced table" at bounding box center [443, 115] width 7 height 7
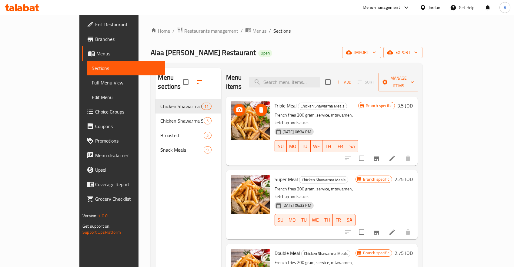
click at [231, 126] on img at bounding box center [250, 121] width 39 height 39
click at [231, 116] on img at bounding box center [250, 121] width 39 height 39
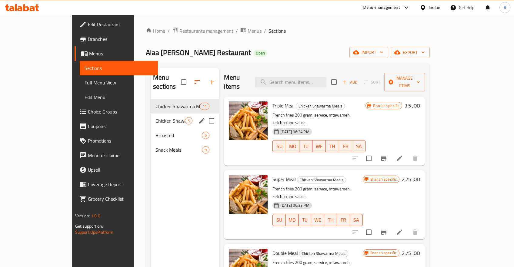
click at [156, 117] on span "Chicken Shawarma Sandwiches" at bounding box center [170, 120] width 29 height 7
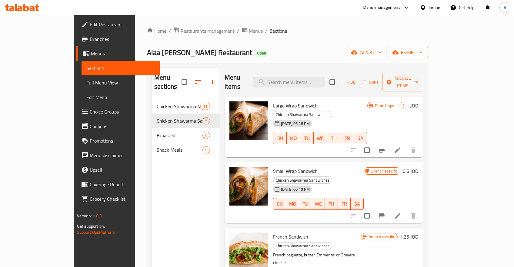
click at [86, 71] on span "Sections" at bounding box center [120, 68] width 69 height 7
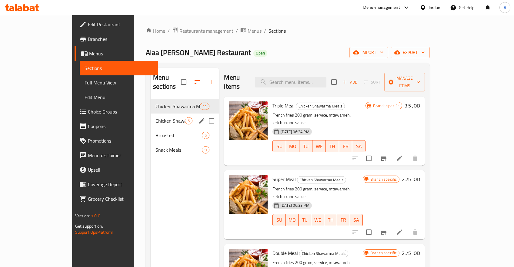
click at [151, 114] on div "Chicken Shawarma Sandwiches 5" at bounding box center [185, 121] width 69 height 15
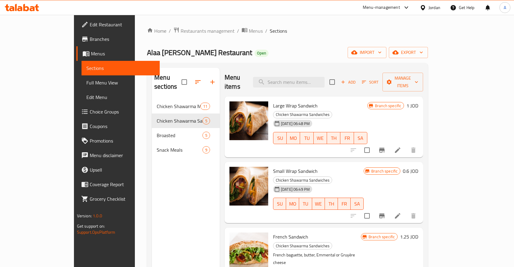
click at [90, 36] on span "Branches" at bounding box center [122, 38] width 65 height 7
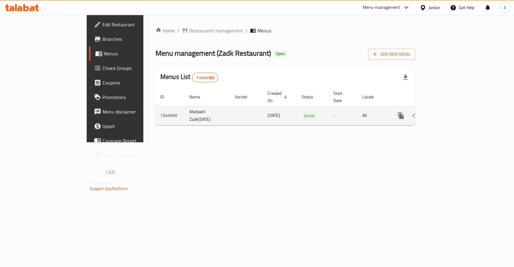
drag, startPoint x: 145, startPoint y: 112, endPoint x: 187, endPoint y: 113, distance: 42.5
click at [185, 112] on td "Matbakh Zadk[DATE]" at bounding box center [207, 115] width 45 height 19
click at [452, 109] on link "enhanced table" at bounding box center [445, 116] width 15 height 15
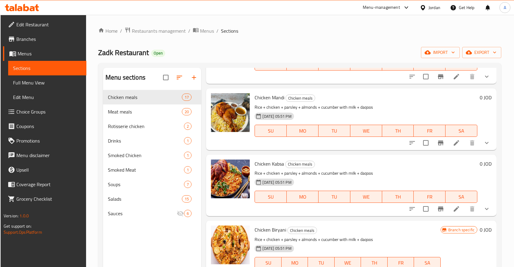
scroll to position [771, 0]
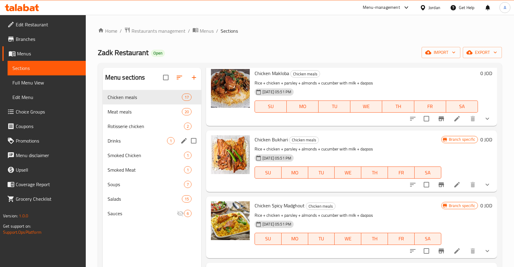
click at [119, 142] on span "Drinks" at bounding box center [137, 140] width 59 height 7
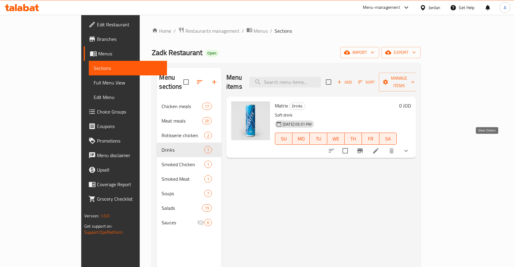
click at [410, 147] on icon "show more" at bounding box center [406, 150] width 7 height 7
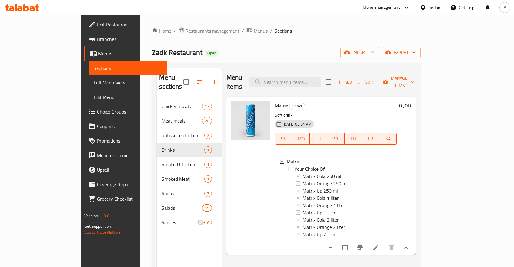
click at [384, 243] on li at bounding box center [375, 248] width 17 height 11
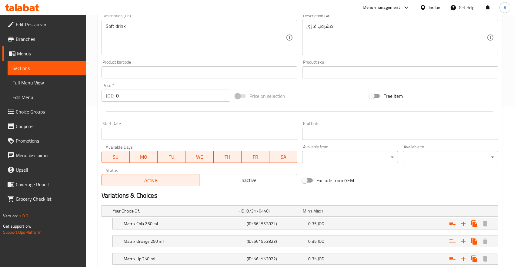
scroll to position [289, 0]
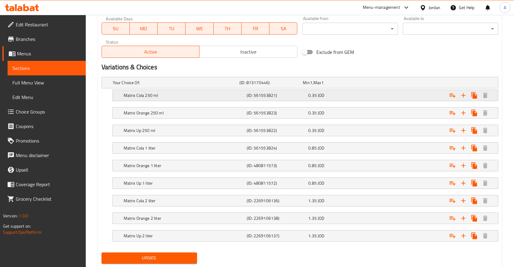
click at [276, 86] on h5 "(ID: 561553821)" at bounding box center [270, 83] width 61 height 6
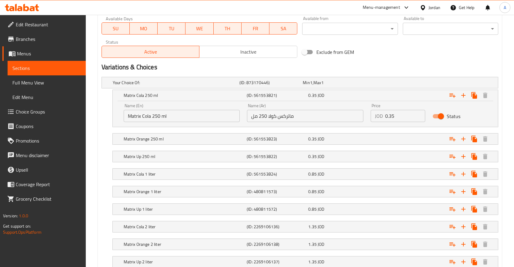
click at [276, 116] on input "ماتركس كولا 250 مل" at bounding box center [305, 116] width 116 height 12
click at [153, 110] on input "Matrix Cola 250 ml" at bounding box center [182, 116] width 116 height 12
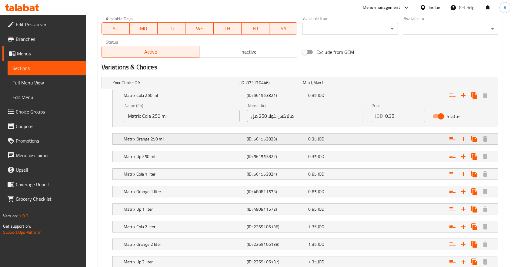
click at [146, 86] on h5 "Matrix Orange 250 ml" at bounding box center [175, 83] width 124 height 6
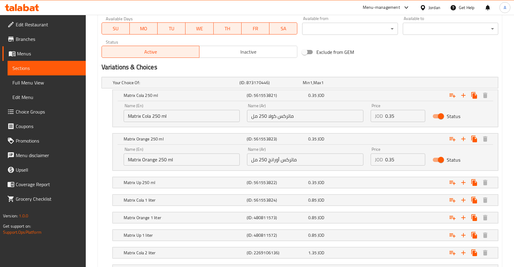
click at [149, 164] on input "Matrix Orange 250 ml" at bounding box center [182, 160] width 116 height 12
click at [142, 86] on h5 "Matrix Up 250 ml" at bounding box center [175, 83] width 124 height 6
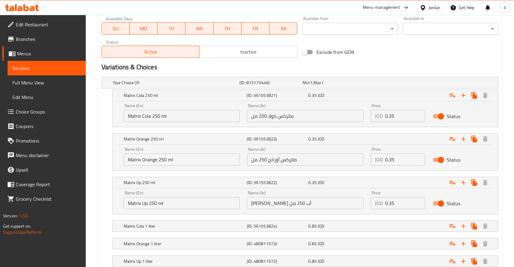
click at [160, 204] on input "Matrix Up 250 ml" at bounding box center [182, 203] width 116 height 12
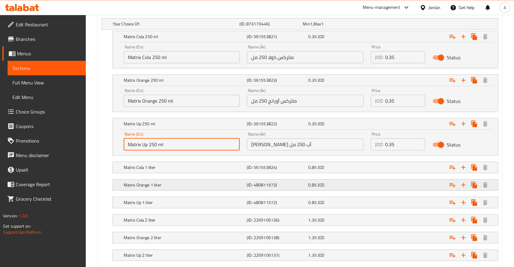
scroll to position [354, 0]
